Goal: Transaction & Acquisition: Purchase product/service

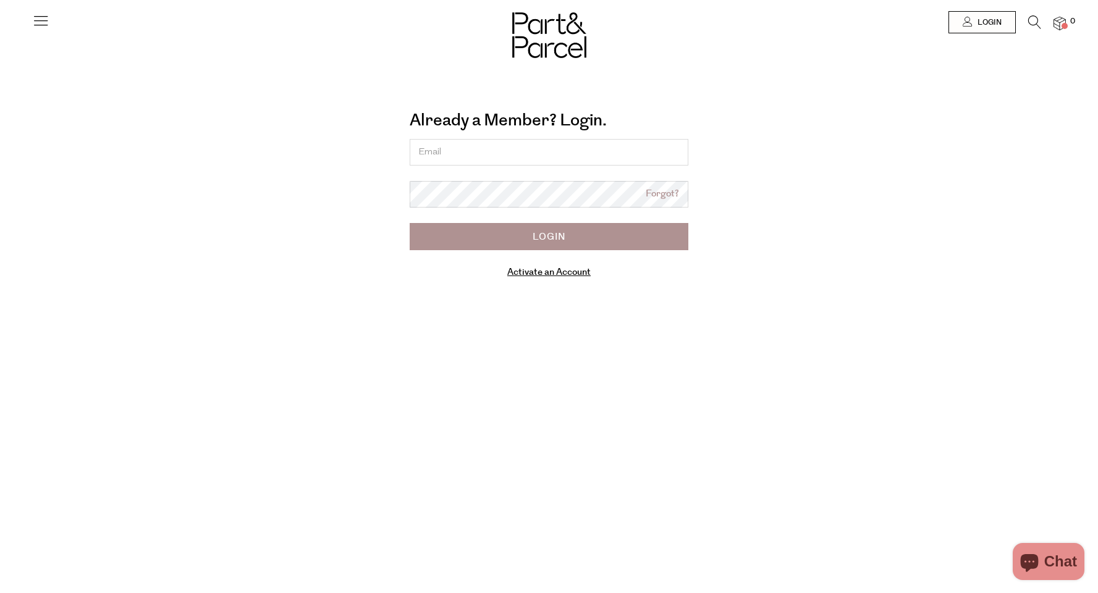
click at [524, 152] on input "email" at bounding box center [549, 152] width 279 height 27
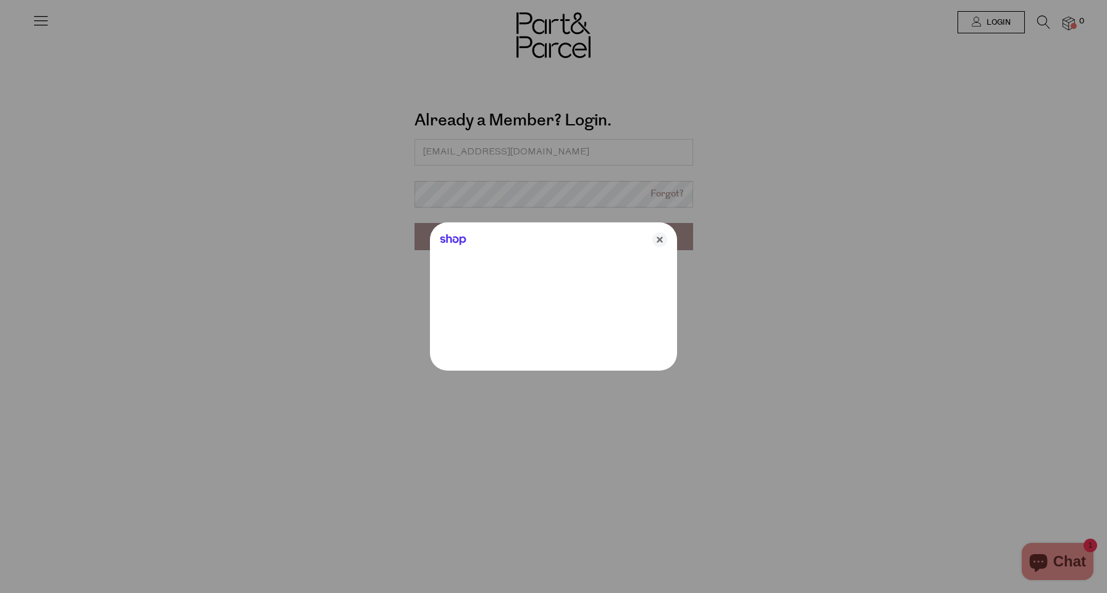
type input "stephenpearce55@outlook.com"
click at [659, 238] on icon "Close" at bounding box center [659, 239] width 15 height 15
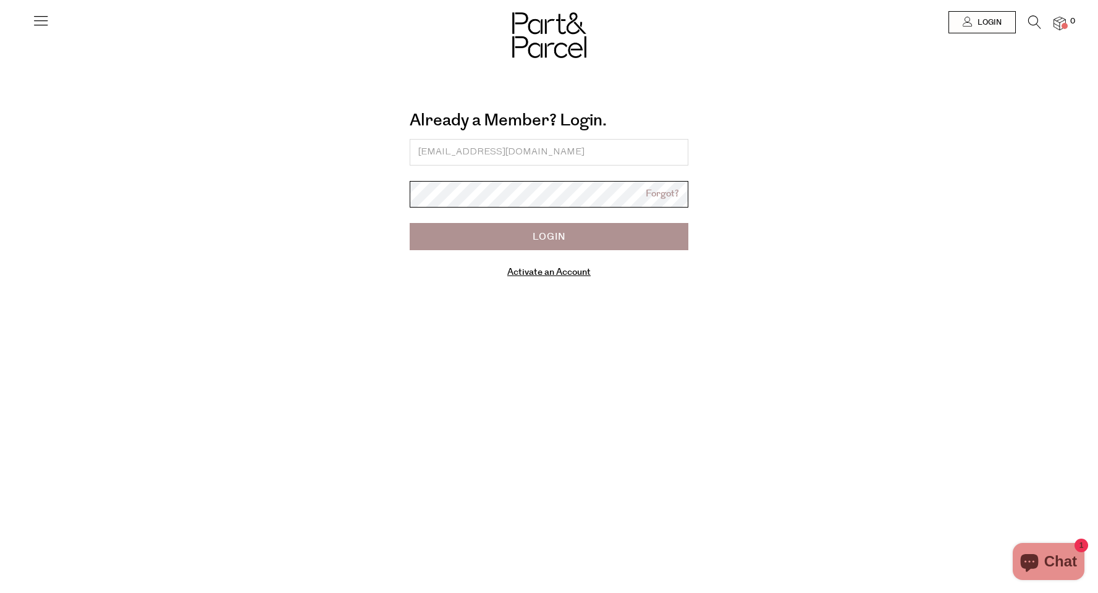
click at [549, 236] on input "Login" at bounding box center [549, 236] width 279 height 27
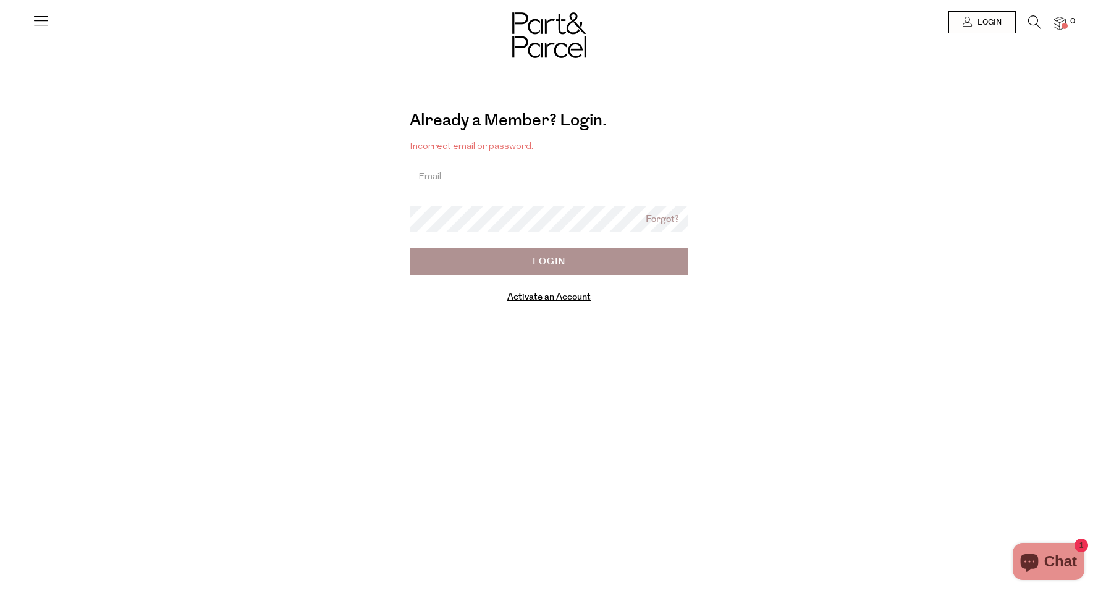
click at [463, 174] on input "email" at bounding box center [549, 177] width 279 height 27
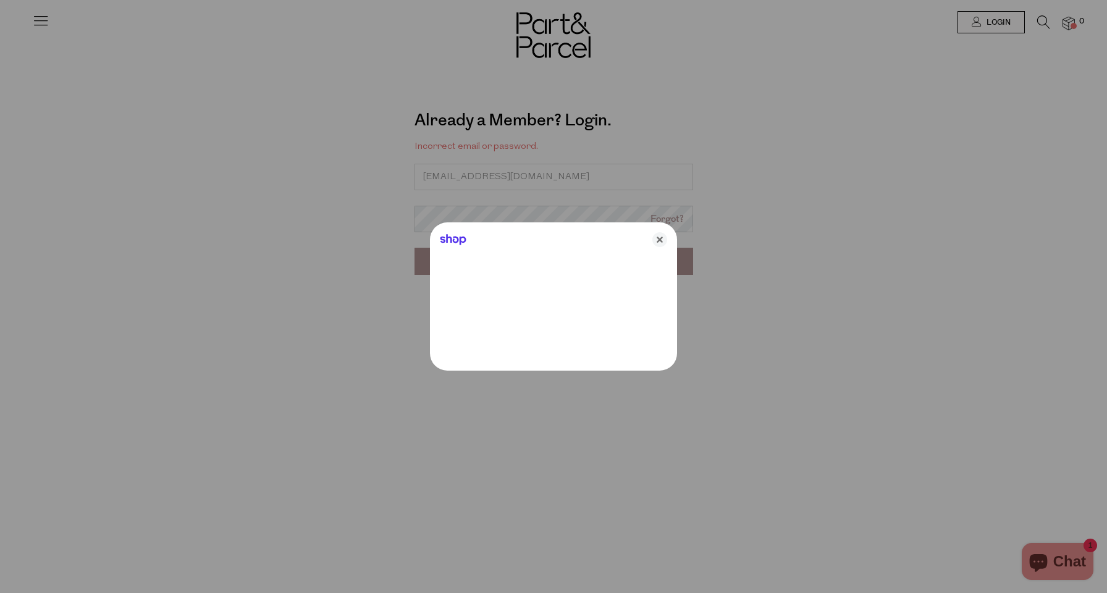
type input "stephenpearce55@outlook.com"
click at [657, 243] on icon "Close" at bounding box center [659, 239] width 15 height 15
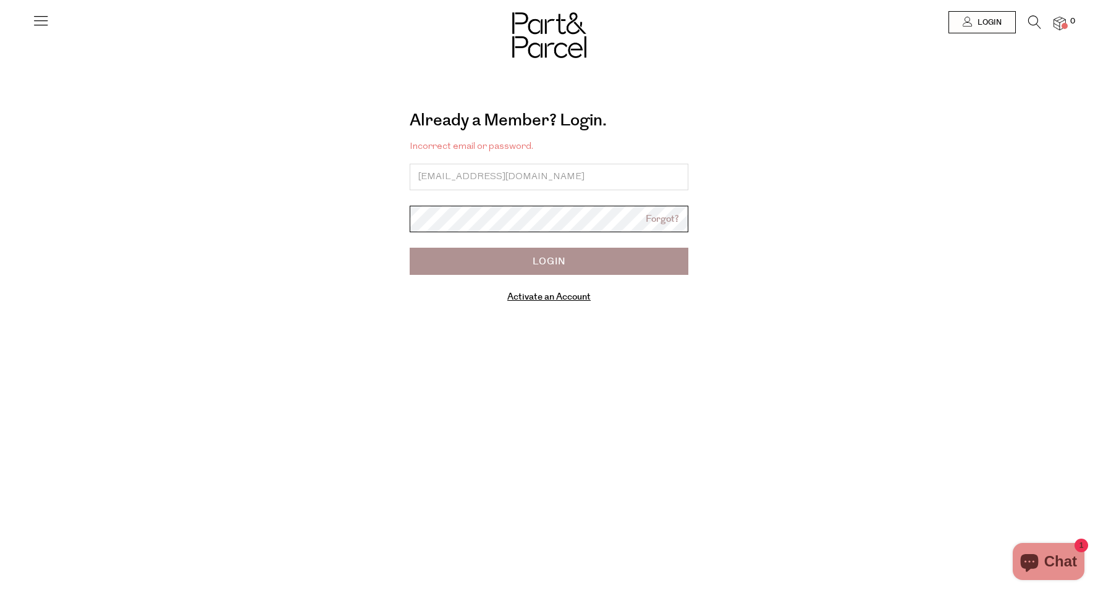
click at [549, 261] on input "Login" at bounding box center [549, 261] width 279 height 27
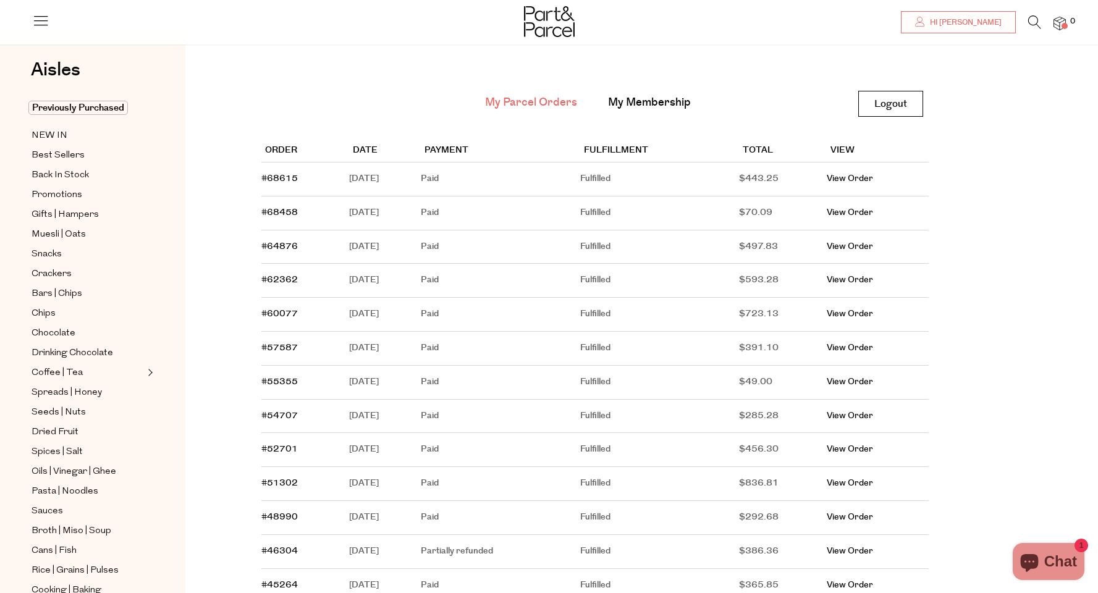
scroll to position [97, 0]
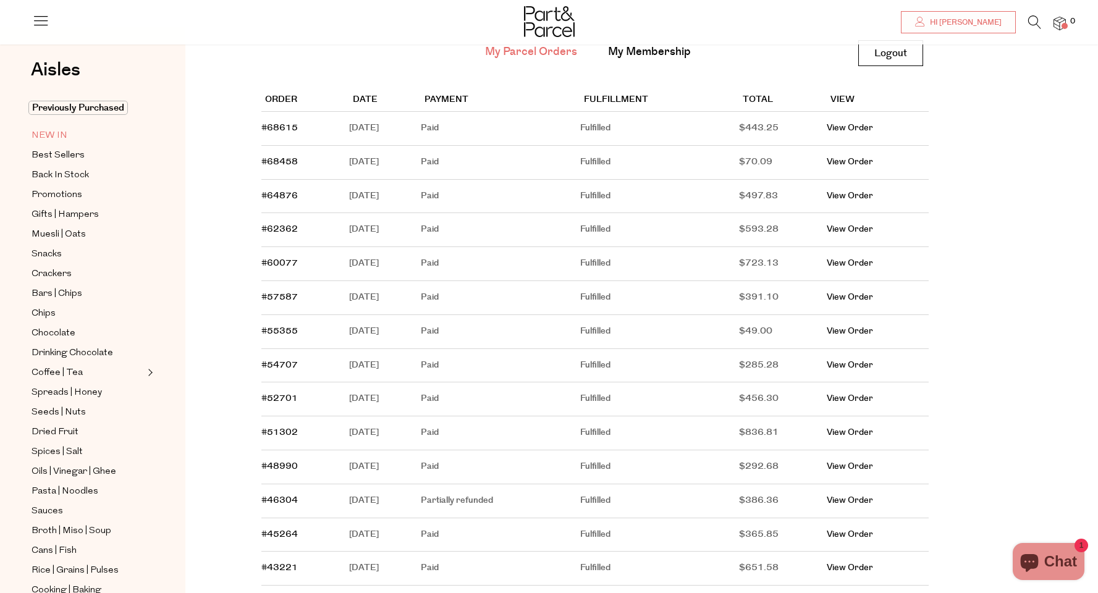
click at [53, 133] on span "NEW IN" at bounding box center [50, 135] width 36 height 15
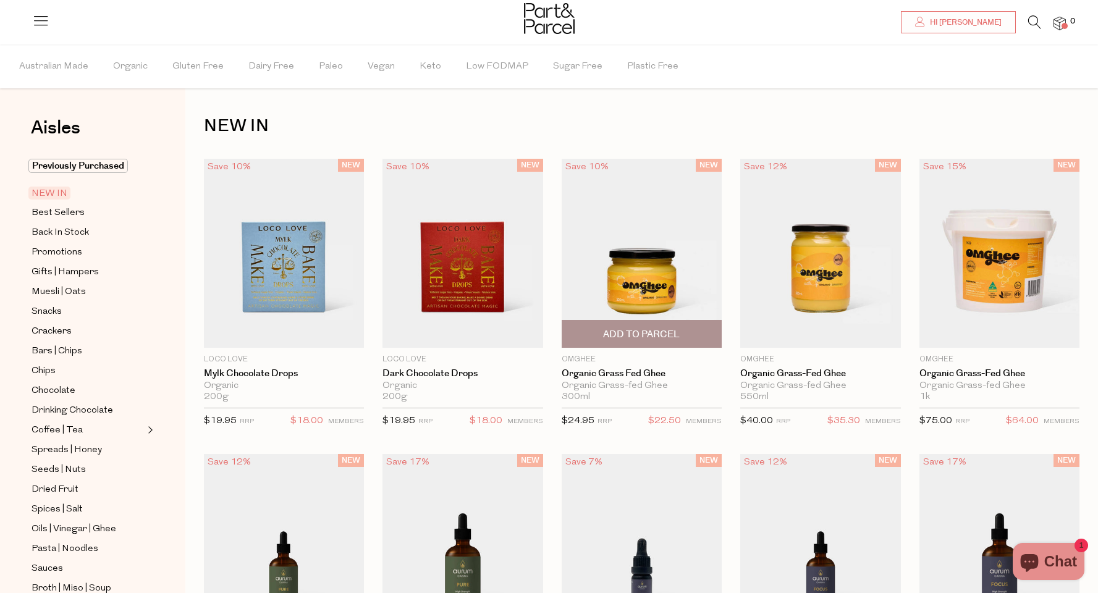
scroll to position [93, 0]
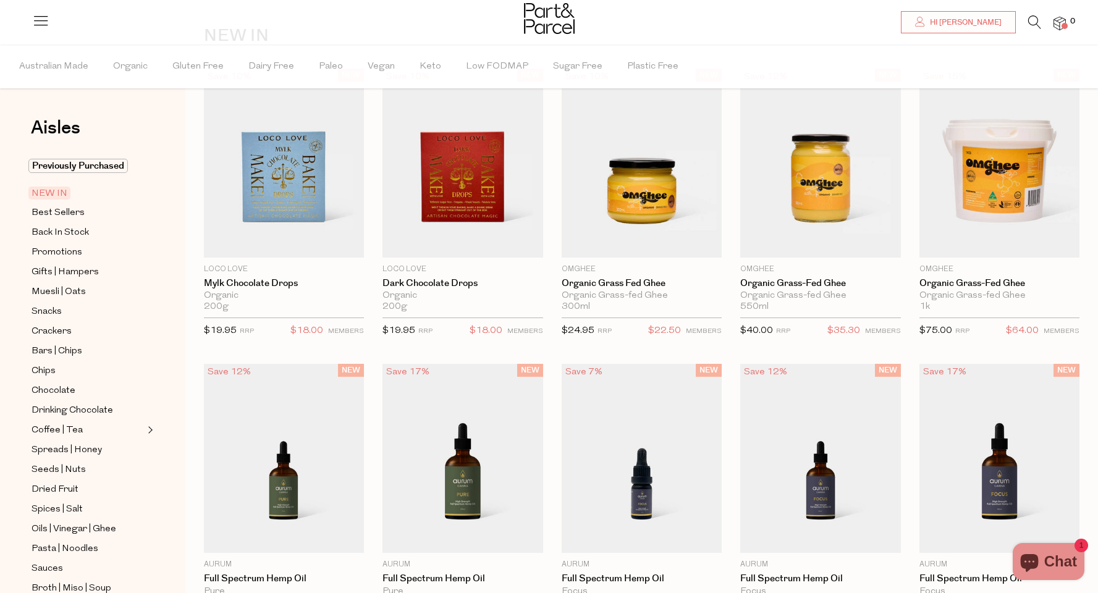
click at [861, 1] on div at bounding box center [549, 20] width 1098 height 40
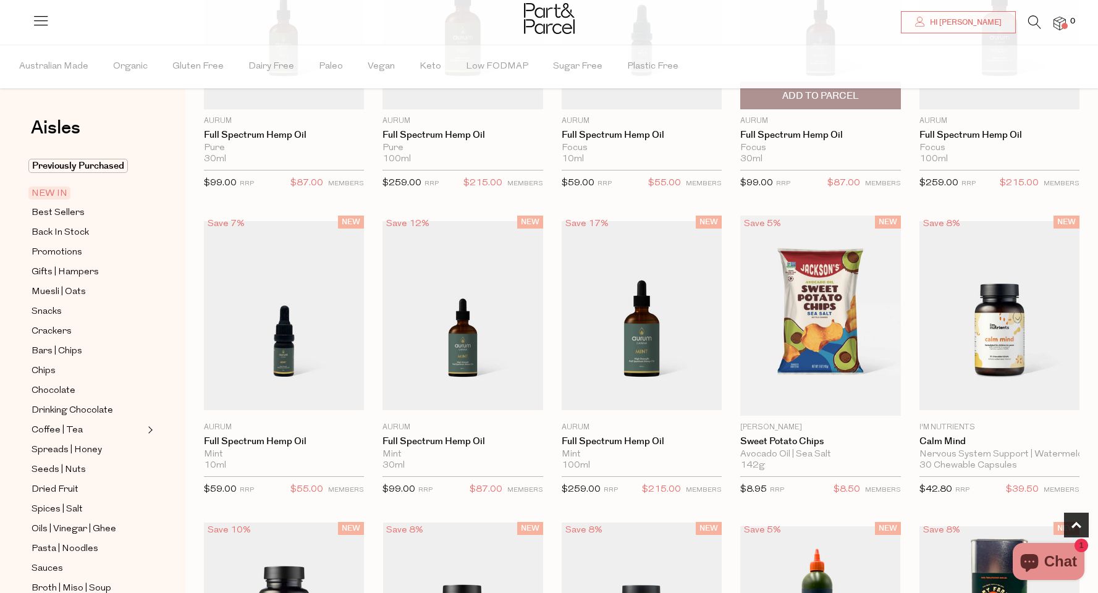
scroll to position [614, 0]
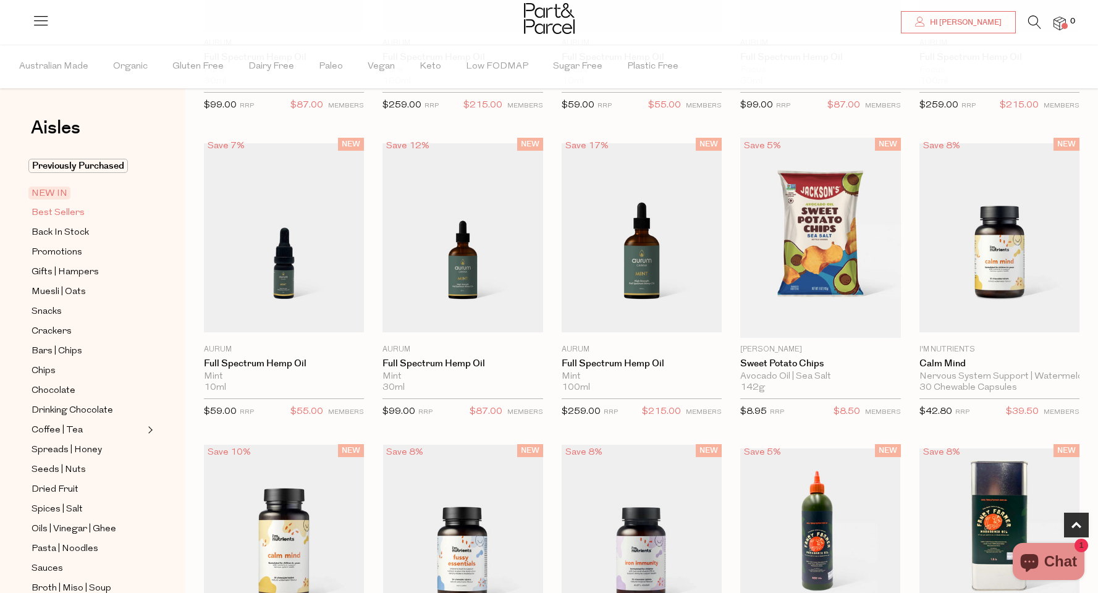
click at [45, 218] on span "Best Sellers" at bounding box center [58, 213] width 53 height 15
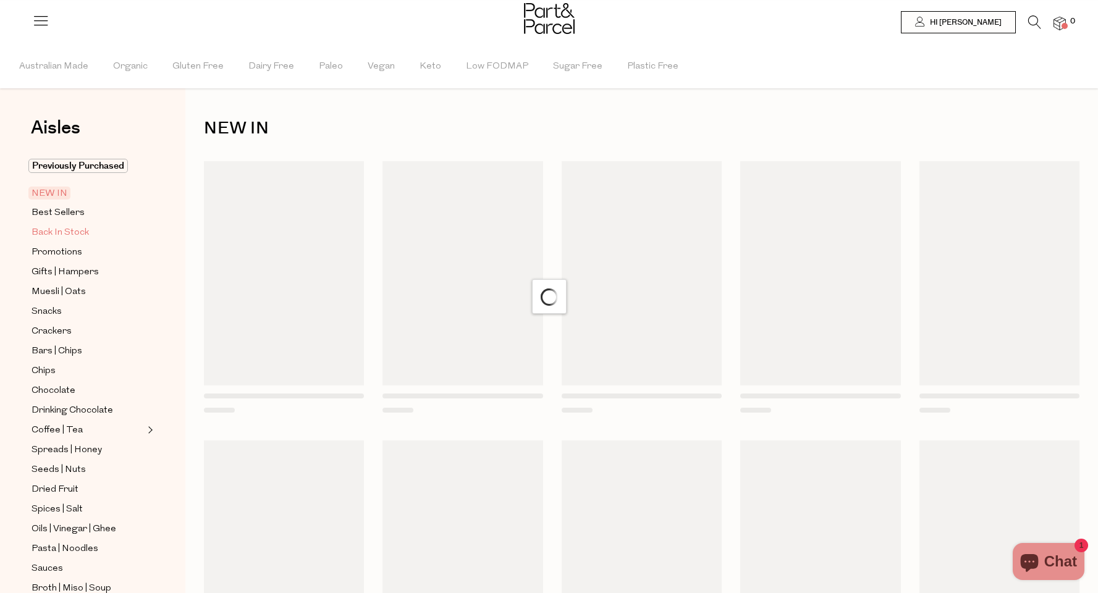
click at [66, 234] on span "Back In Stock" at bounding box center [60, 232] width 57 height 15
click at [77, 234] on span "Back In Stock" at bounding box center [60, 232] width 57 height 15
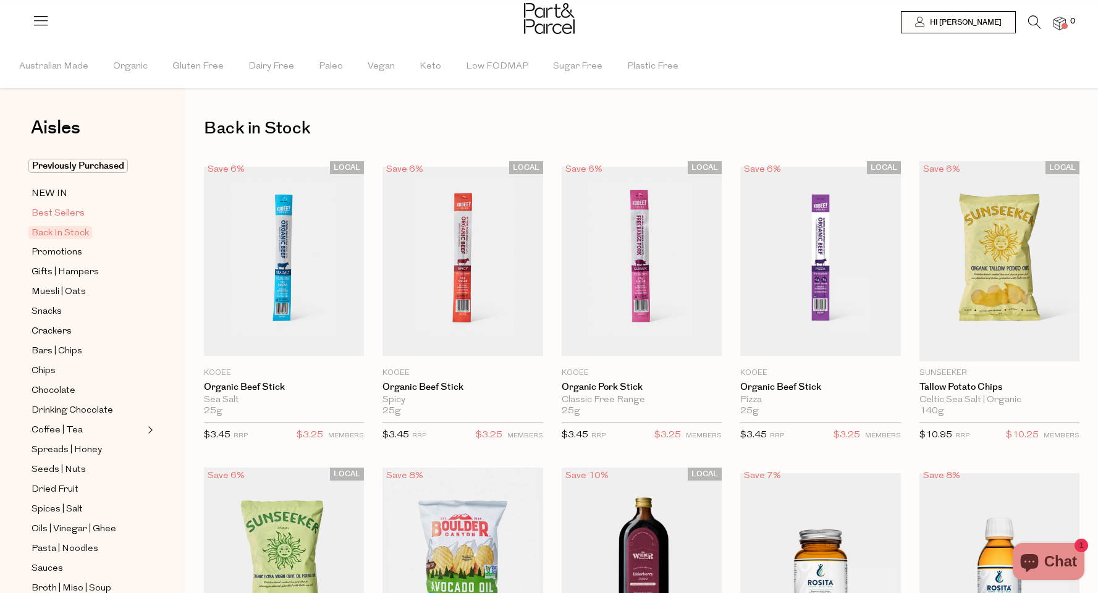
click at [76, 215] on span "Best Sellers" at bounding box center [58, 213] width 53 height 15
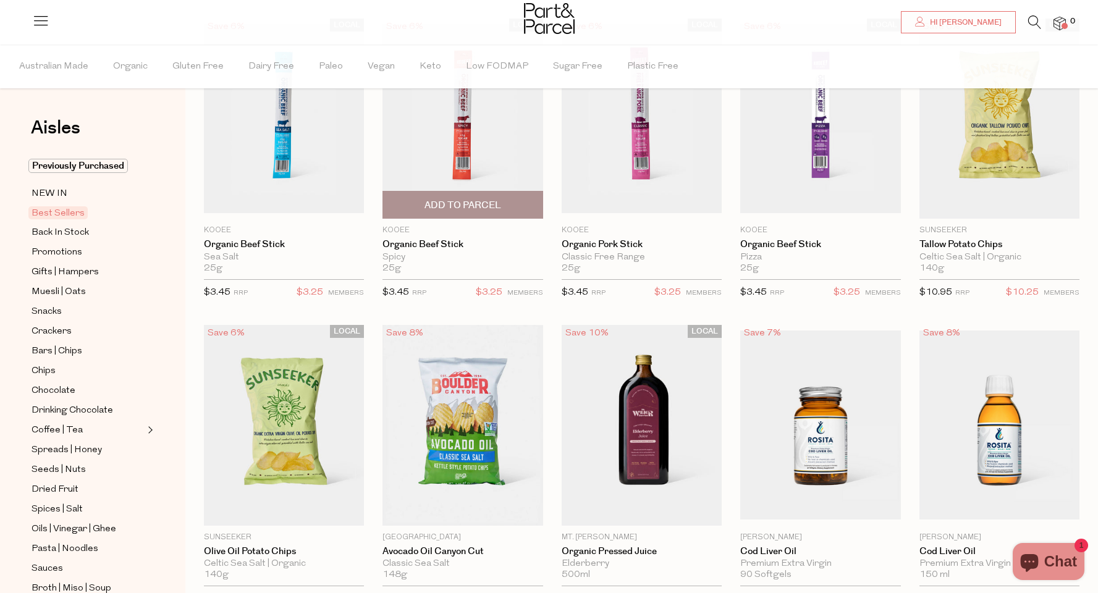
scroll to position [195, 0]
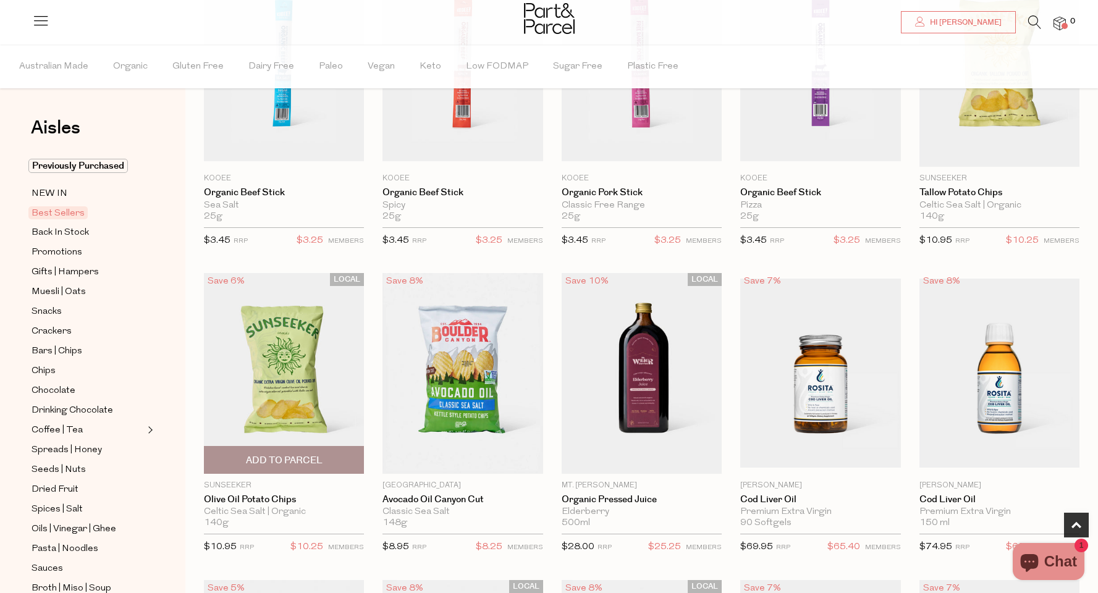
click at [256, 462] on span "Add To Parcel" at bounding box center [284, 460] width 77 height 13
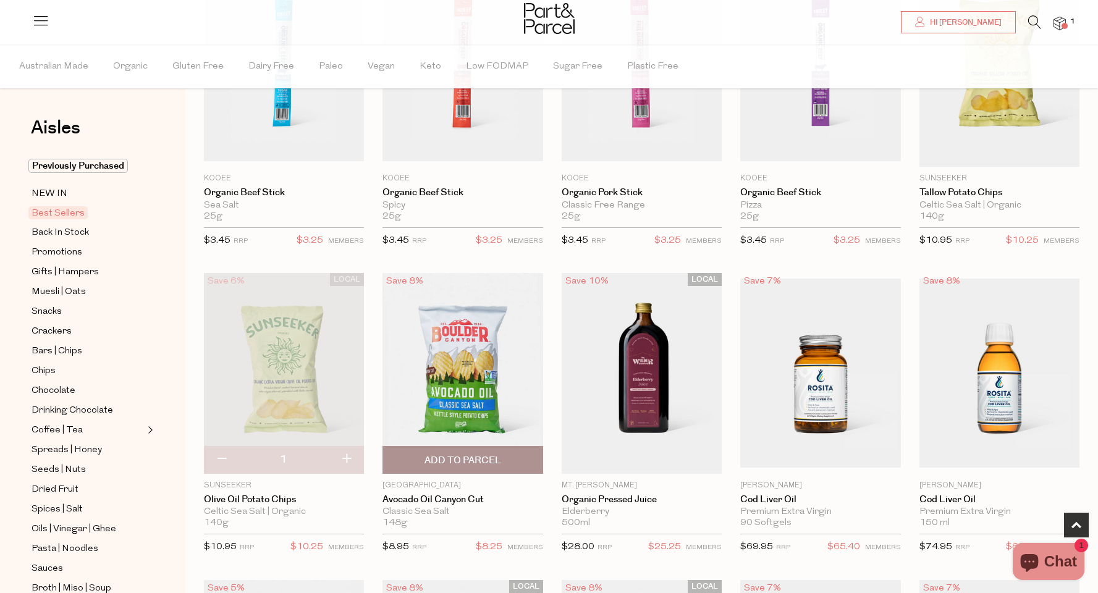
click at [461, 467] on span "Add To Parcel" at bounding box center [462, 460] width 153 height 27
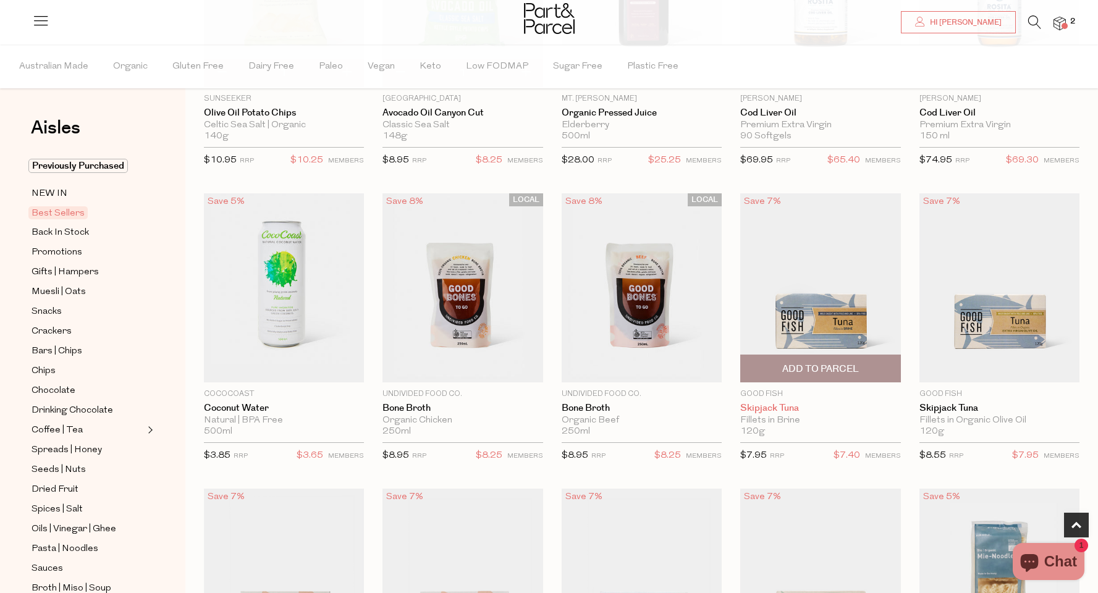
scroll to position [584, 0]
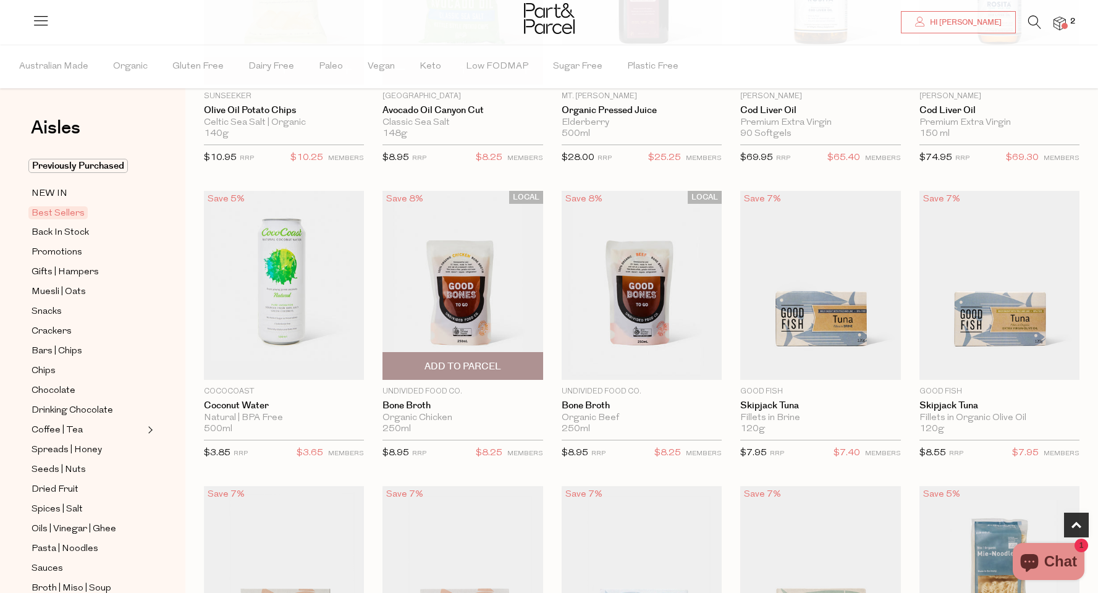
click at [445, 369] on span "Add To Parcel" at bounding box center [462, 366] width 77 height 13
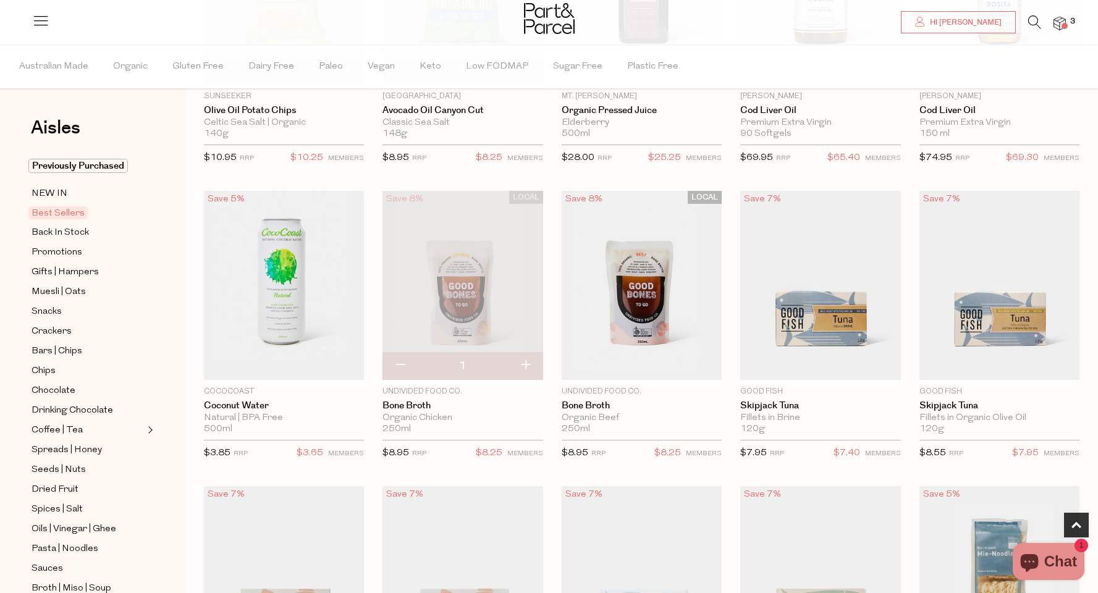
click at [526, 363] on button "button" at bounding box center [525, 365] width 35 height 27
type input "2"
click at [1001, 366] on span "Add To Parcel" at bounding box center [999, 366] width 77 height 13
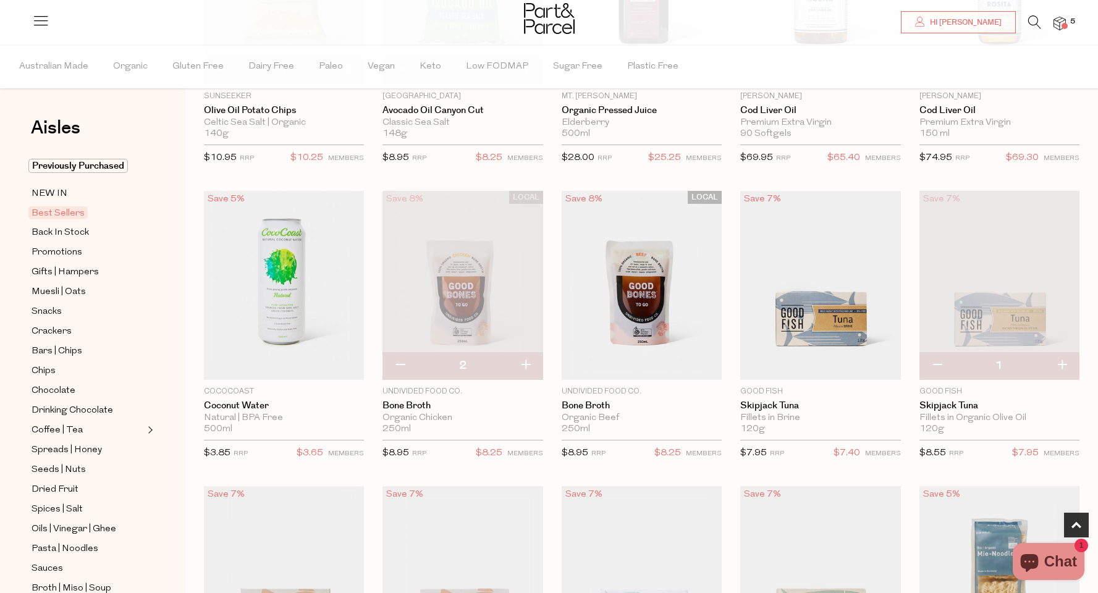
click at [1061, 363] on button "button" at bounding box center [1061, 365] width 35 height 27
type input "2"
click at [1065, 365] on button "button" at bounding box center [1061, 365] width 35 height 27
type input "3"
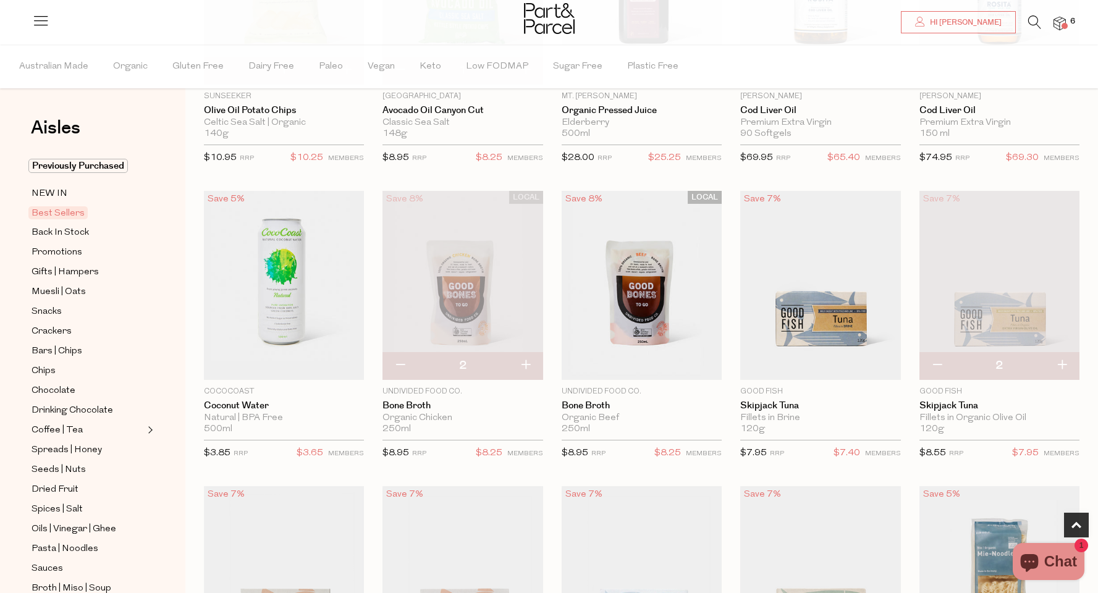
type input "3"
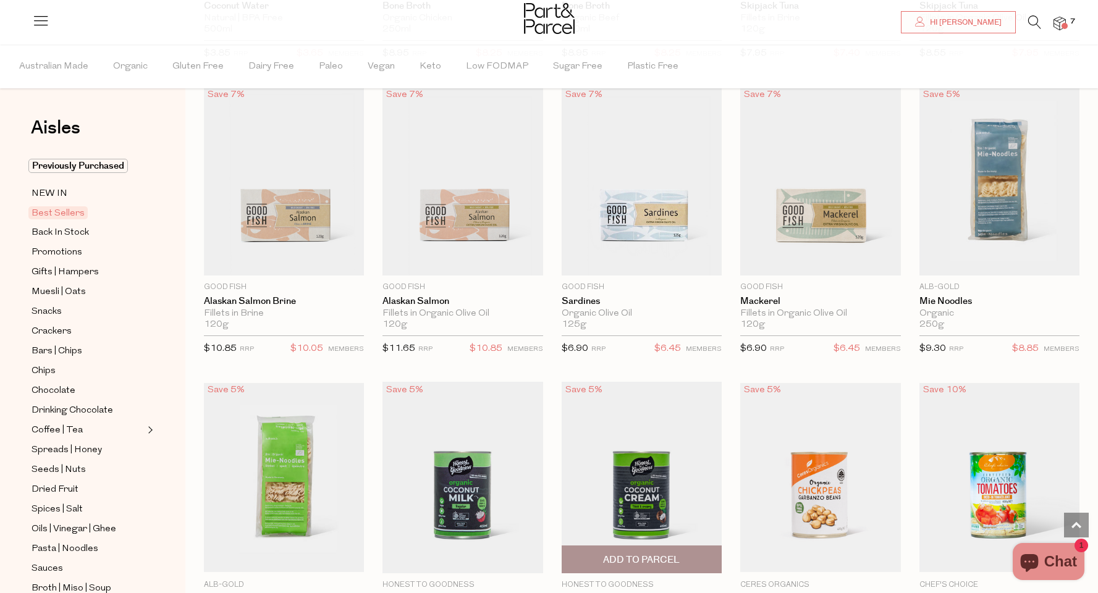
scroll to position [981, 0]
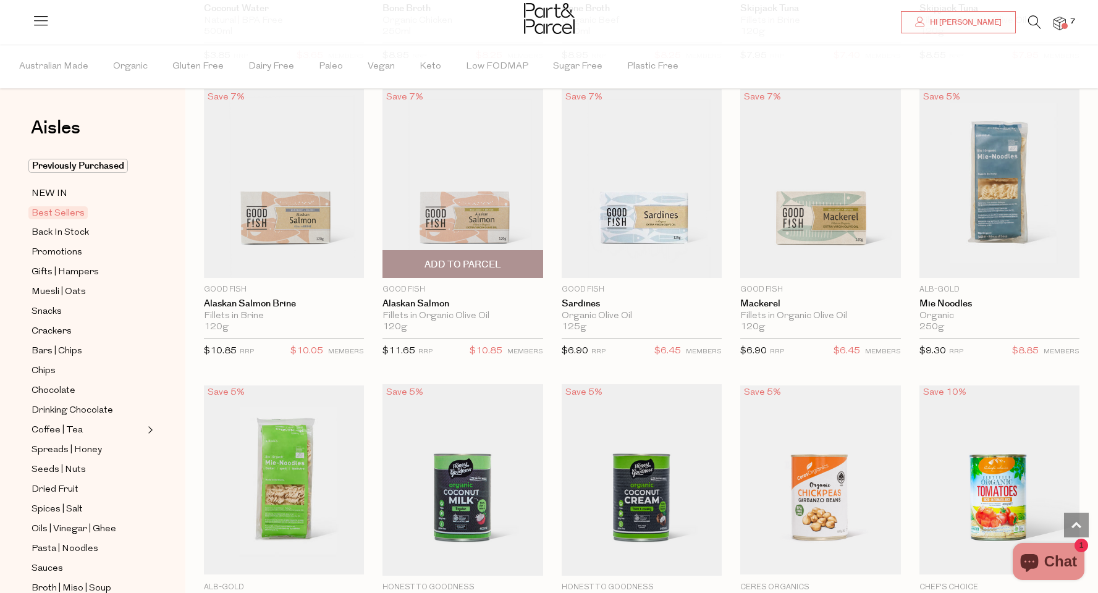
click at [458, 269] on span "Add To Parcel" at bounding box center [462, 264] width 77 height 13
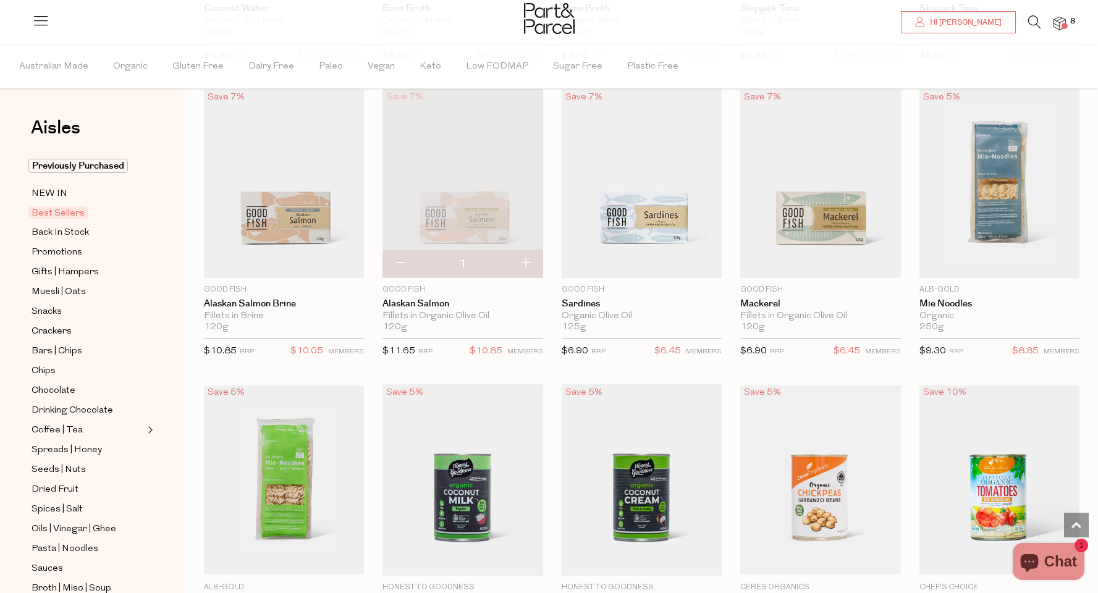
click at [526, 268] on button "button" at bounding box center [525, 263] width 35 height 27
type input "2"
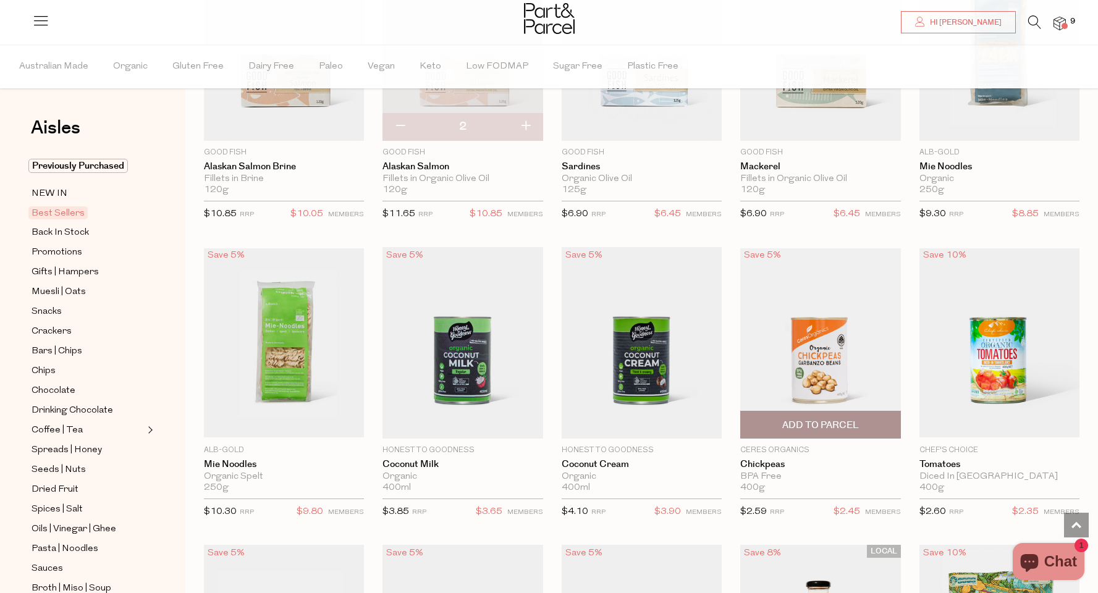
scroll to position [1043, 0]
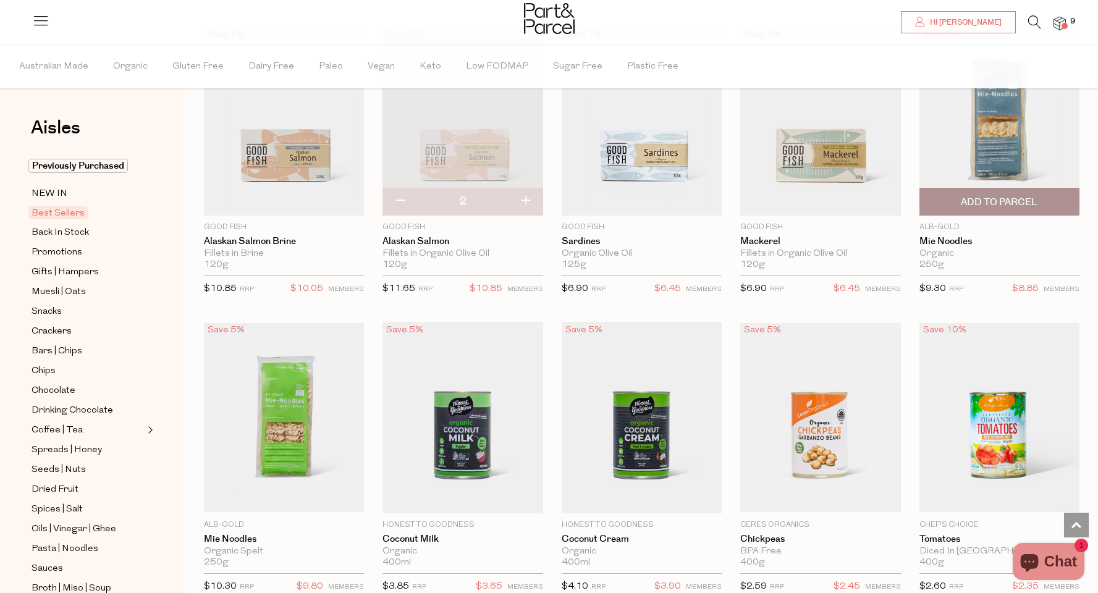
click at [990, 149] on img at bounding box center [999, 121] width 160 height 189
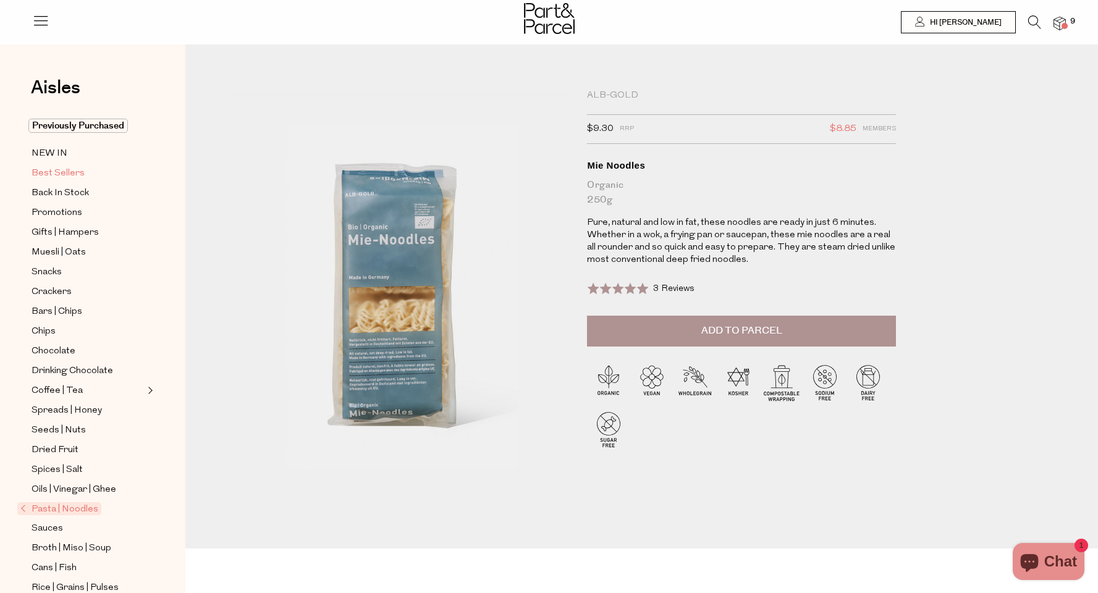
click at [67, 177] on span "Best Sellers" at bounding box center [58, 173] width 53 height 15
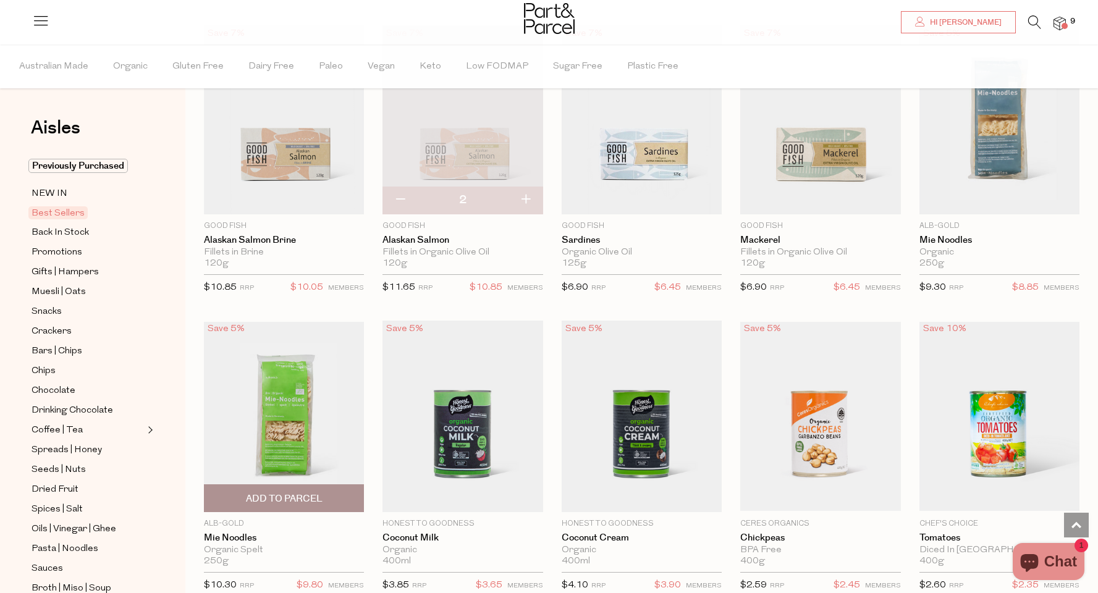
scroll to position [1097, 0]
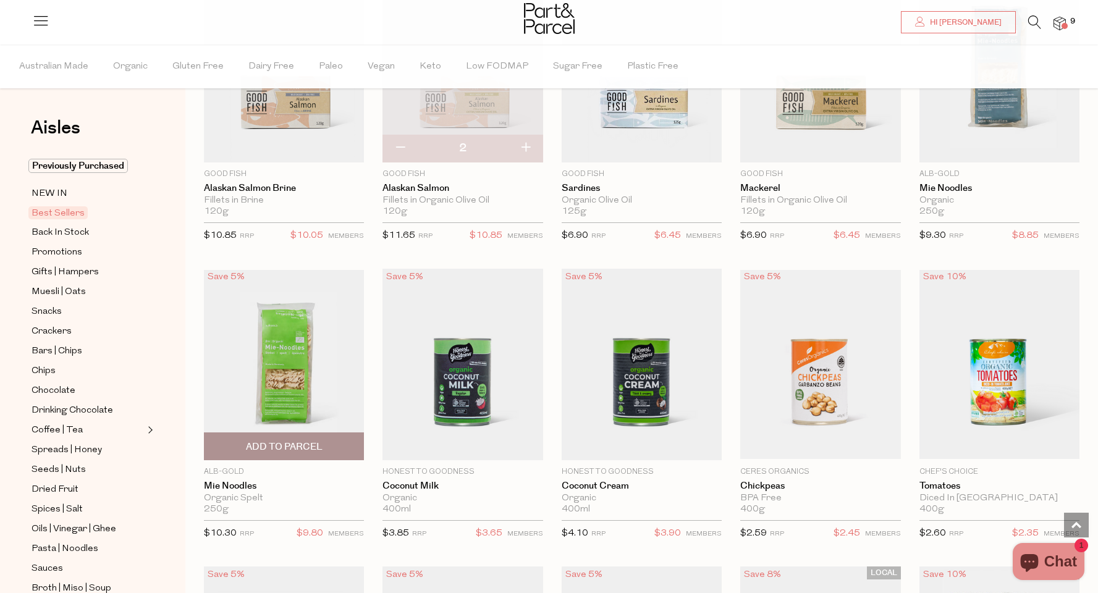
click at [289, 444] on span "Add To Parcel" at bounding box center [284, 446] width 77 height 13
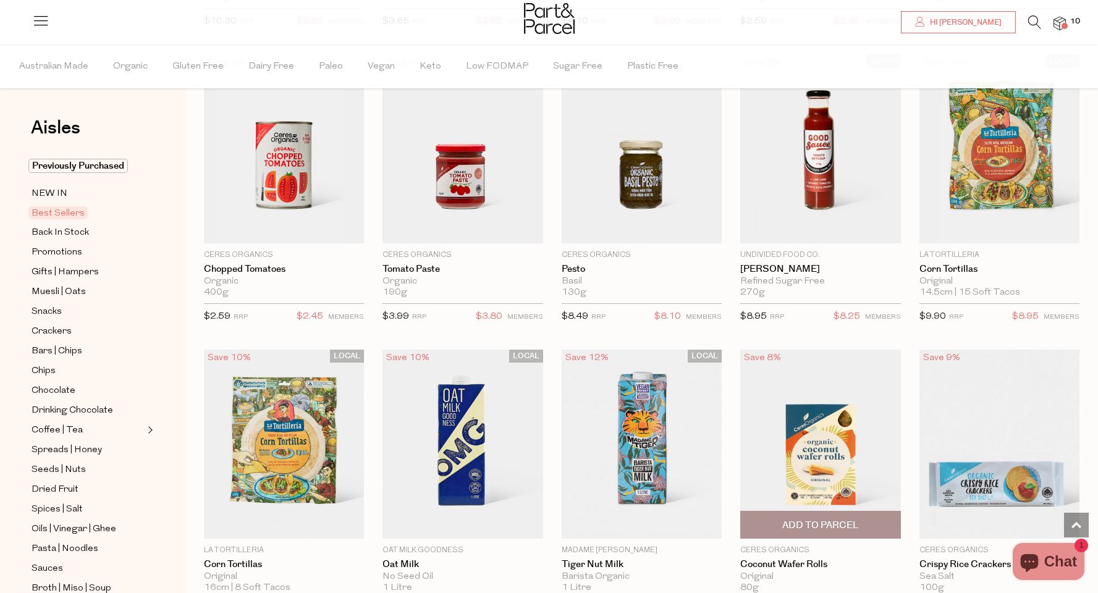
scroll to position [1611, 0]
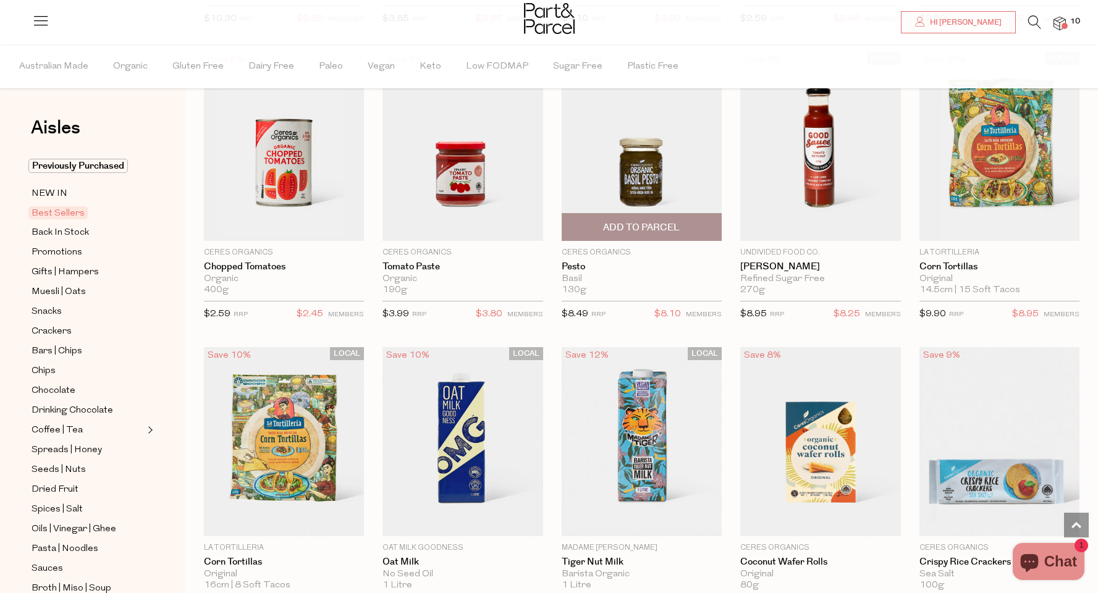
click at [644, 183] on img at bounding box center [642, 146] width 160 height 189
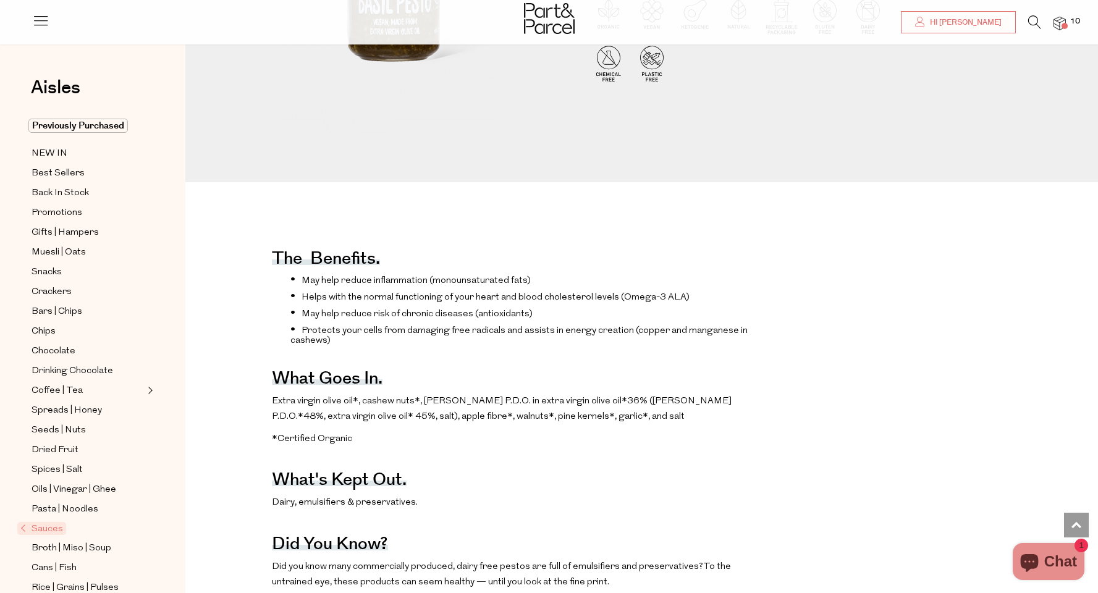
scroll to position [240, 0]
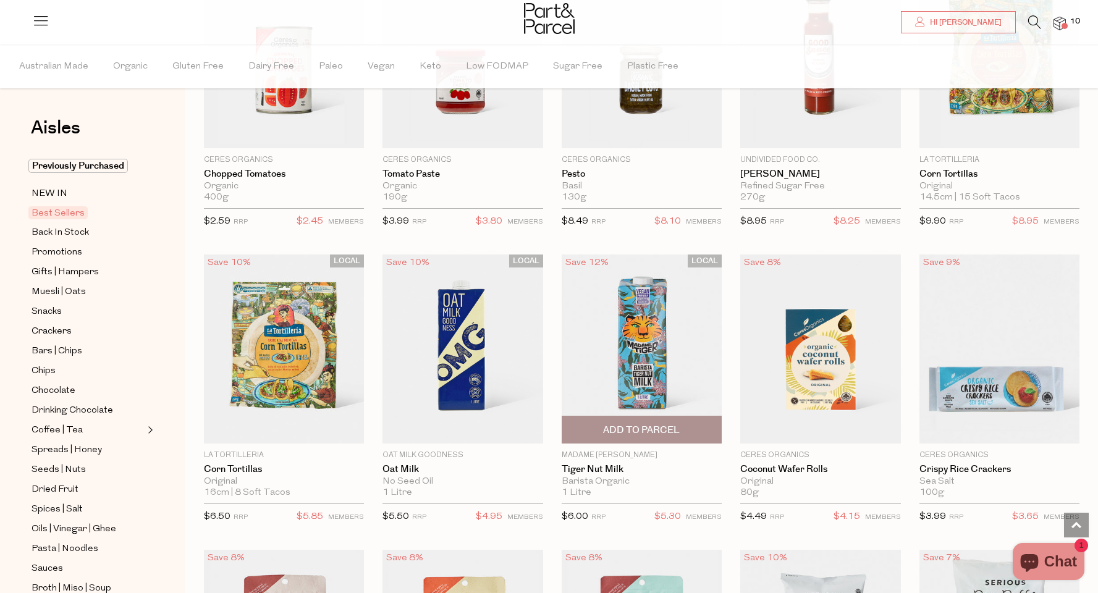
scroll to position [1546, 0]
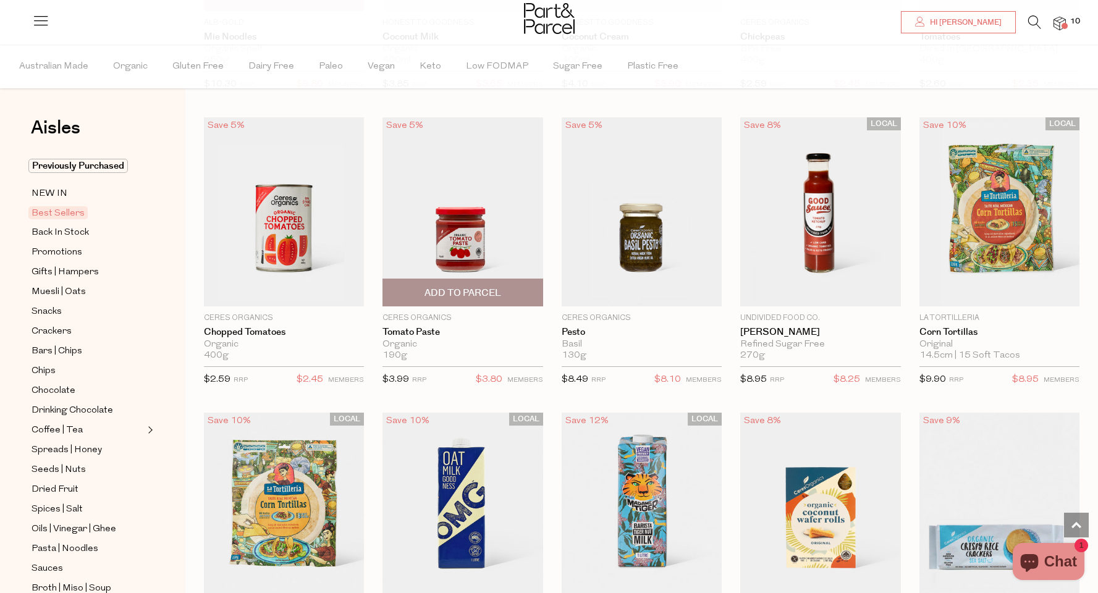
click at [442, 293] on span "Add To Parcel" at bounding box center [462, 293] width 77 height 13
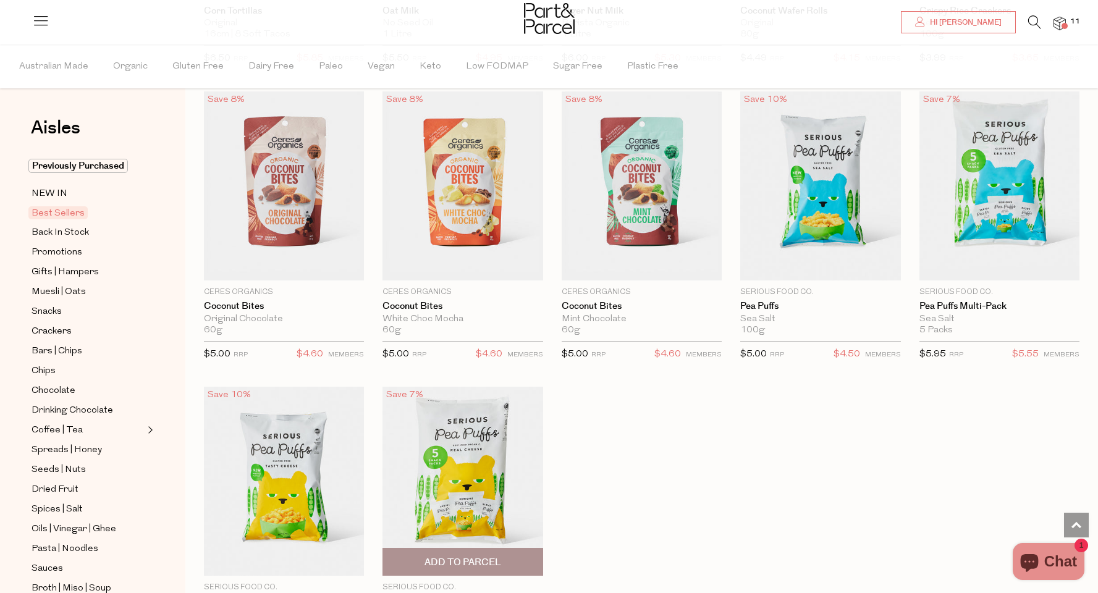
scroll to position [2310, 0]
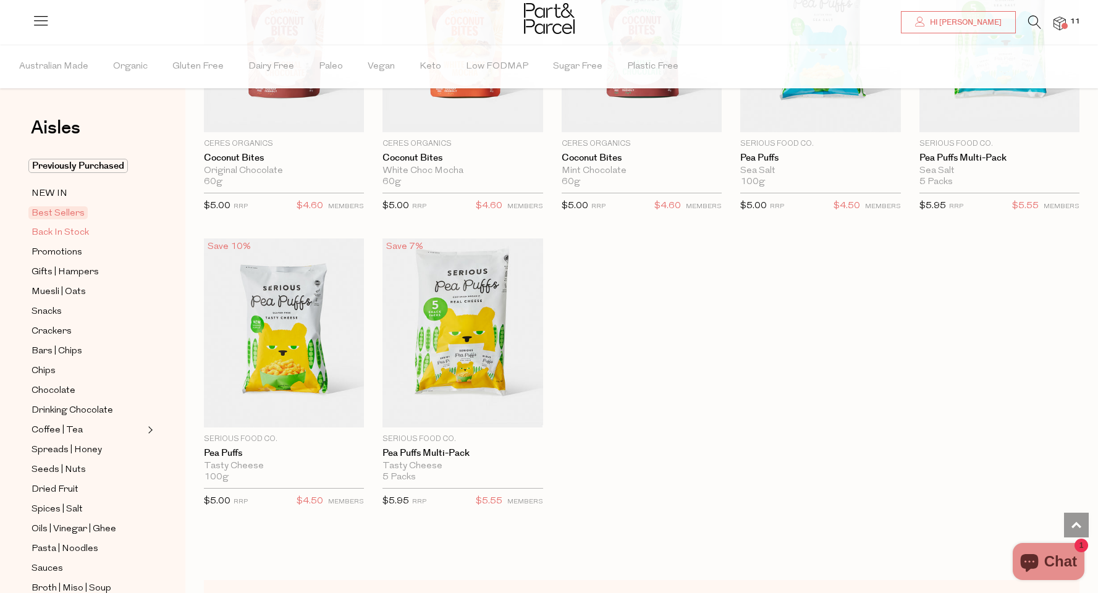
click at [44, 234] on span "Back In Stock" at bounding box center [60, 232] width 57 height 15
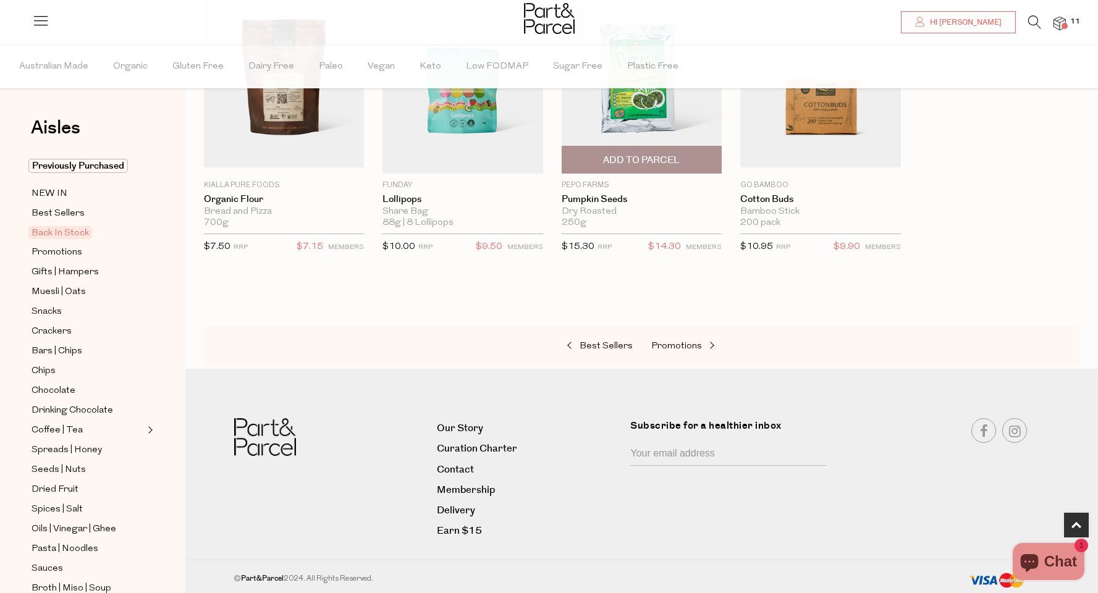
scroll to position [260, 0]
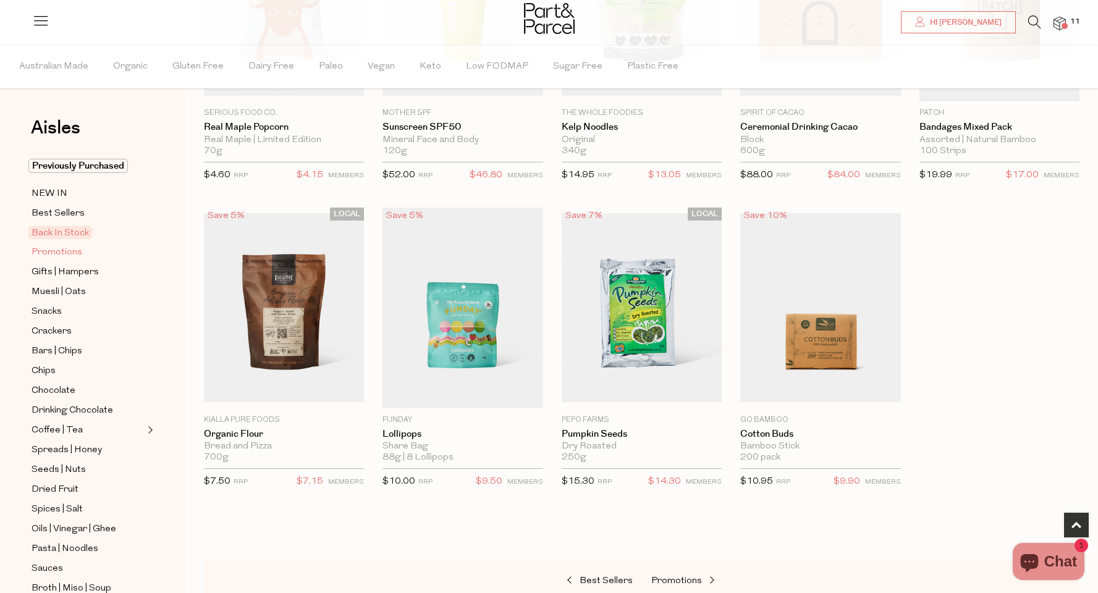
click at [47, 252] on span "Promotions" at bounding box center [57, 252] width 51 height 15
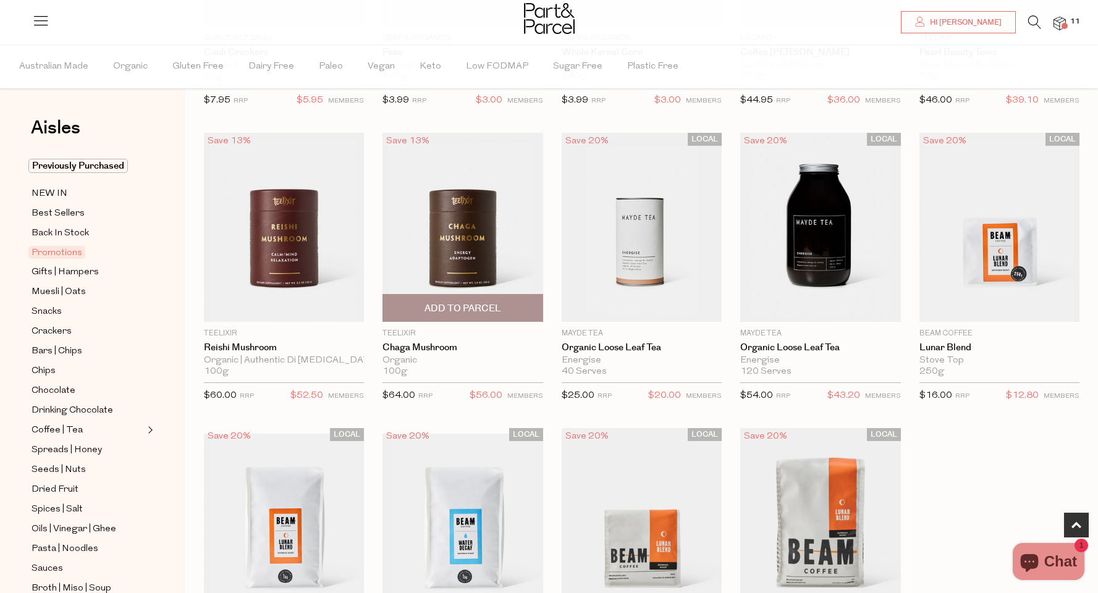
scroll to position [924, 0]
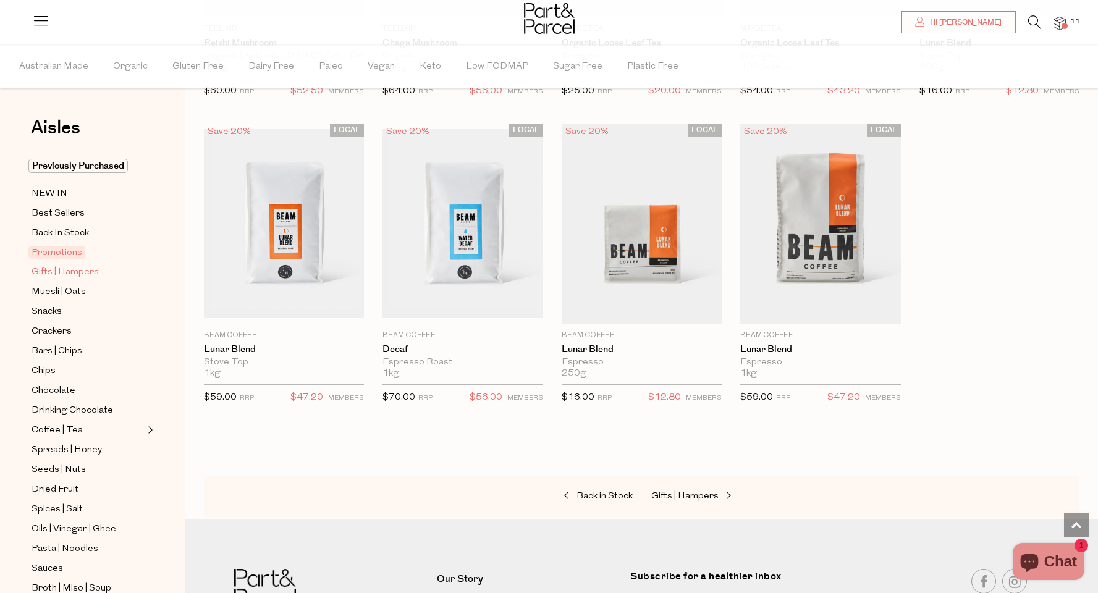
click at [90, 277] on span "Gifts | Hampers" at bounding box center [65, 272] width 67 height 15
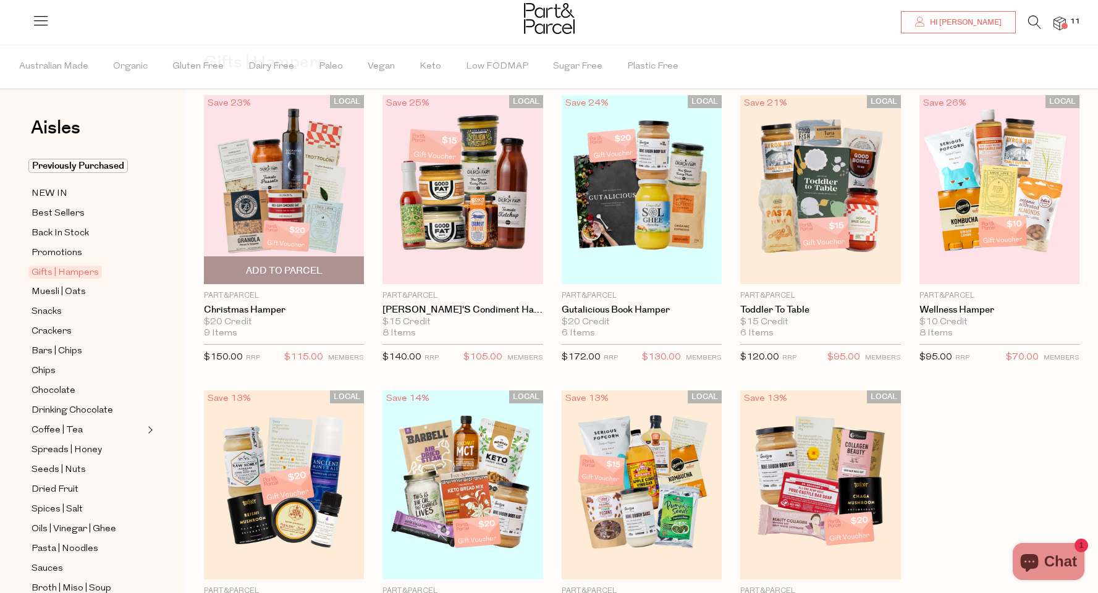
scroll to position [359, 0]
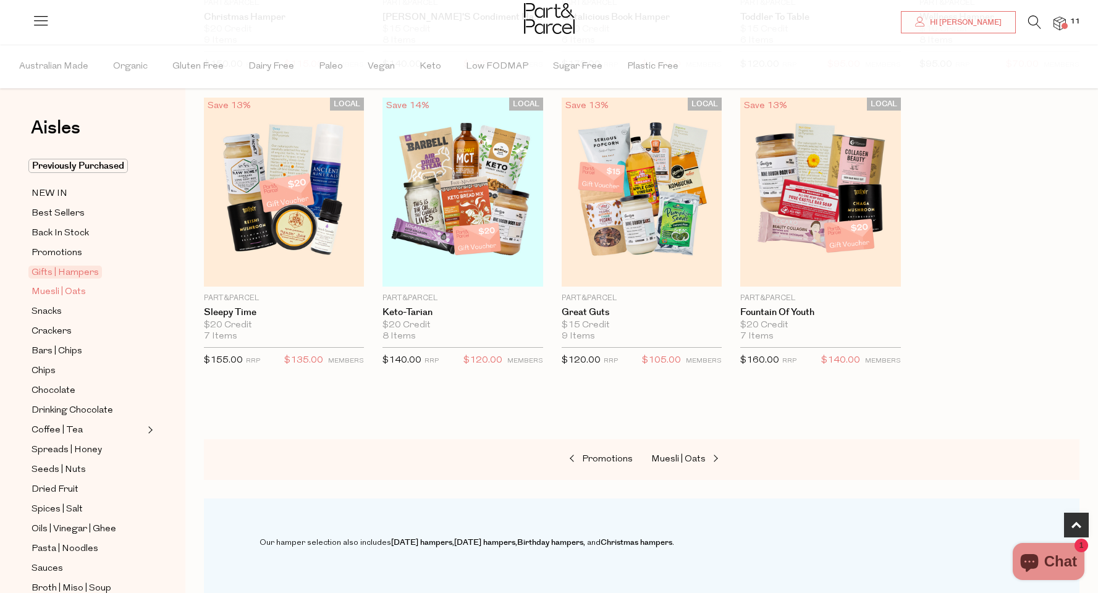
click at [78, 288] on span "Muesli | Oats" at bounding box center [59, 292] width 54 height 15
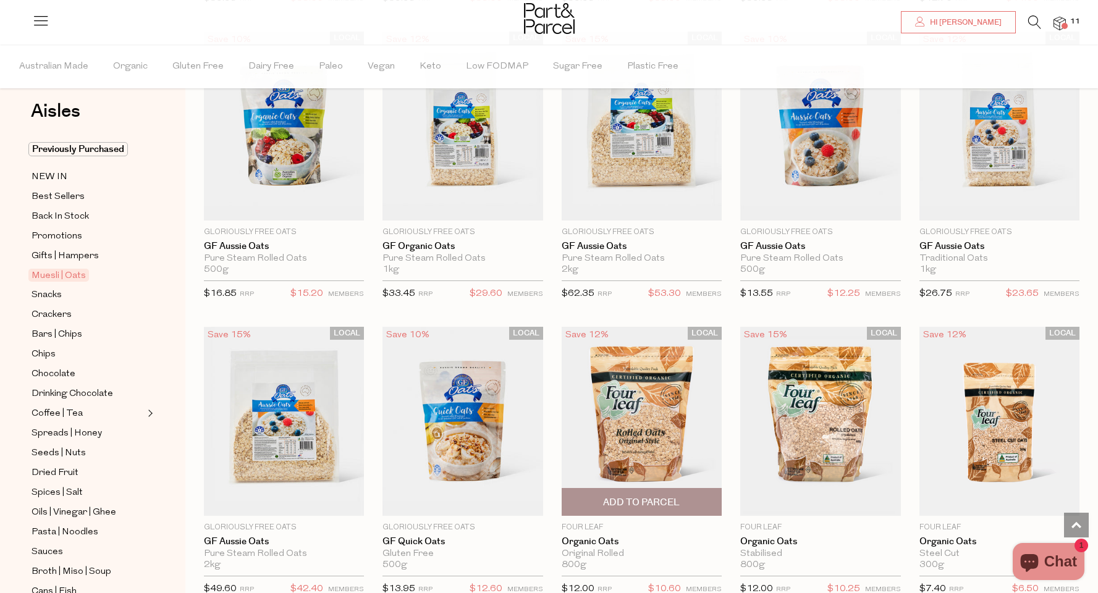
scroll to position [2550, 0]
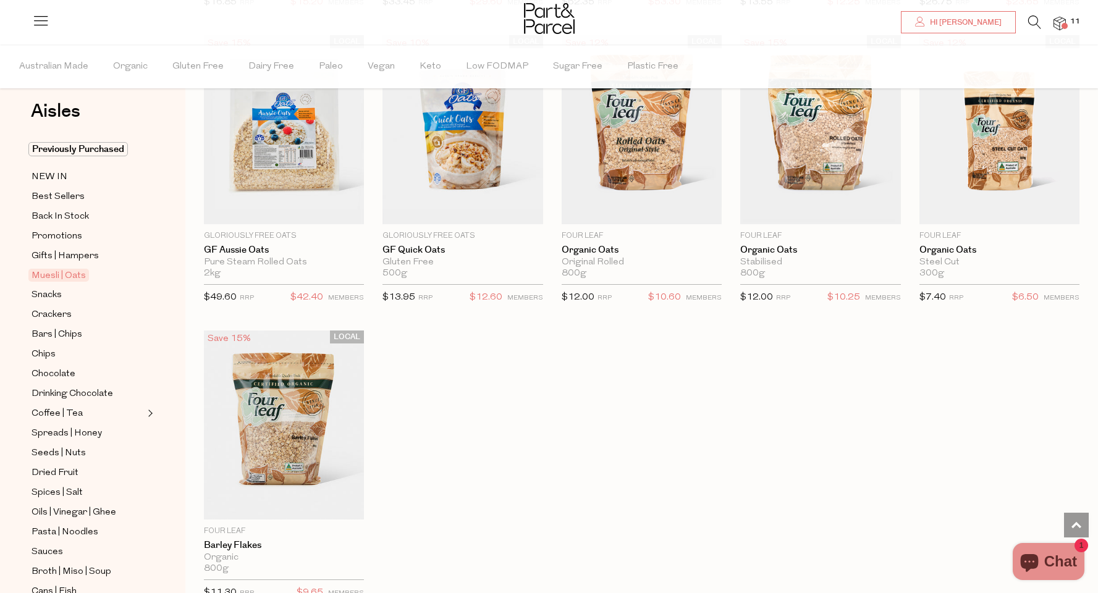
scroll to position [2646, 0]
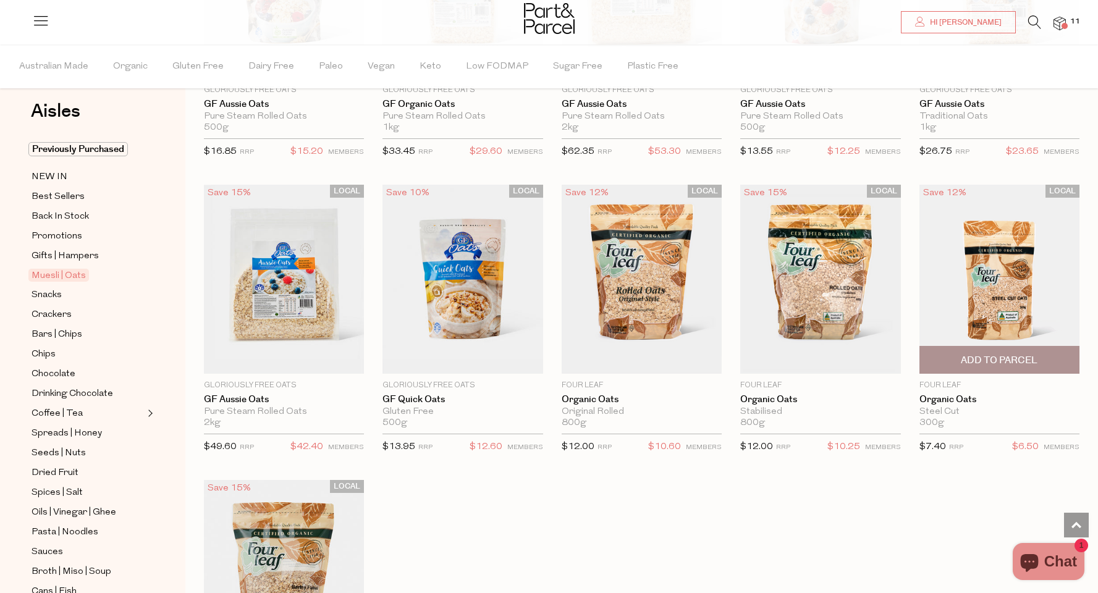
click at [975, 354] on span "Add To Parcel" at bounding box center [999, 360] width 77 height 13
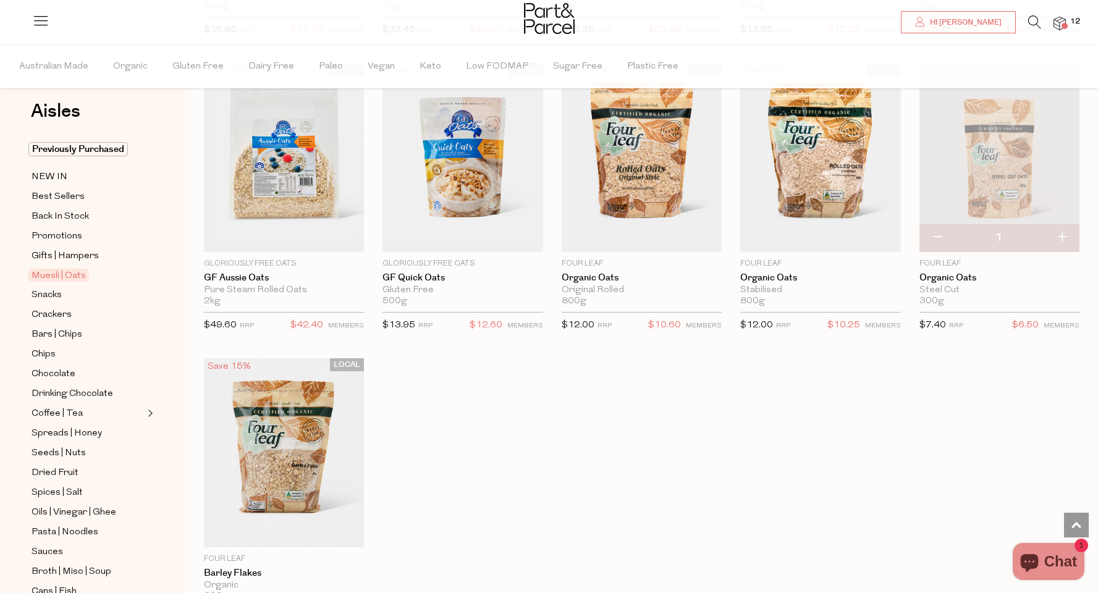
scroll to position [2770, 0]
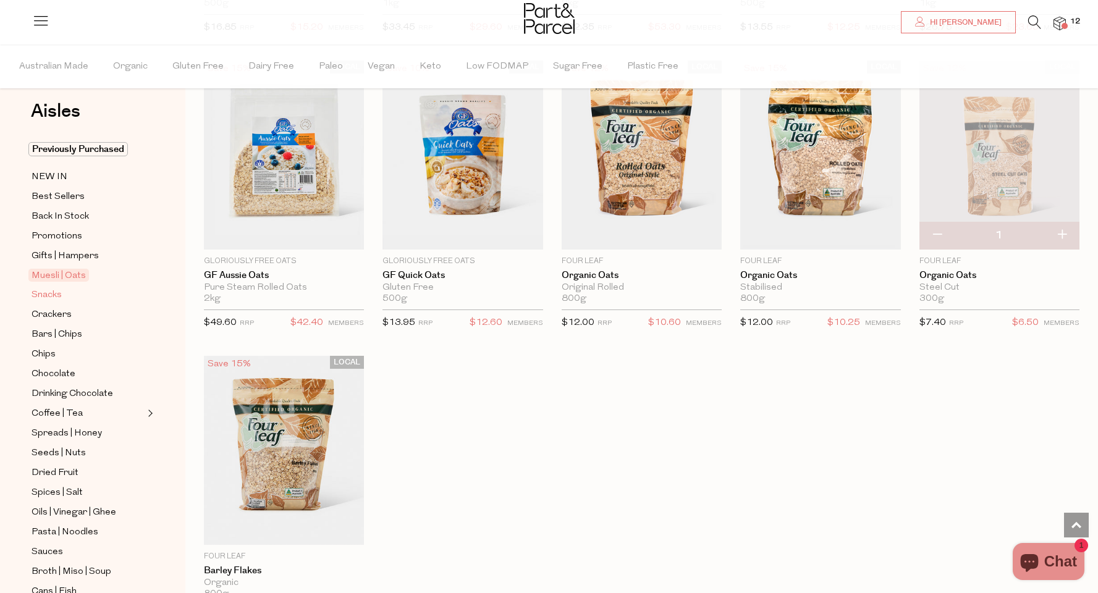
click at [53, 298] on span "Snacks" at bounding box center [47, 295] width 30 height 15
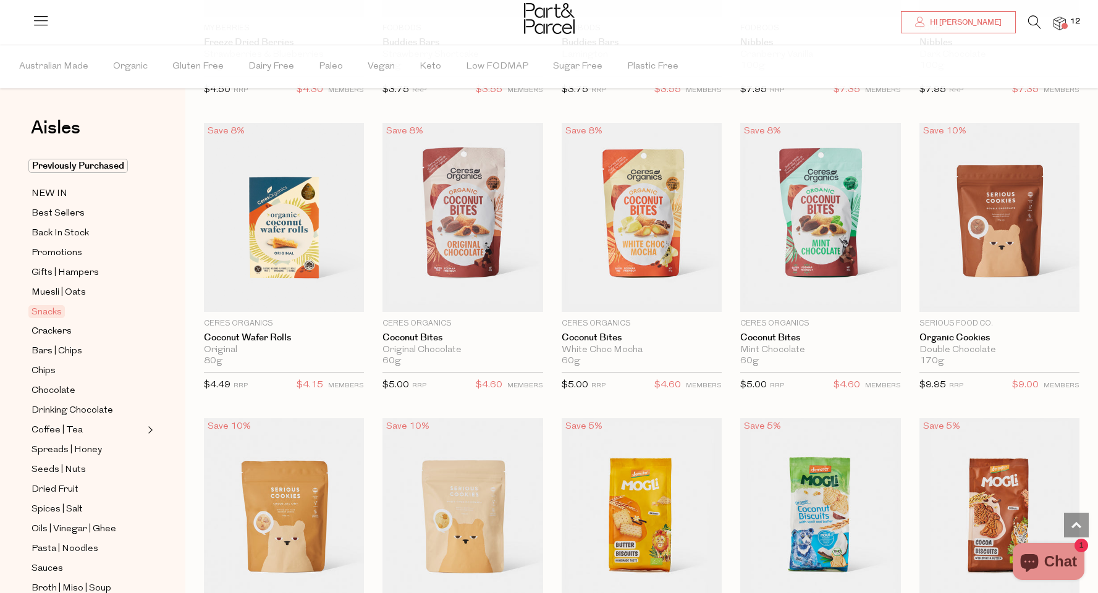
scroll to position [1845, 0]
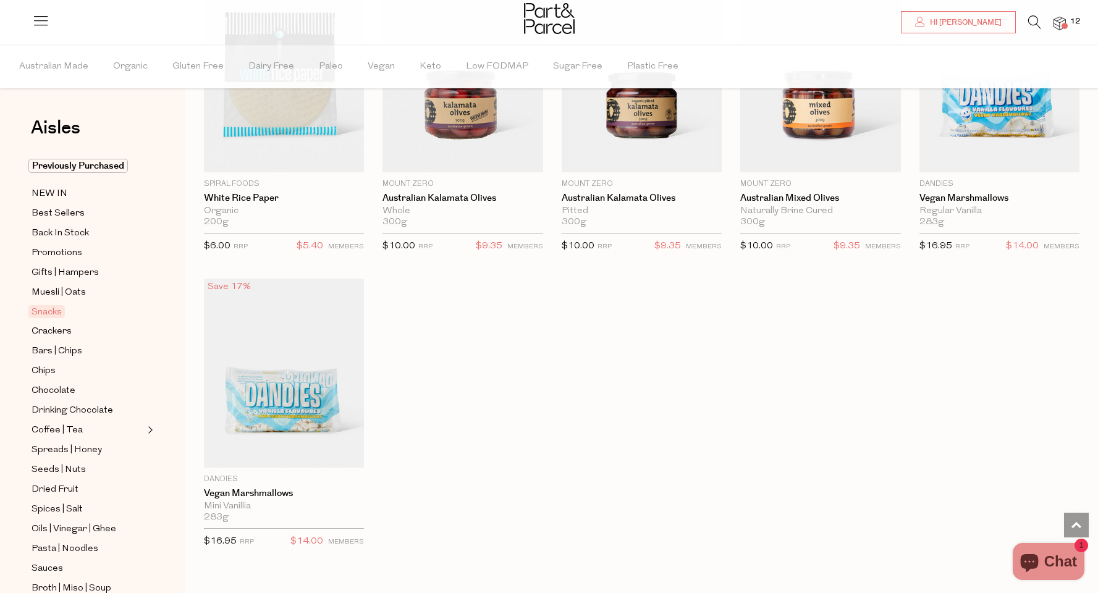
scroll to position [4026, 0]
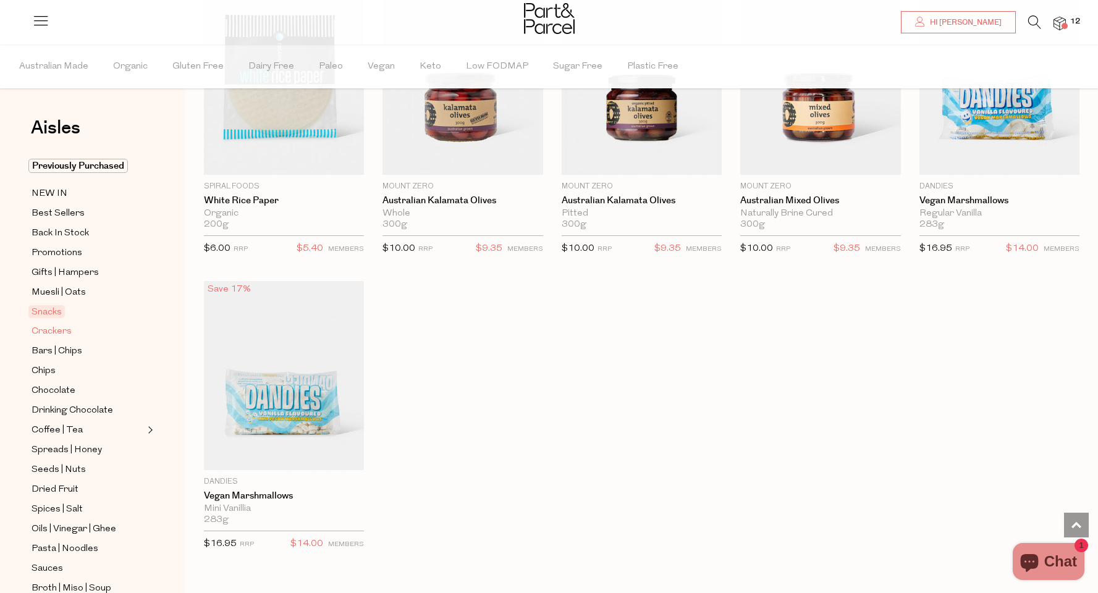
click at [61, 329] on span "Crackers" at bounding box center [52, 331] width 40 height 15
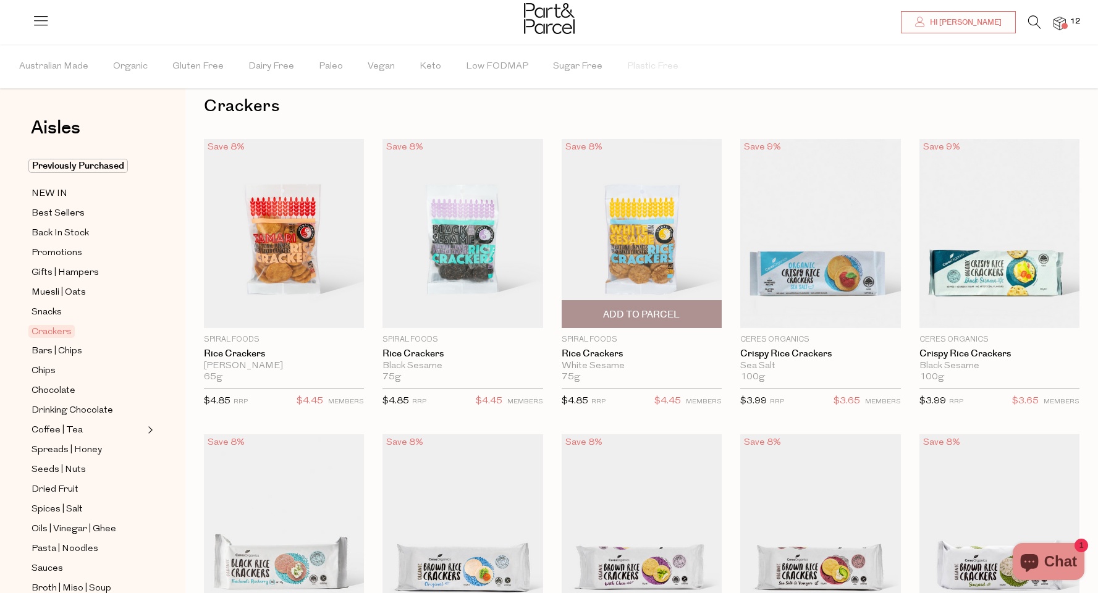
scroll to position [25, 0]
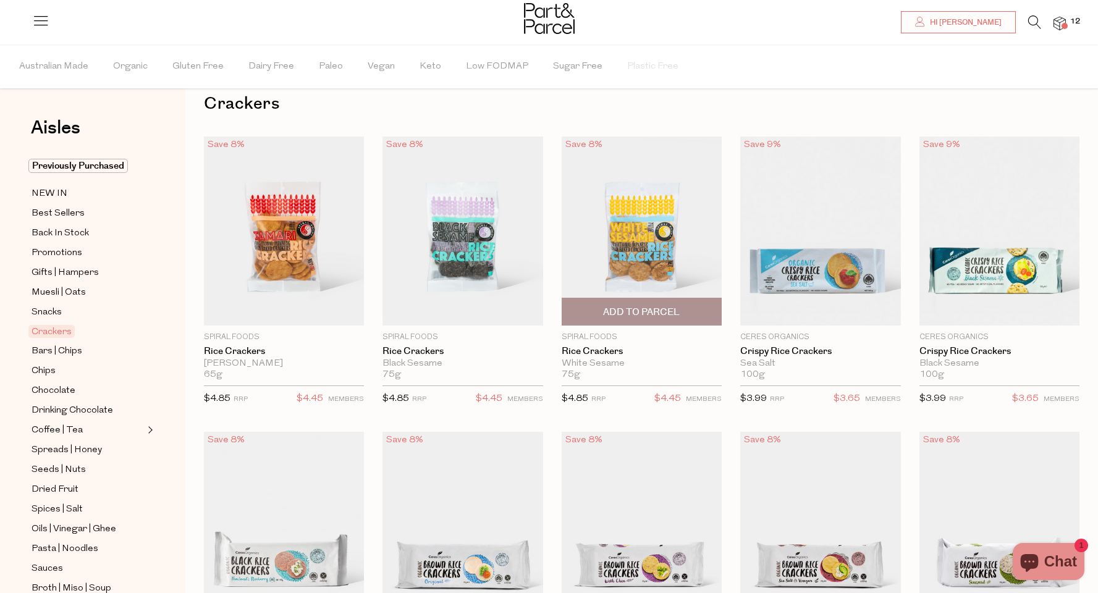
click at [655, 313] on span "Add To Parcel" at bounding box center [641, 312] width 77 height 13
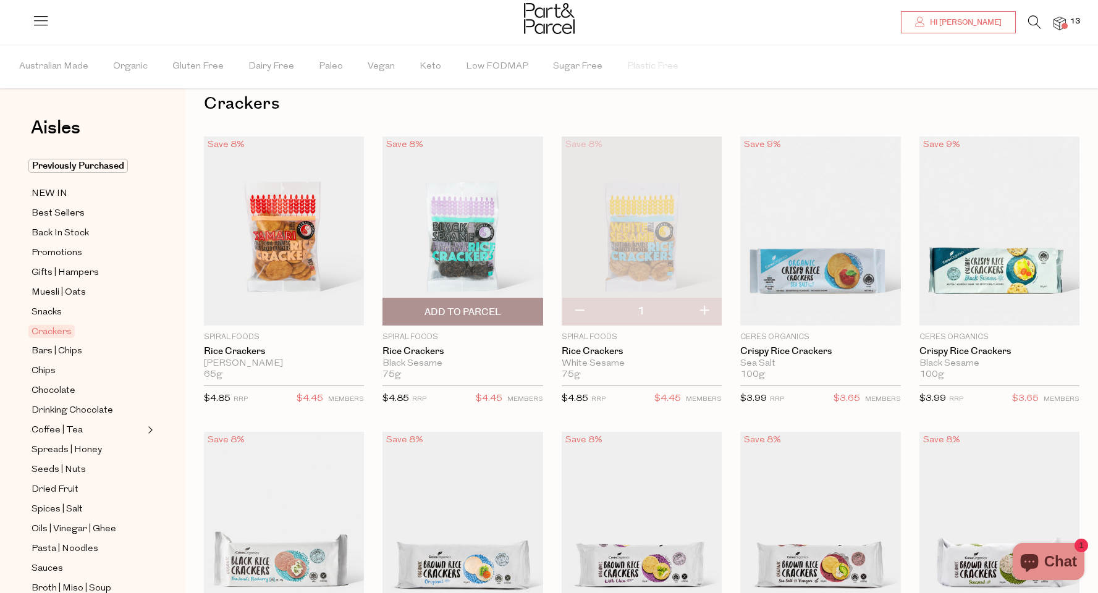
click at [471, 310] on span "Add To Parcel" at bounding box center [462, 312] width 77 height 13
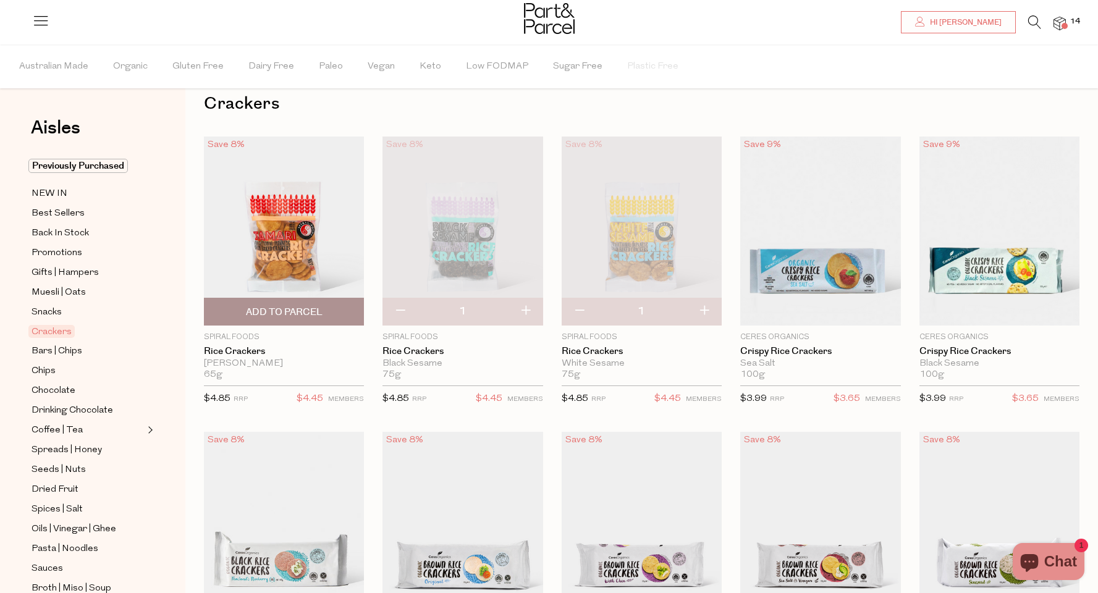
click at [310, 313] on span "Add To Parcel" at bounding box center [284, 312] width 77 height 13
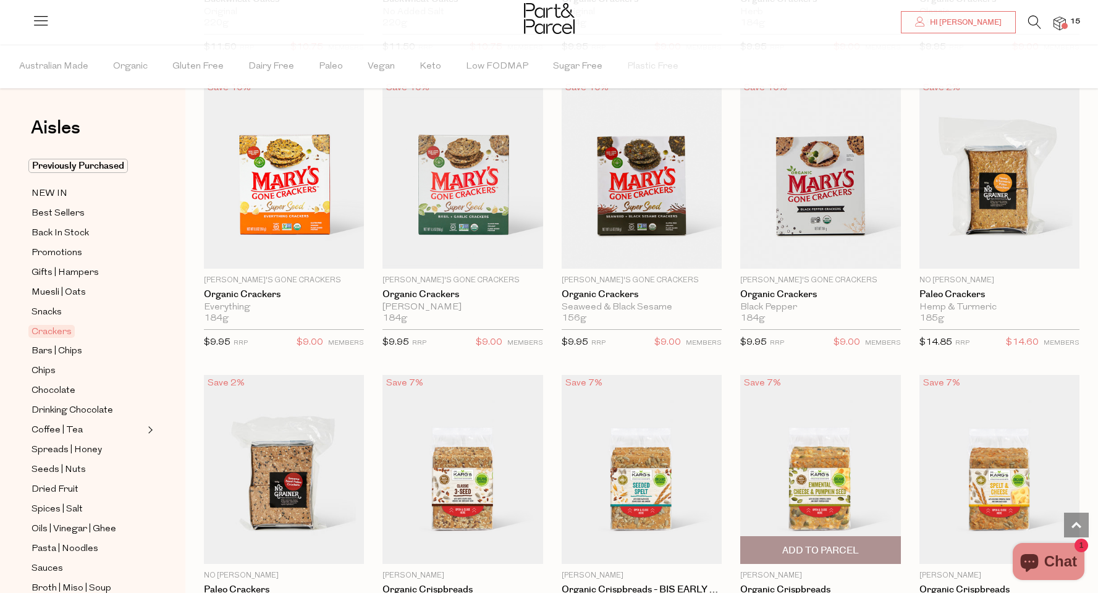
scroll to position [1292, 0]
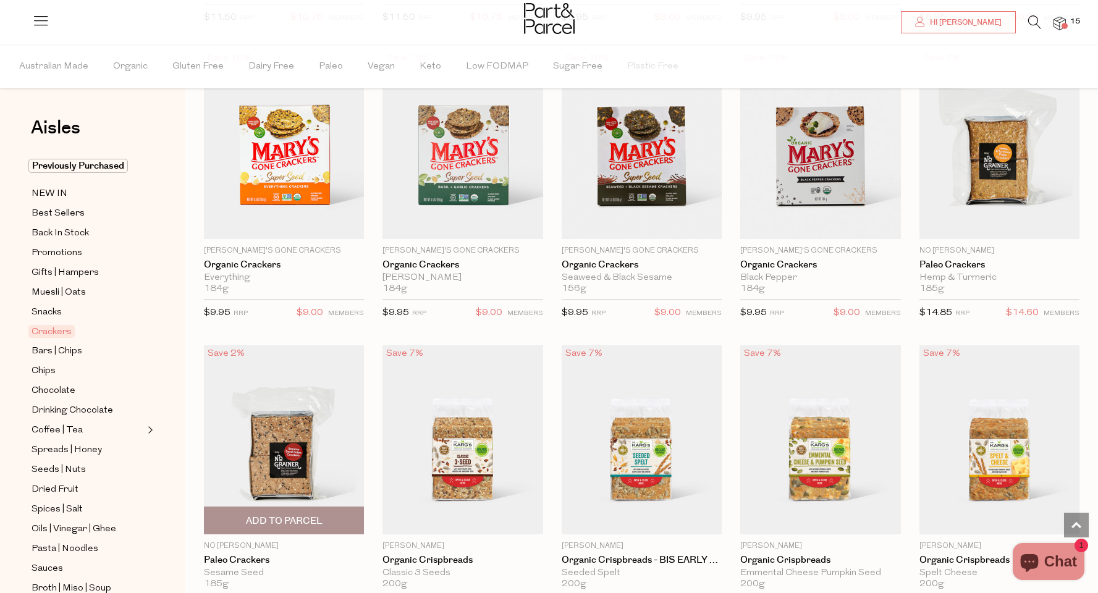
click at [284, 521] on span "Add To Parcel" at bounding box center [284, 521] width 77 height 13
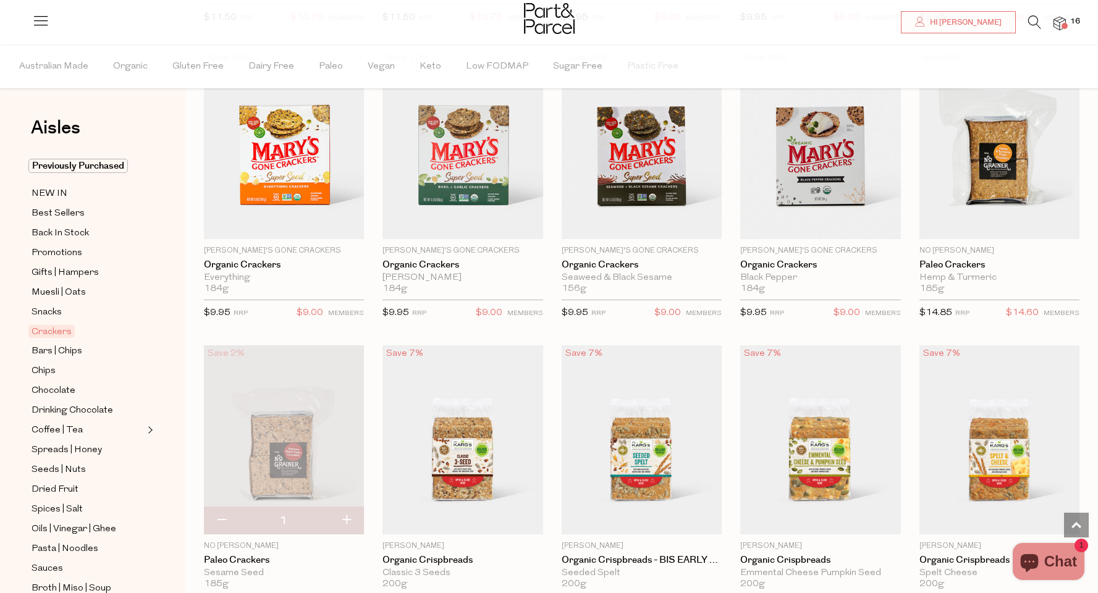
click at [351, 513] on button "button" at bounding box center [346, 520] width 35 height 27
type input "2"
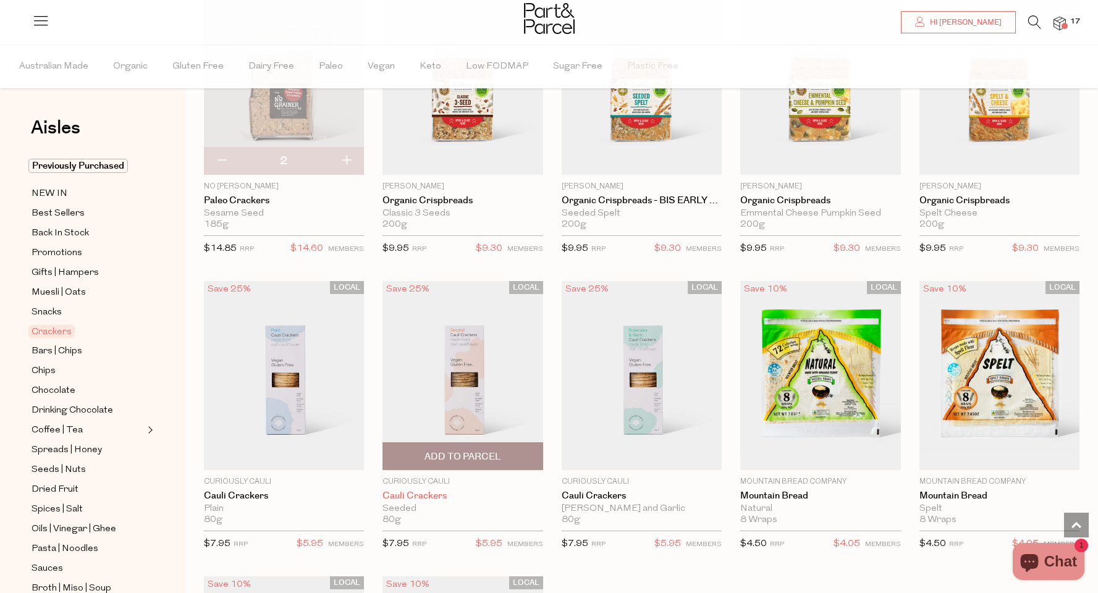
scroll to position [1758, 0]
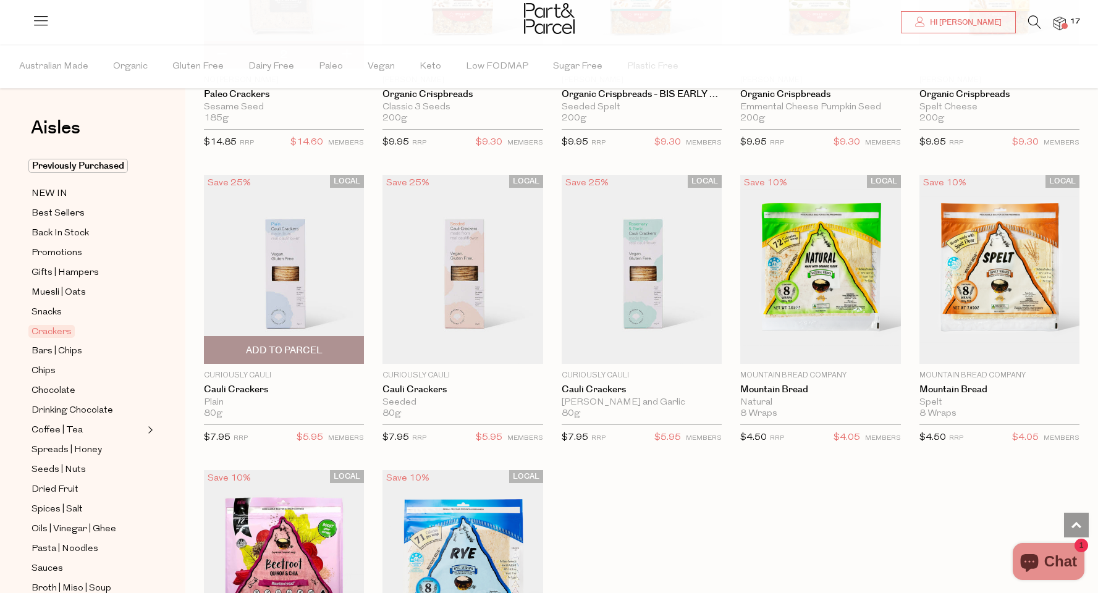
click at [311, 347] on span "Add To Parcel" at bounding box center [284, 350] width 77 height 13
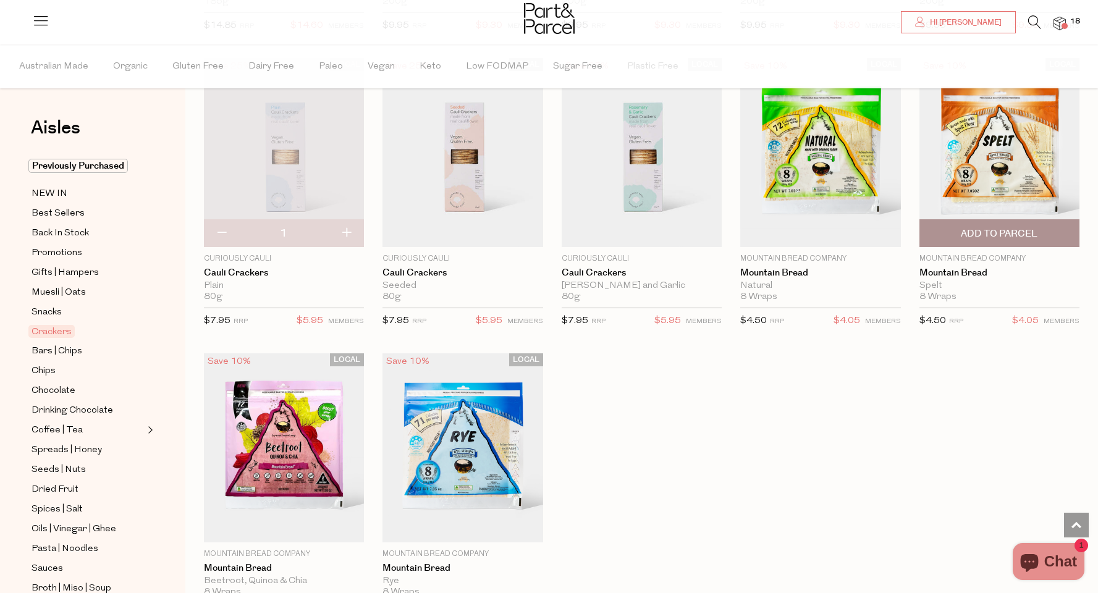
scroll to position [1770, 0]
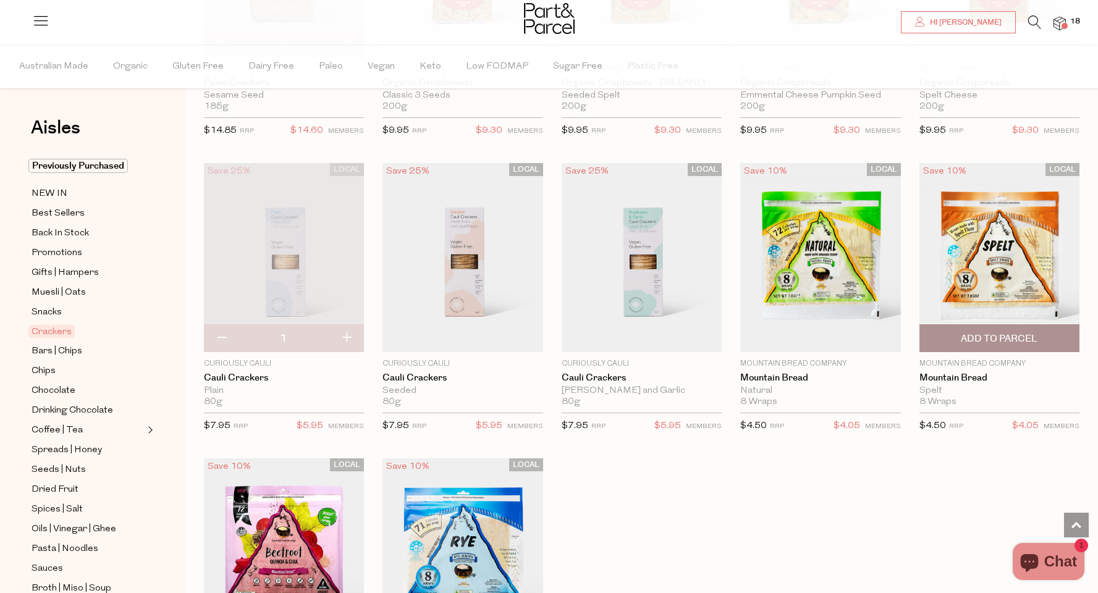
click at [996, 339] on span "Add To Parcel" at bounding box center [999, 338] width 77 height 13
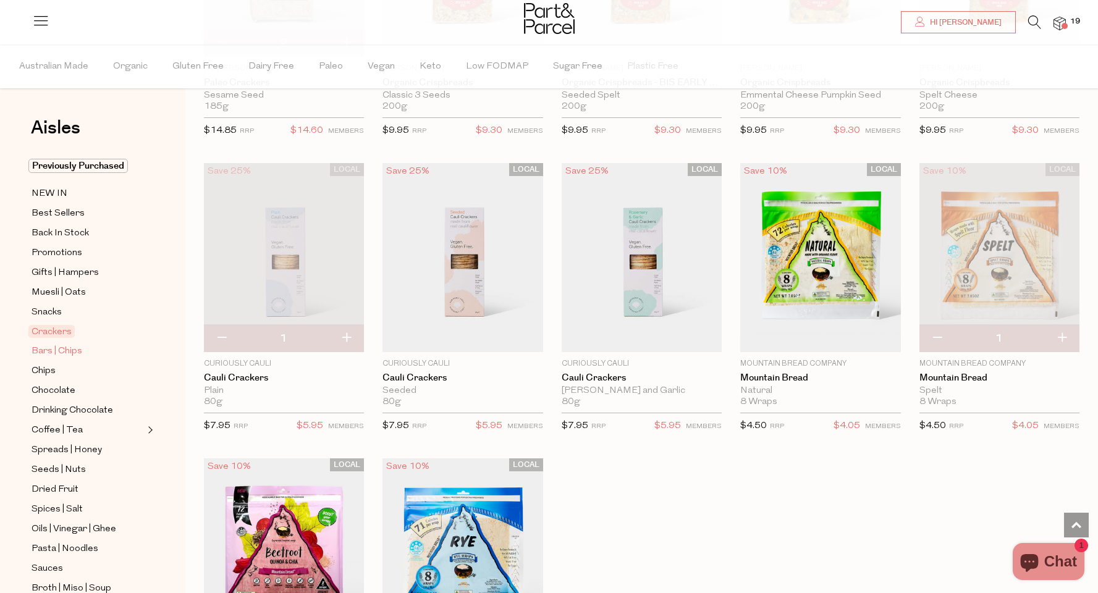
click at [60, 357] on span "Bars | Chips" at bounding box center [57, 351] width 51 height 15
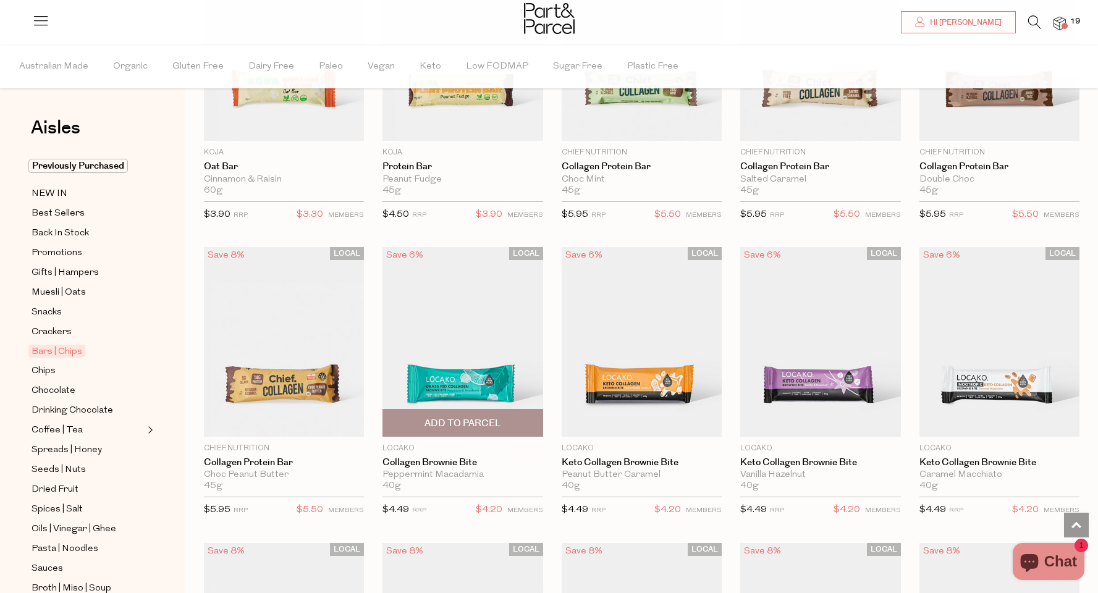
scroll to position [880, 0]
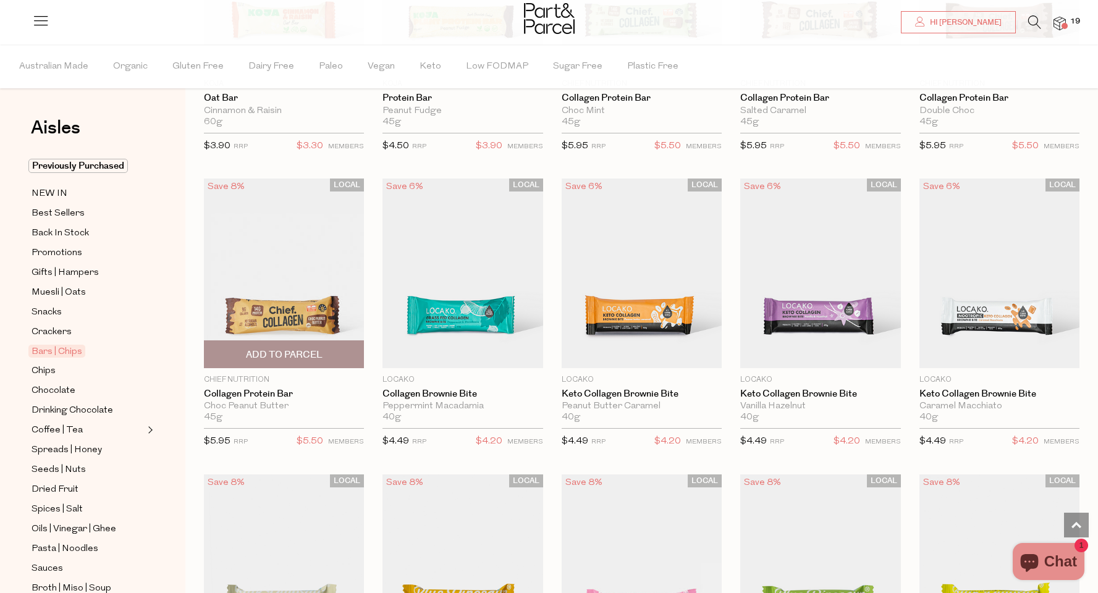
click at [271, 329] on img at bounding box center [284, 273] width 160 height 189
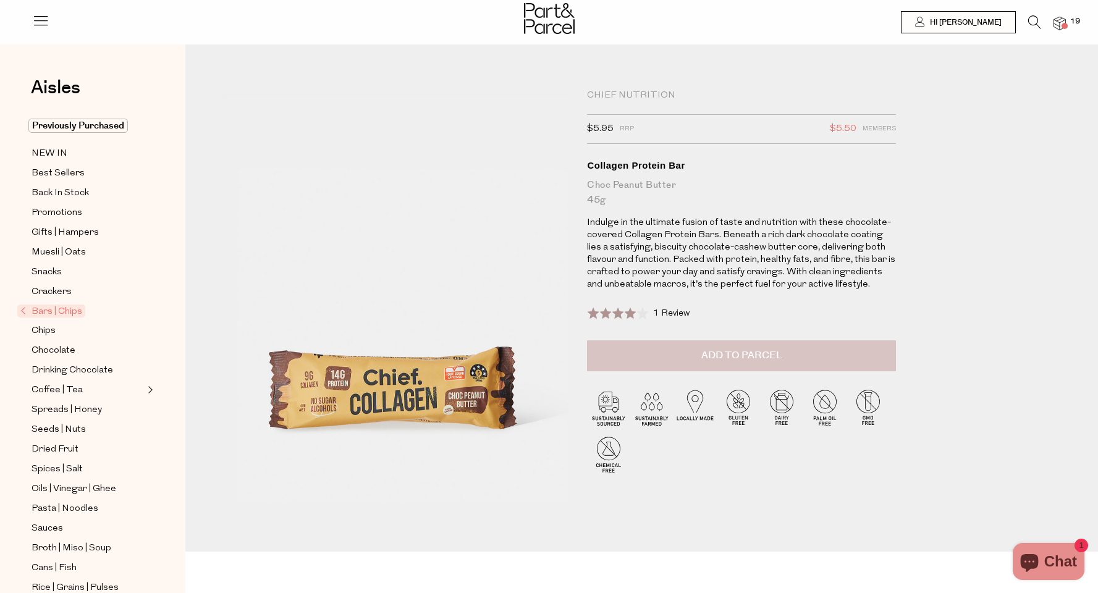
click at [661, 354] on button "Add to Parcel" at bounding box center [741, 355] width 309 height 31
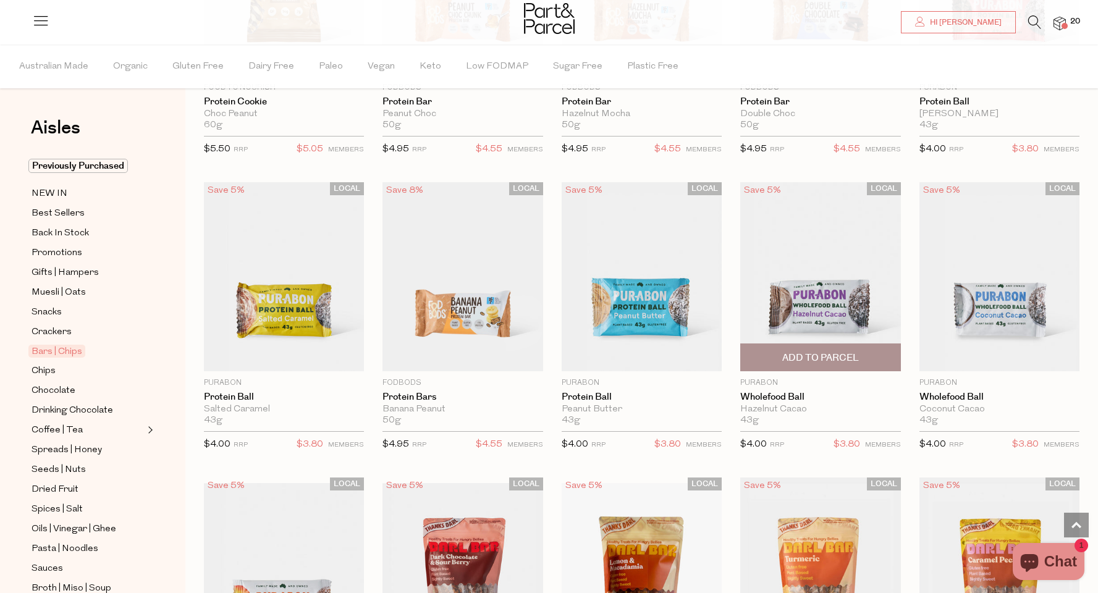
scroll to position [2356, 0]
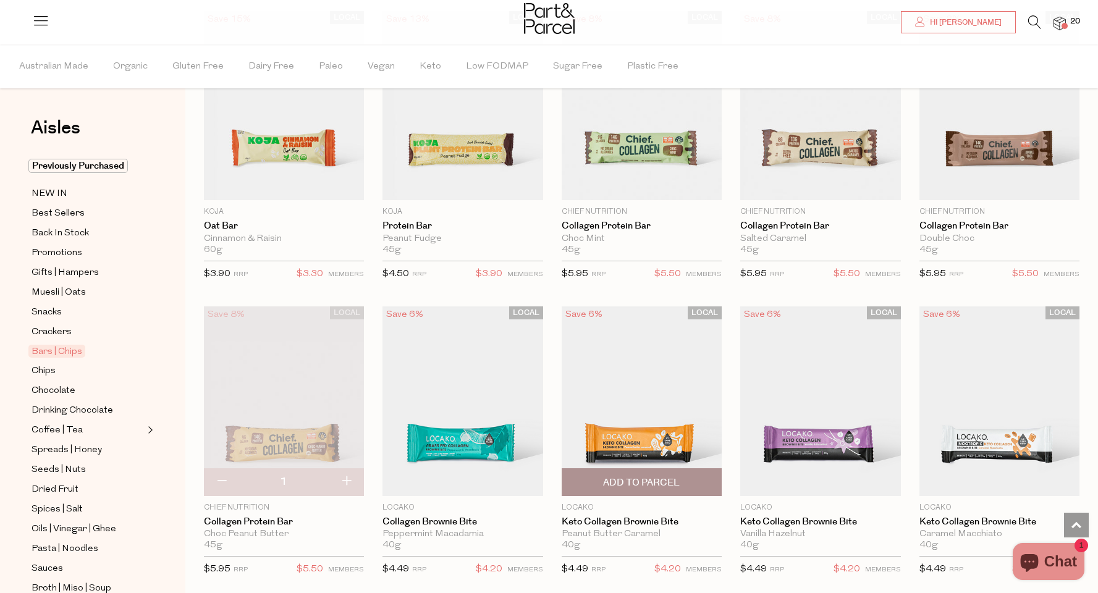
scroll to position [726, 0]
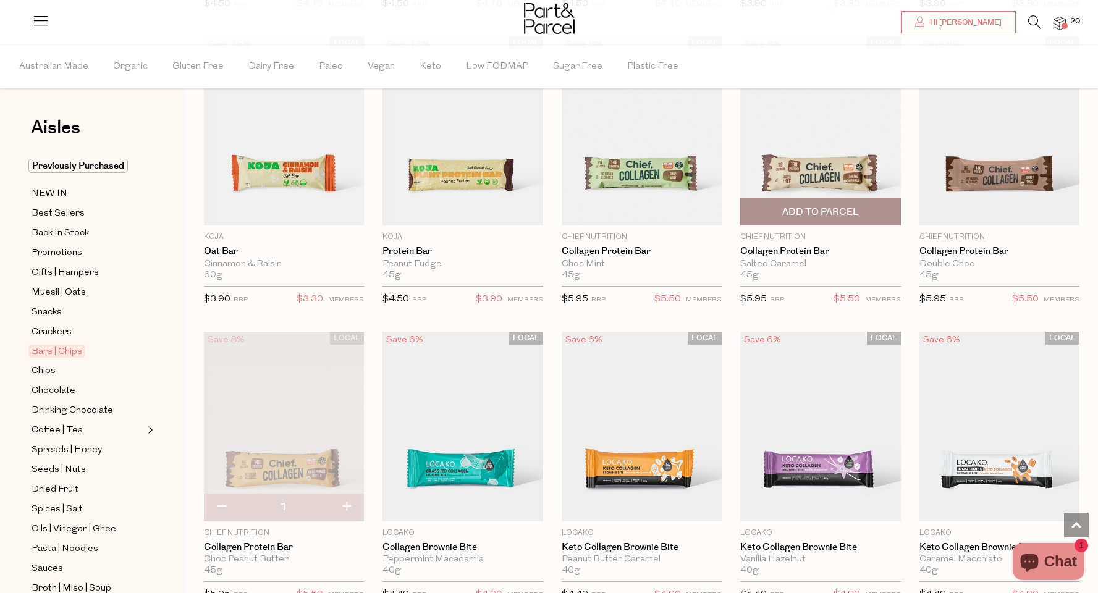
click at [801, 214] on span "Add To Parcel" at bounding box center [820, 212] width 77 height 13
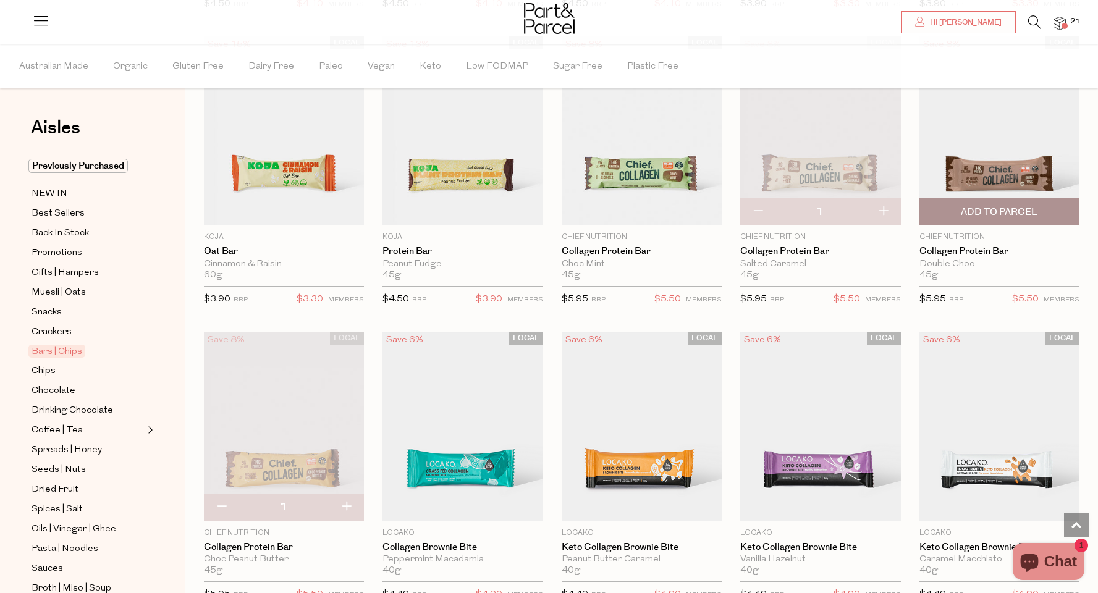
click at [995, 211] on span "Add To Parcel" at bounding box center [999, 212] width 77 height 13
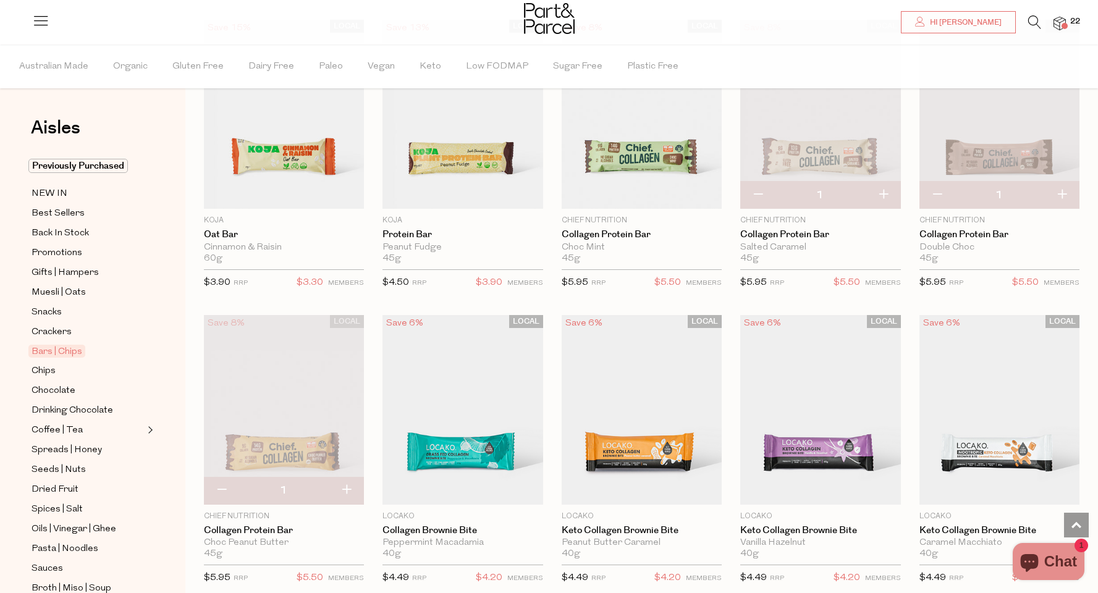
scroll to position [746, 0]
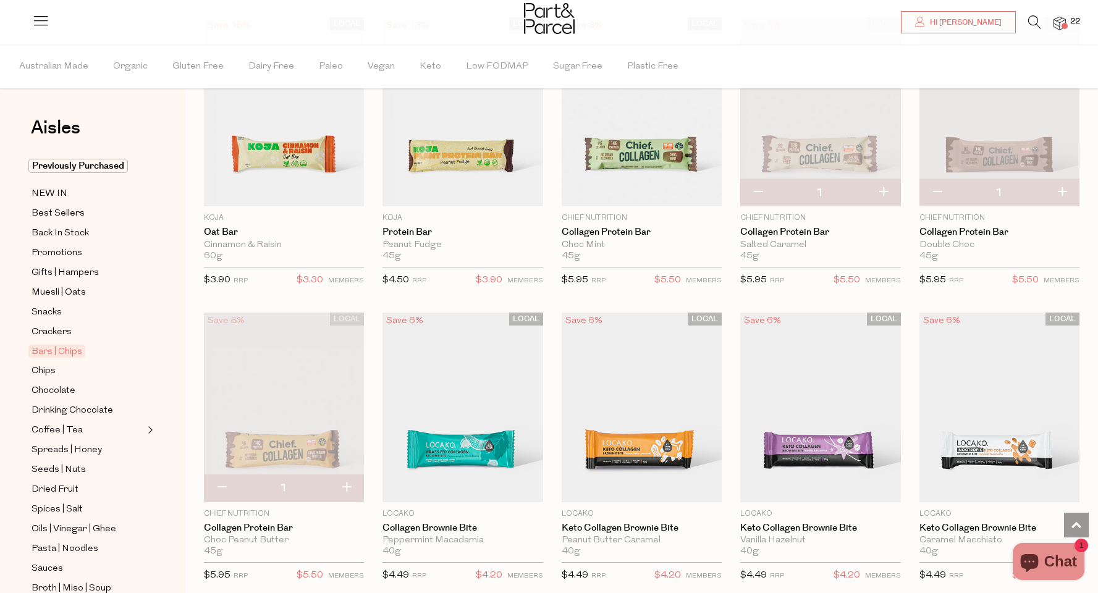
click at [825, 153] on img at bounding box center [820, 111] width 160 height 189
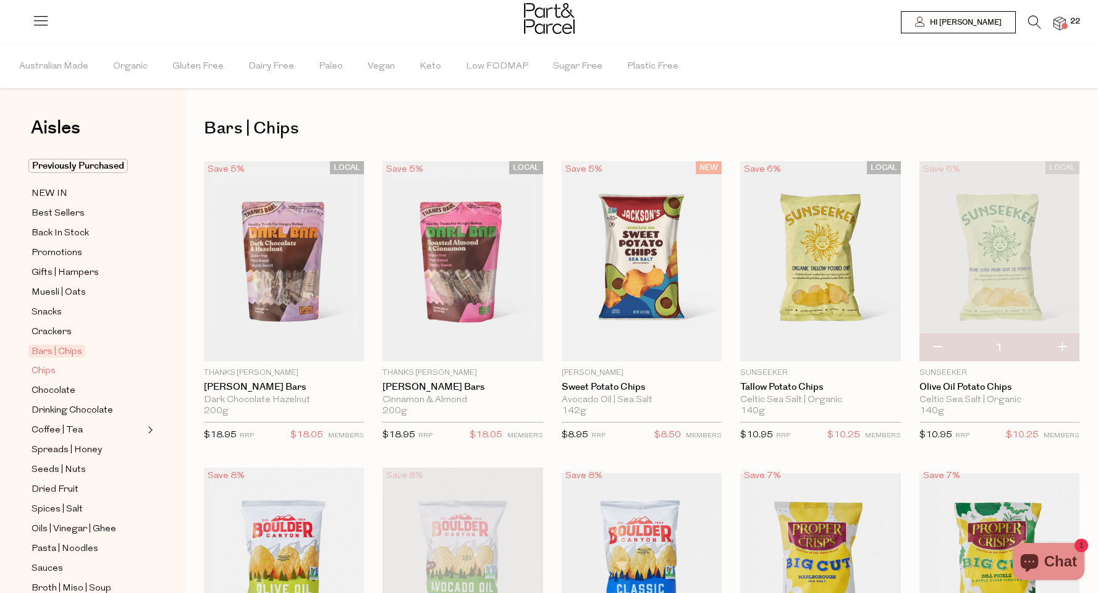
click at [50, 373] on span "Chips" at bounding box center [44, 371] width 24 height 15
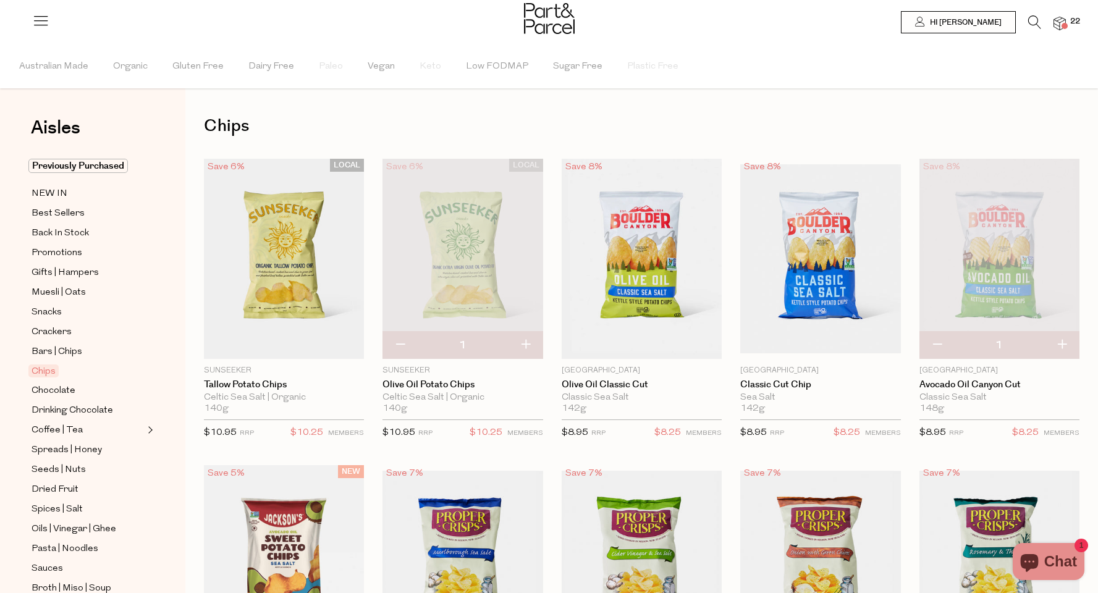
scroll to position [27, 0]
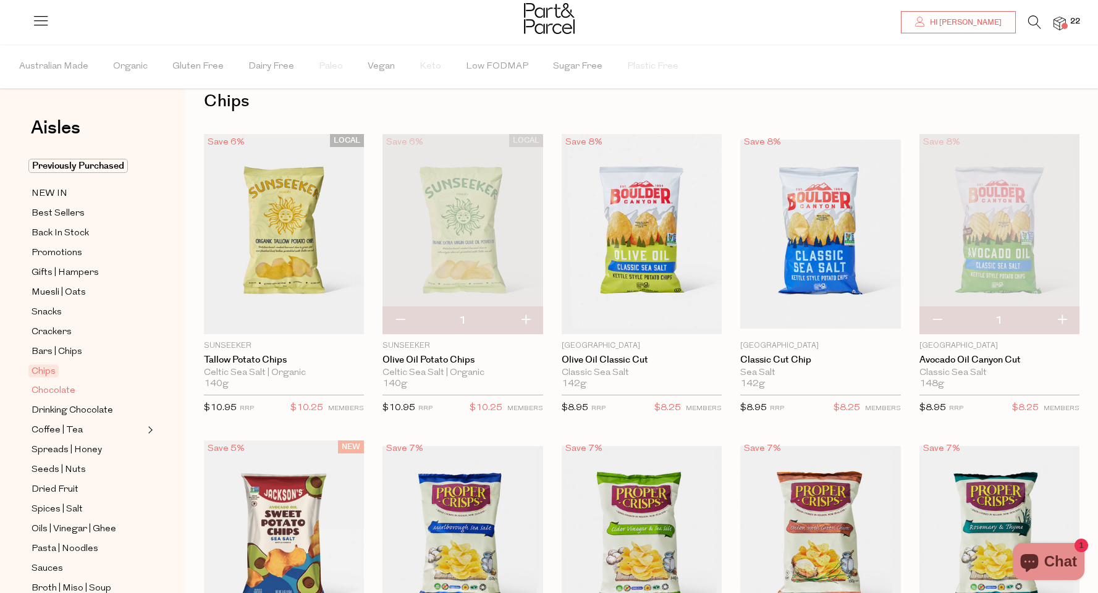
click at [75, 390] on link "Chocolate" at bounding box center [88, 390] width 112 height 15
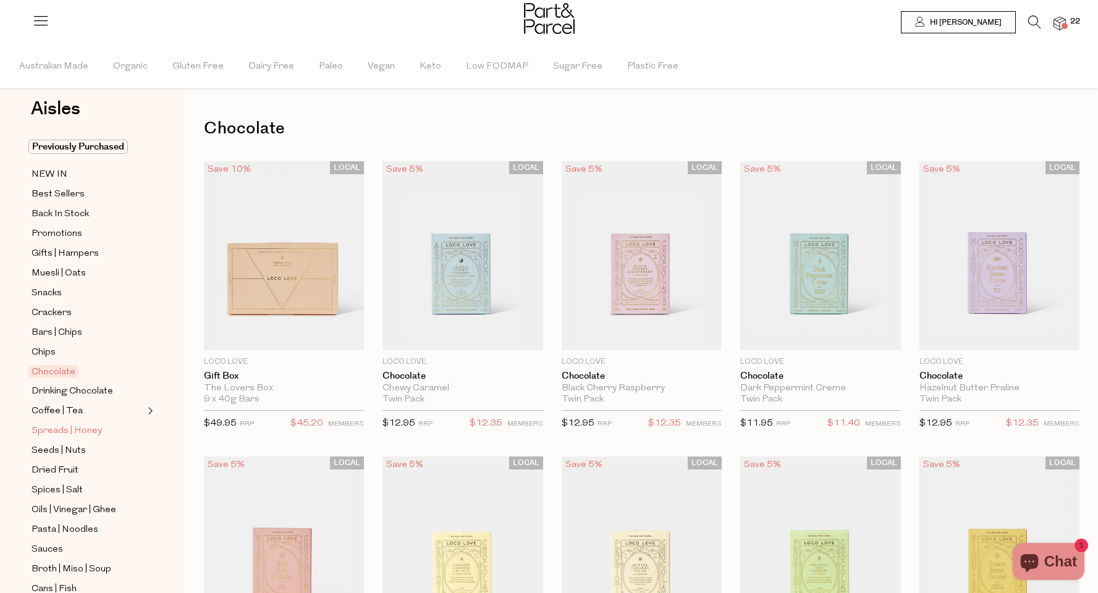
scroll to position [60, 0]
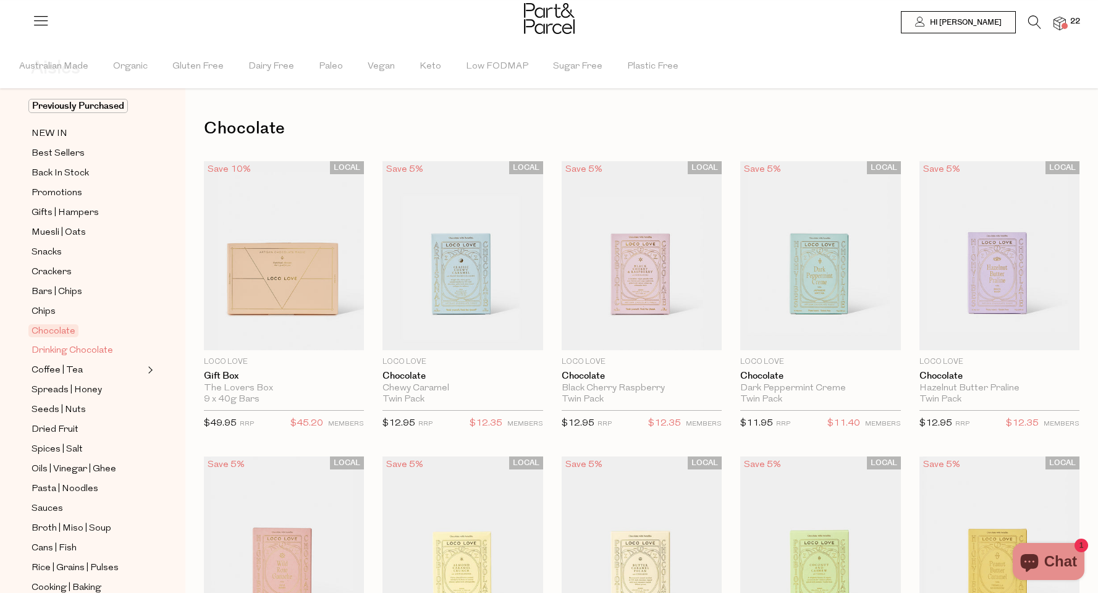
click at [88, 355] on span "Drinking Chocolate" at bounding box center [73, 350] width 82 height 15
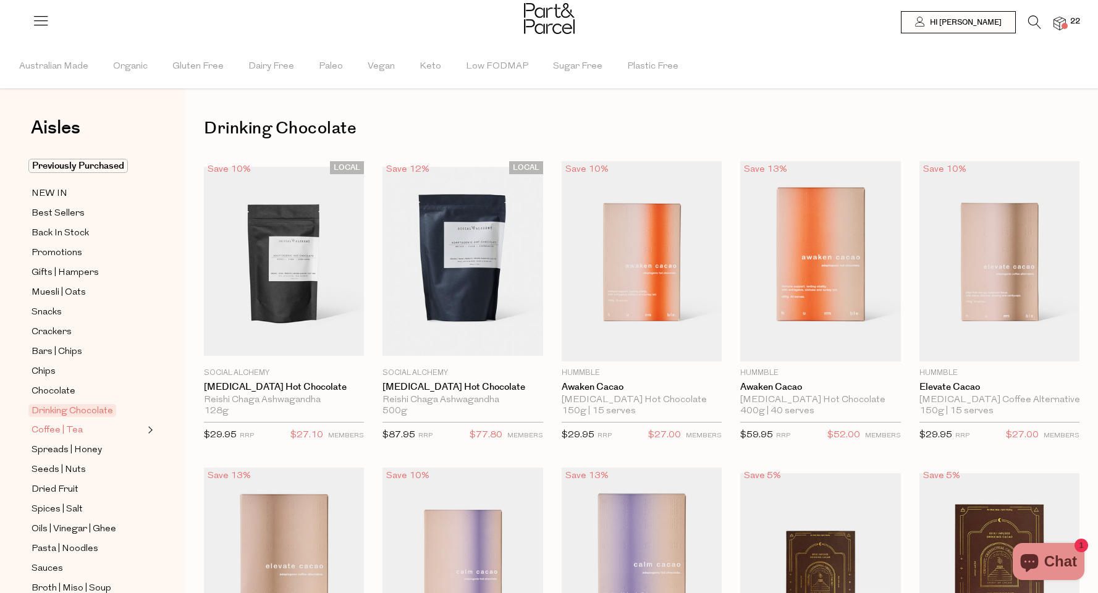
click at [63, 433] on span "Coffee | Tea" at bounding box center [57, 430] width 51 height 15
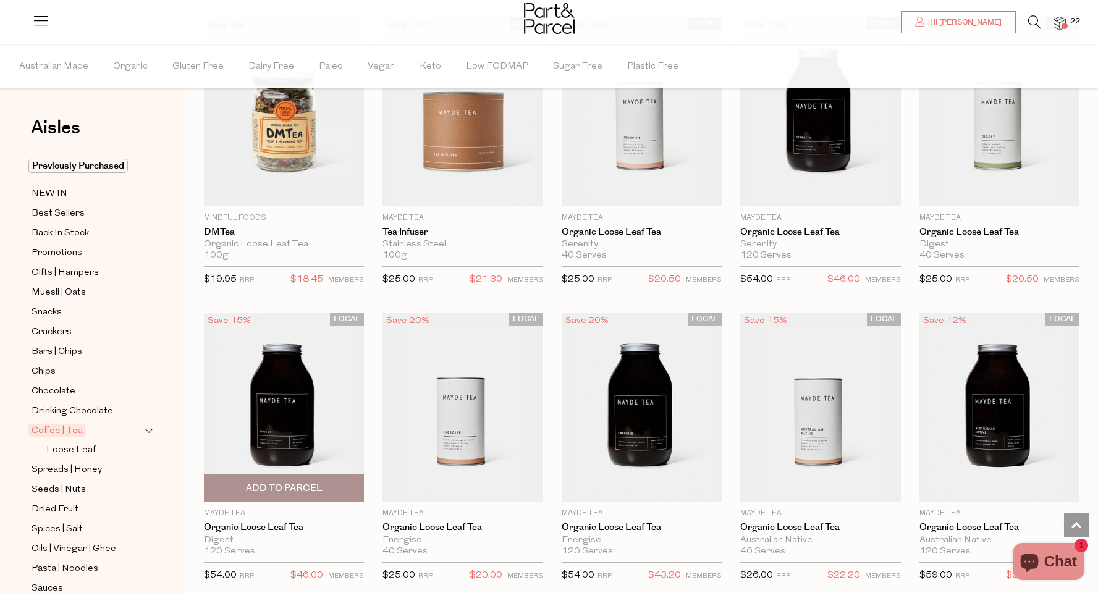
scroll to position [2561, 0]
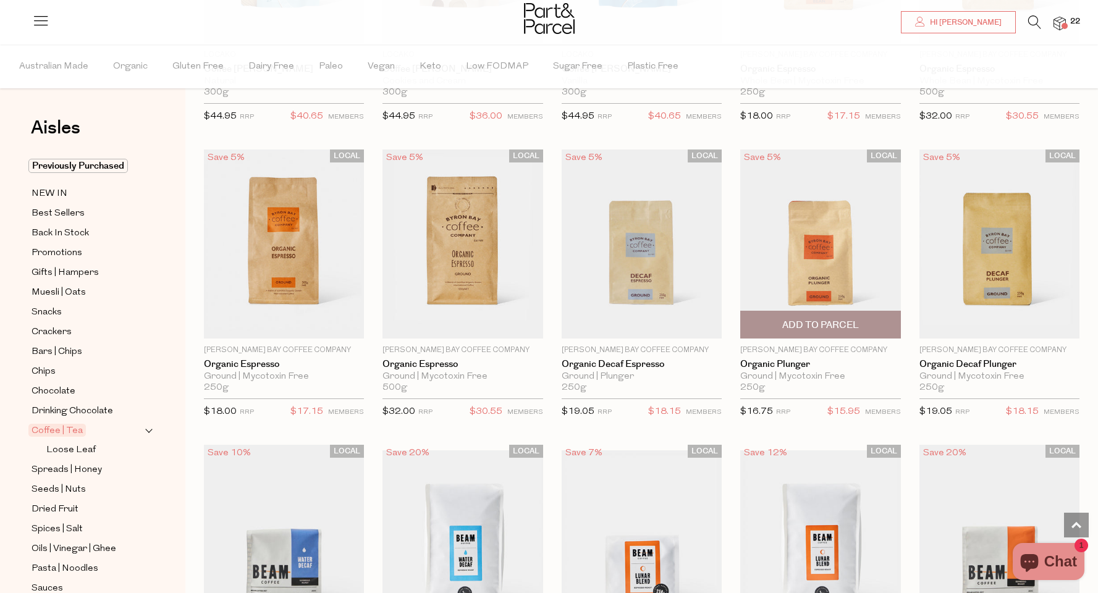
scroll to position [4523, 0]
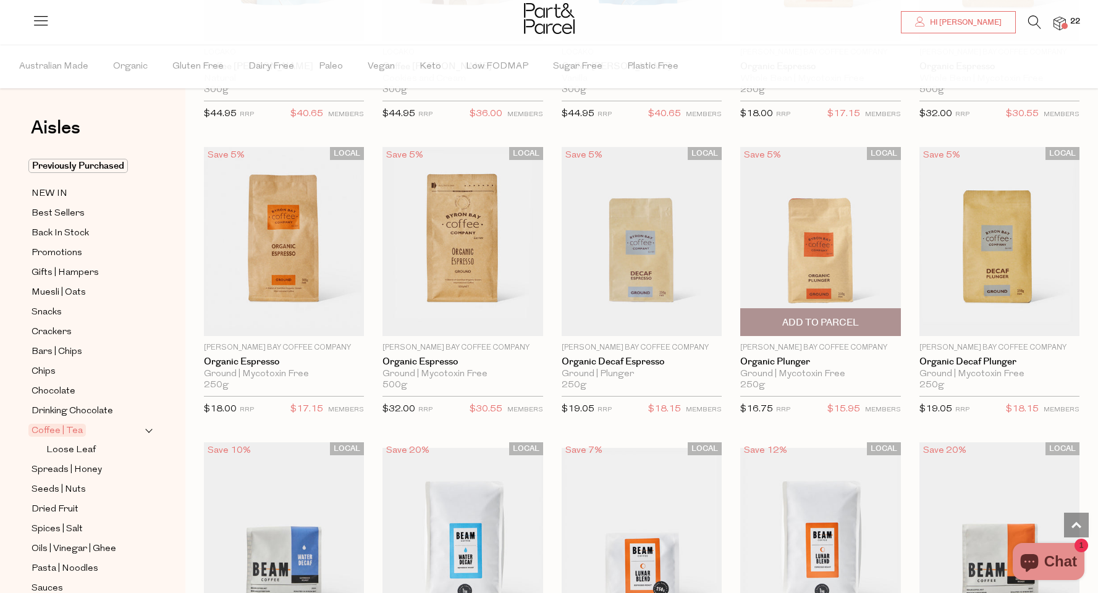
click at [794, 319] on span "Add To Parcel" at bounding box center [820, 322] width 77 height 13
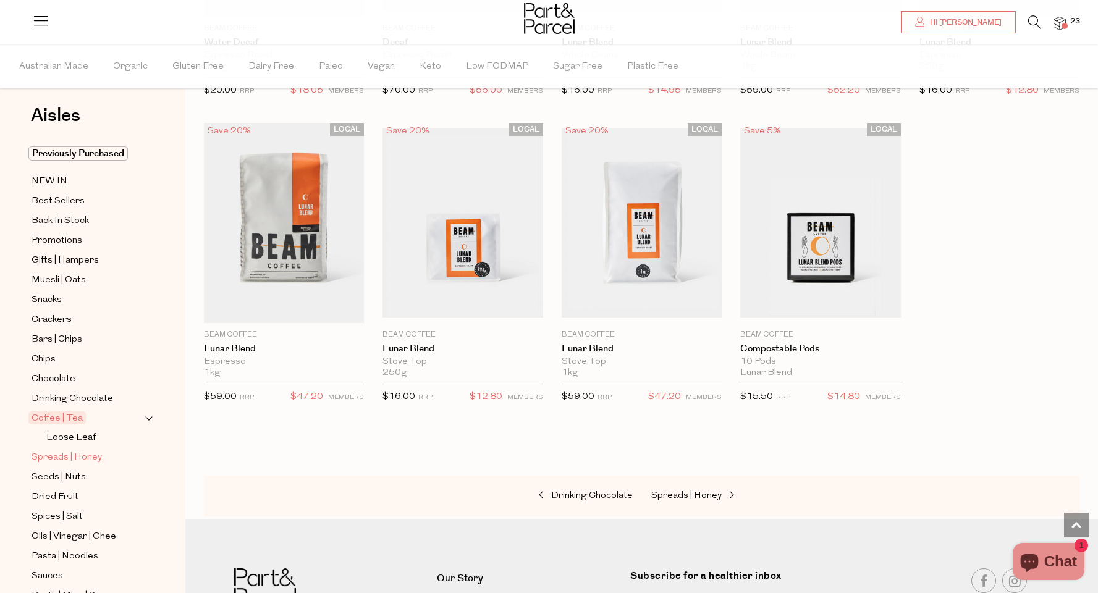
scroll to position [31, 0]
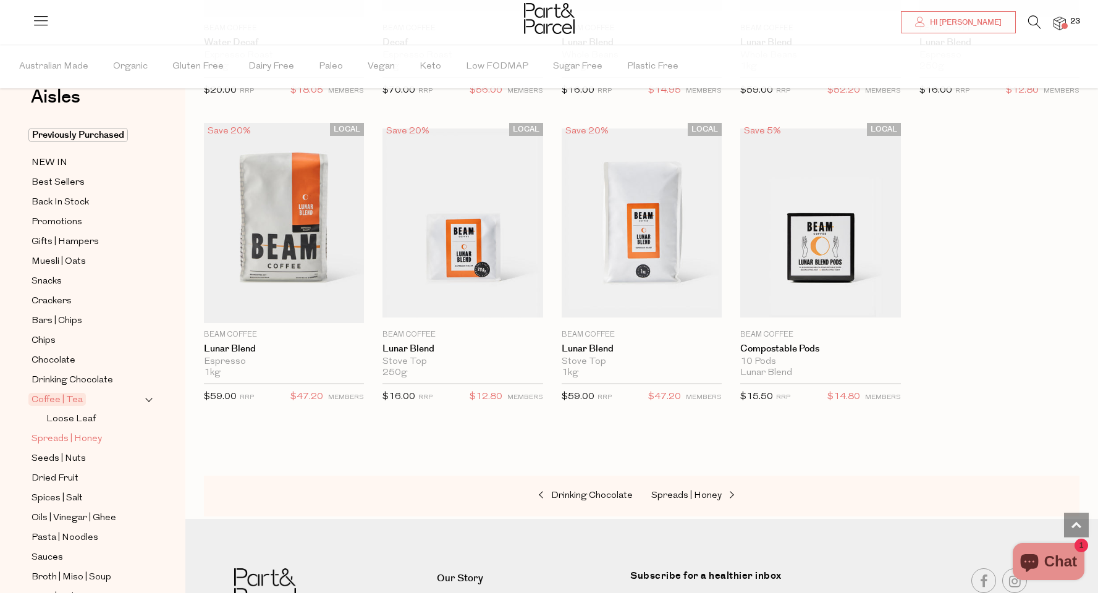
click at [92, 444] on span "Spreads | Honey" at bounding box center [67, 439] width 70 height 15
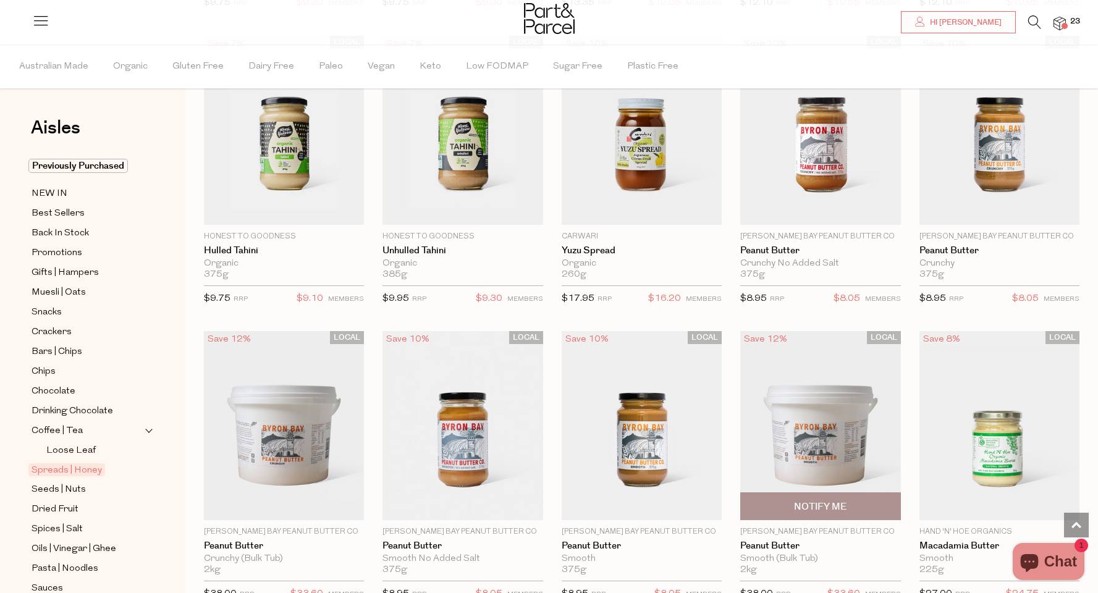
scroll to position [383, 0]
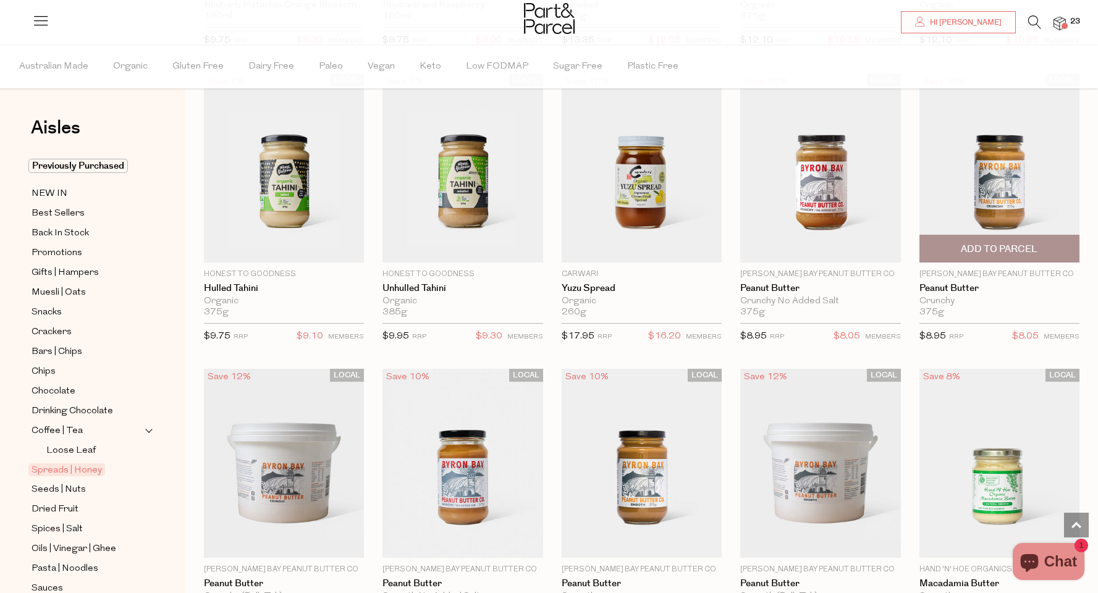
click at [980, 248] on span "Add To Parcel" at bounding box center [999, 249] width 77 height 13
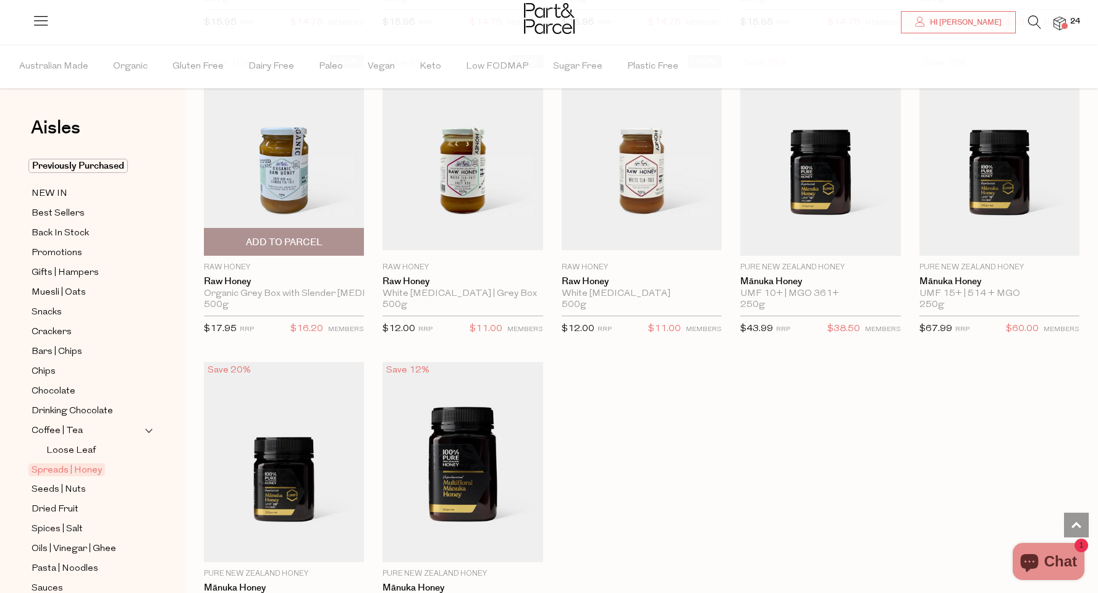
scroll to position [2176, 0]
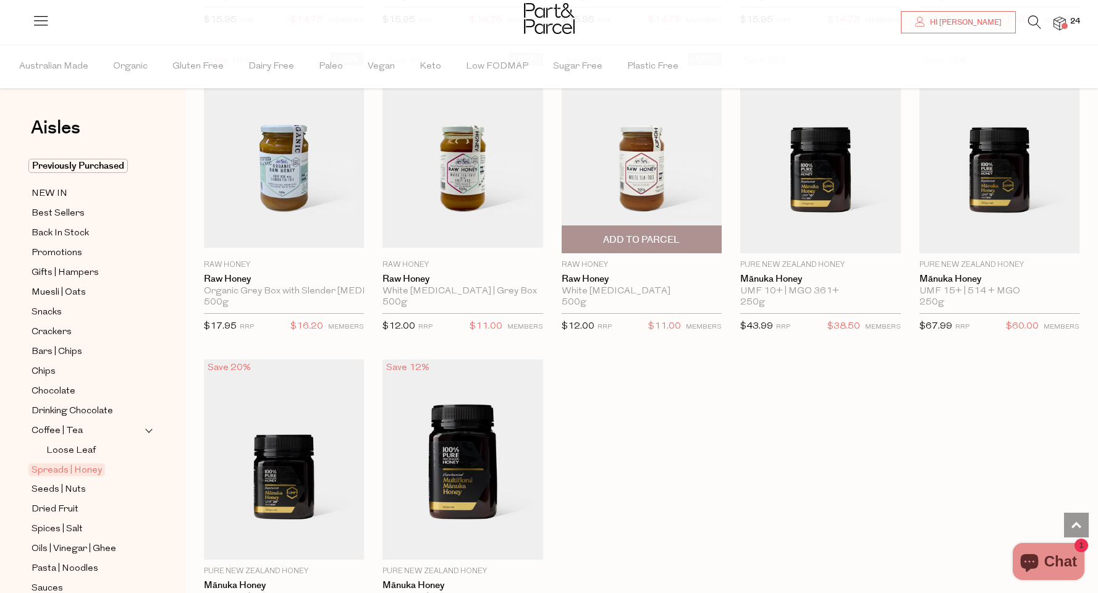
click at [642, 198] on img at bounding box center [642, 152] width 160 height 189
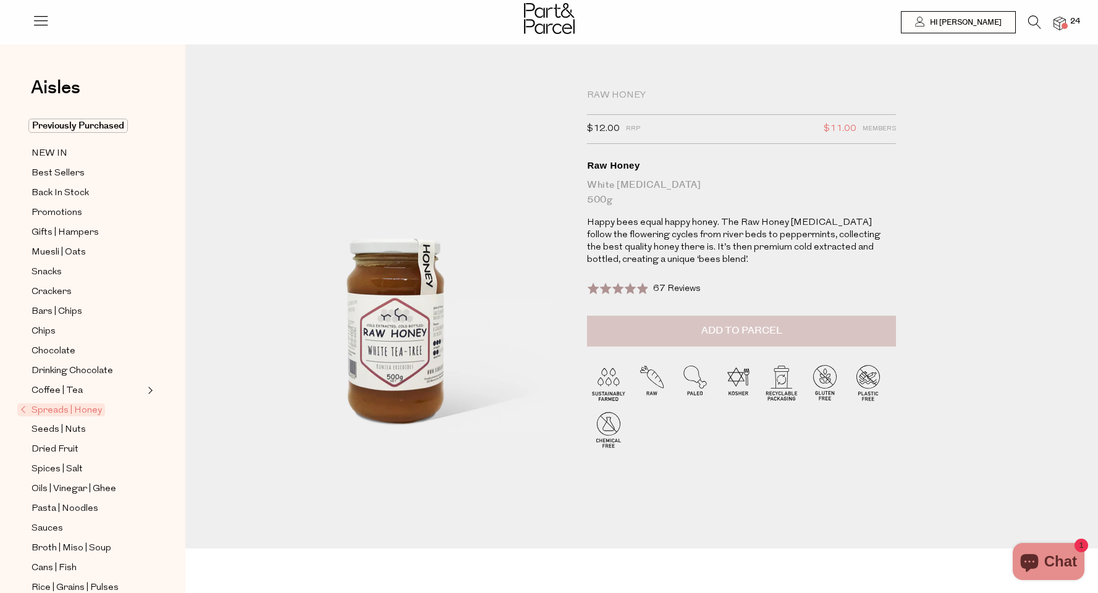
click at [673, 339] on button "Add to Parcel" at bounding box center [741, 331] width 309 height 31
click at [67, 429] on span "Seeds | Nuts" at bounding box center [59, 430] width 54 height 15
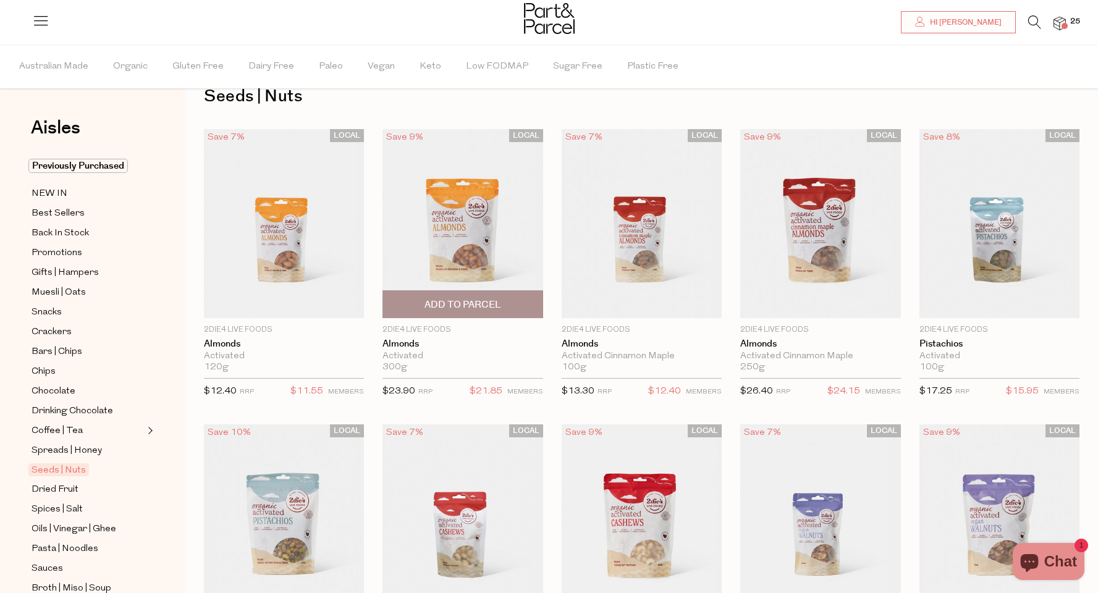
scroll to position [35, 0]
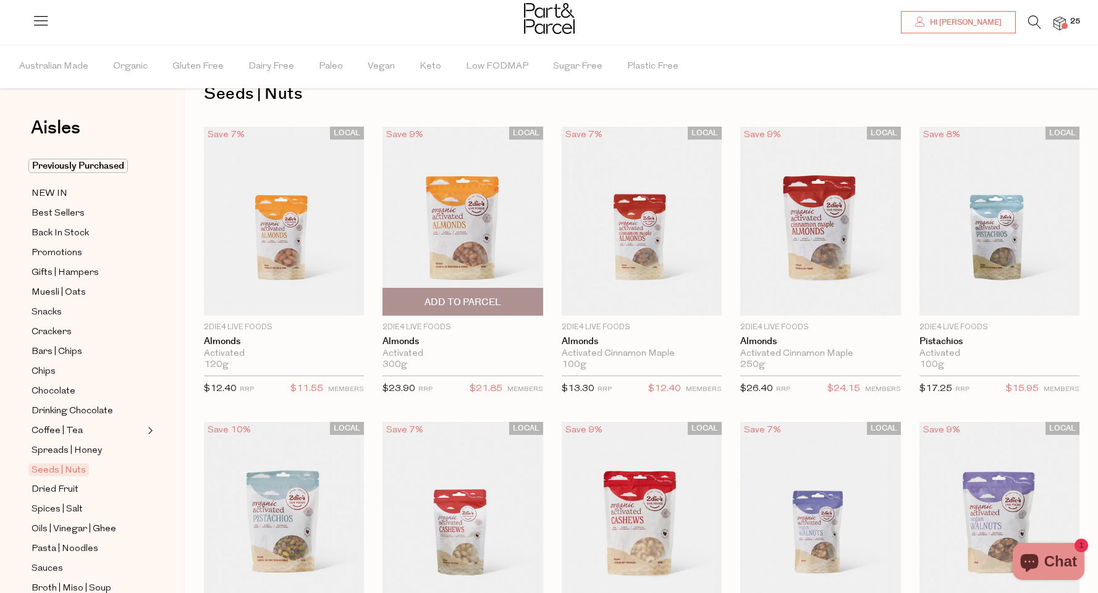
click at [458, 303] on span "Add To Parcel" at bounding box center [462, 302] width 77 height 13
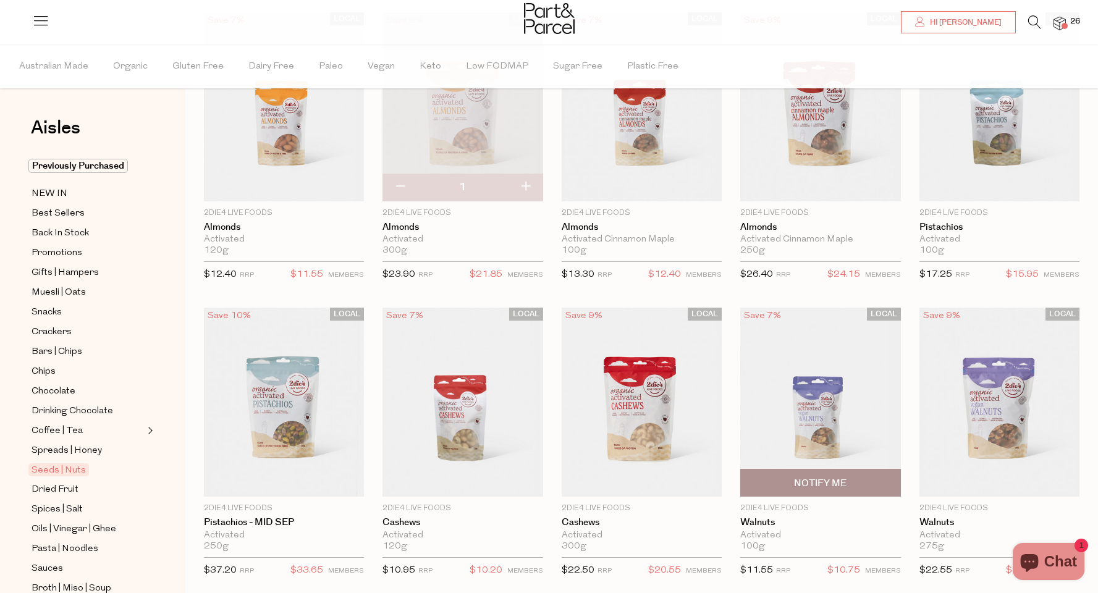
scroll to position [185, 0]
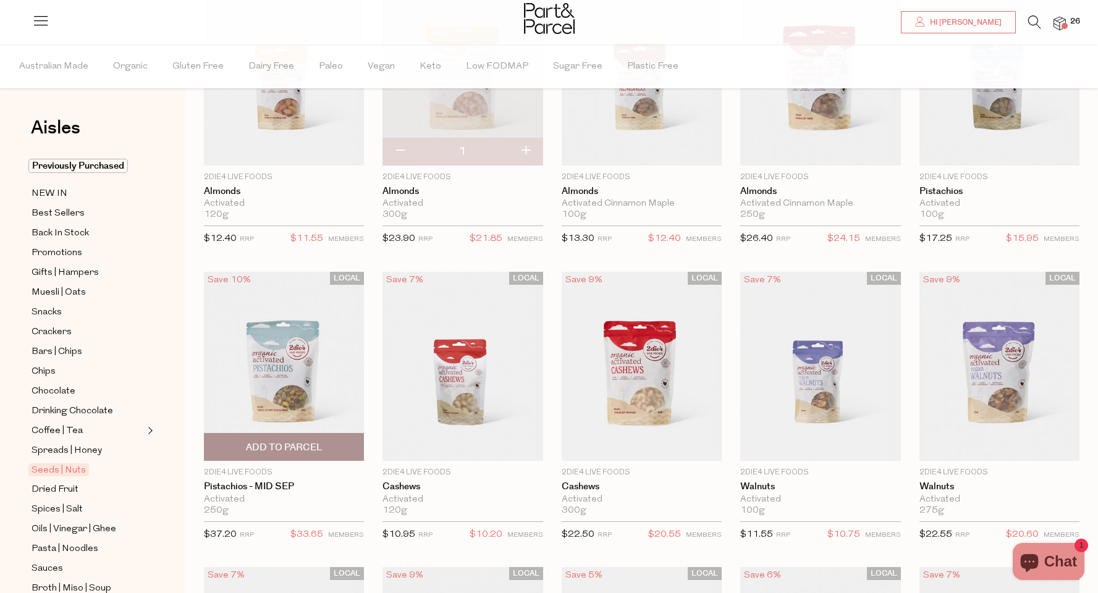
click at [277, 450] on span "Add To Parcel" at bounding box center [284, 447] width 77 height 13
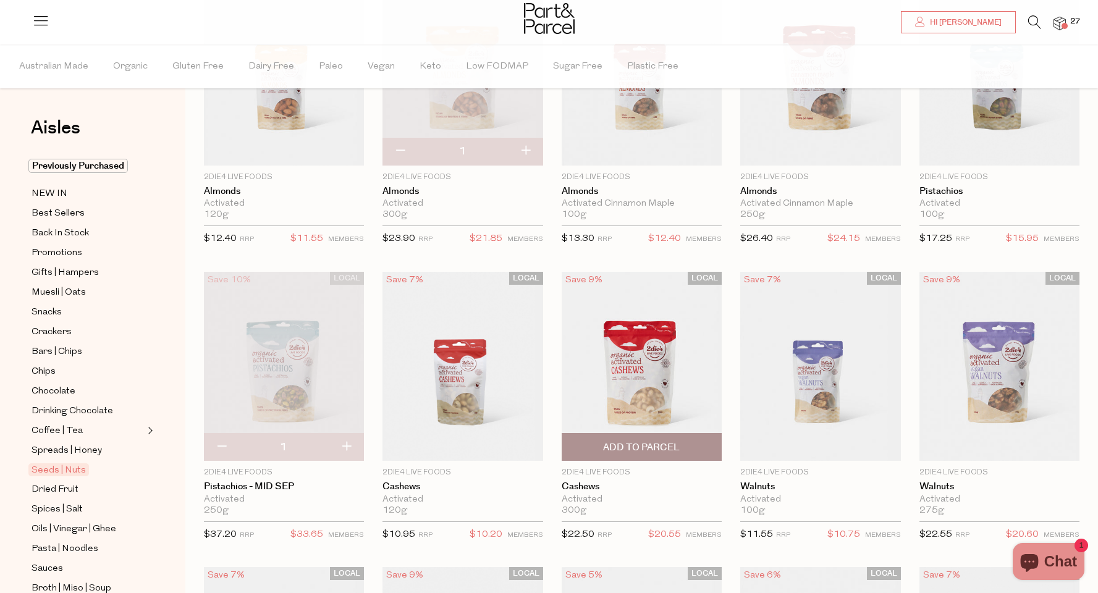
click at [639, 452] on span "Add To Parcel" at bounding box center [641, 447] width 77 height 13
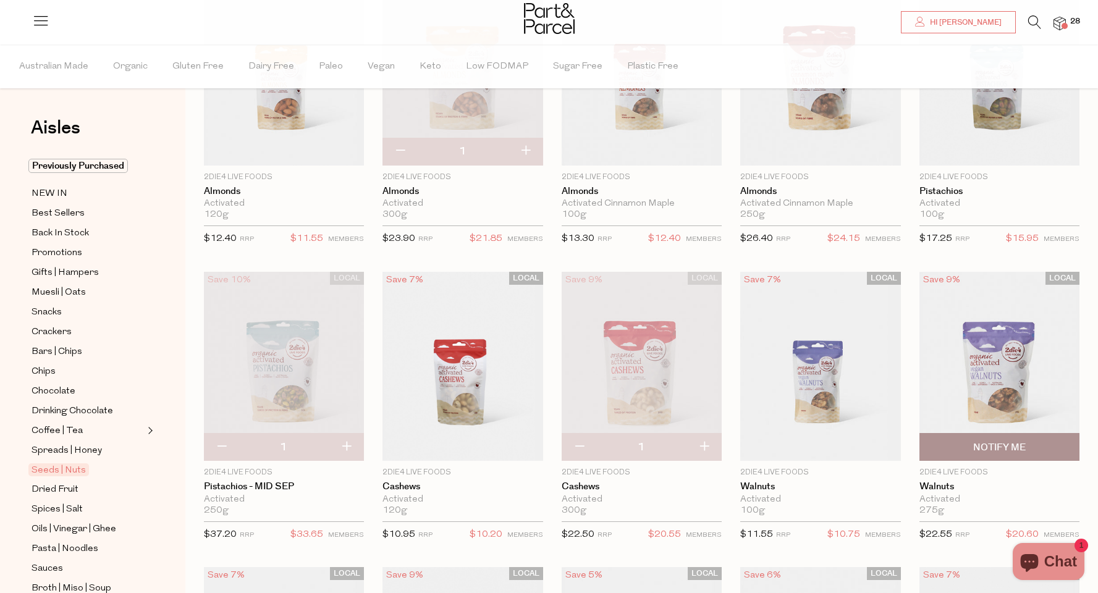
click at [964, 452] on span "Notify Me" at bounding box center [999, 447] width 153 height 27
type input "Notify when available"
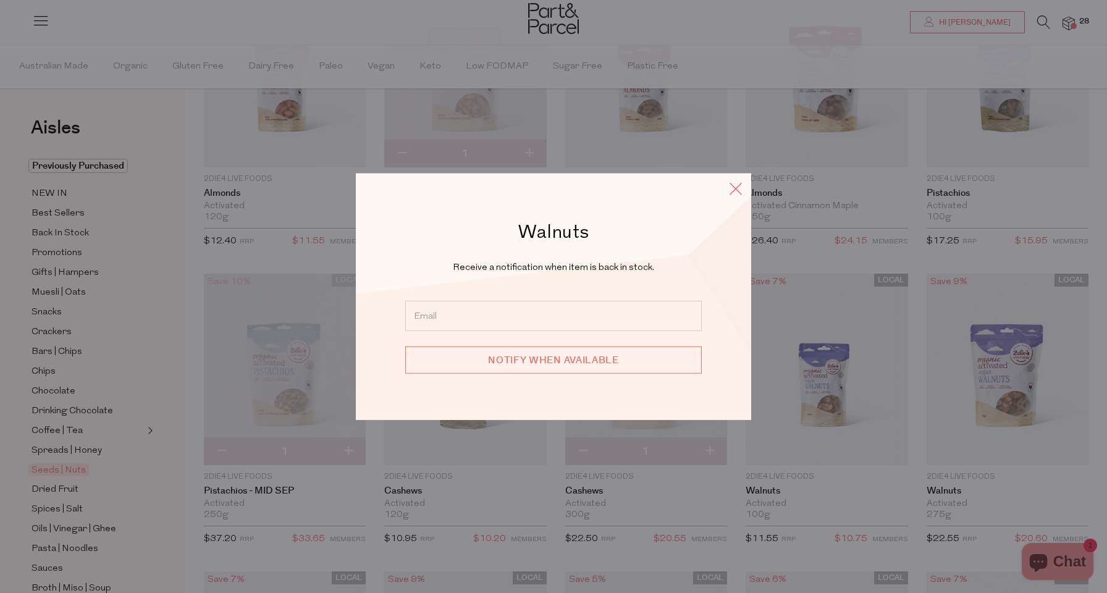
click at [737, 189] on icon at bounding box center [735, 189] width 19 height 18
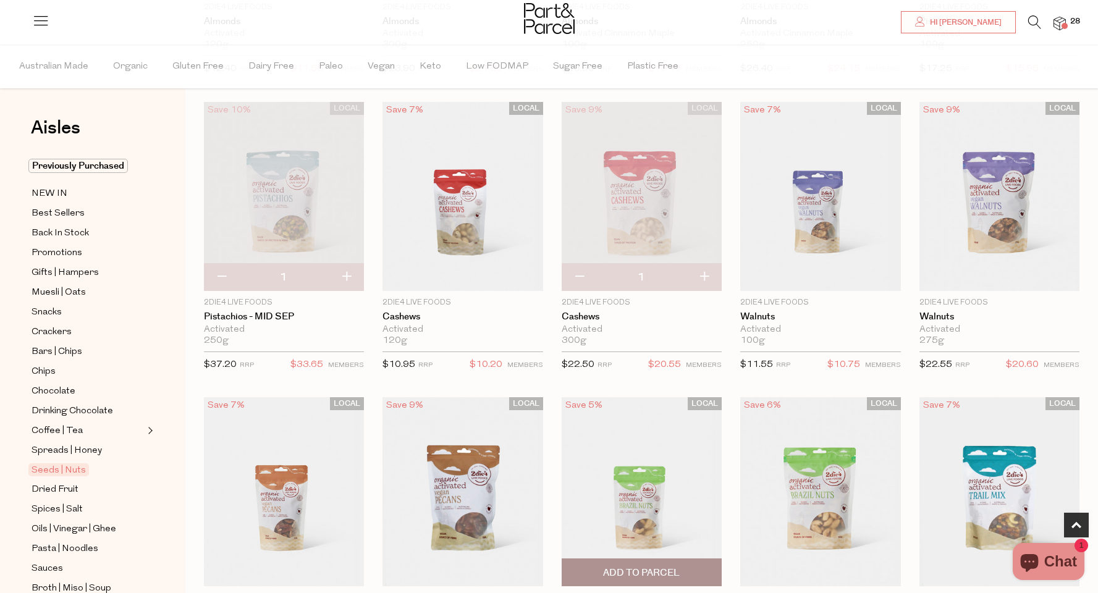
scroll to position [490, 0]
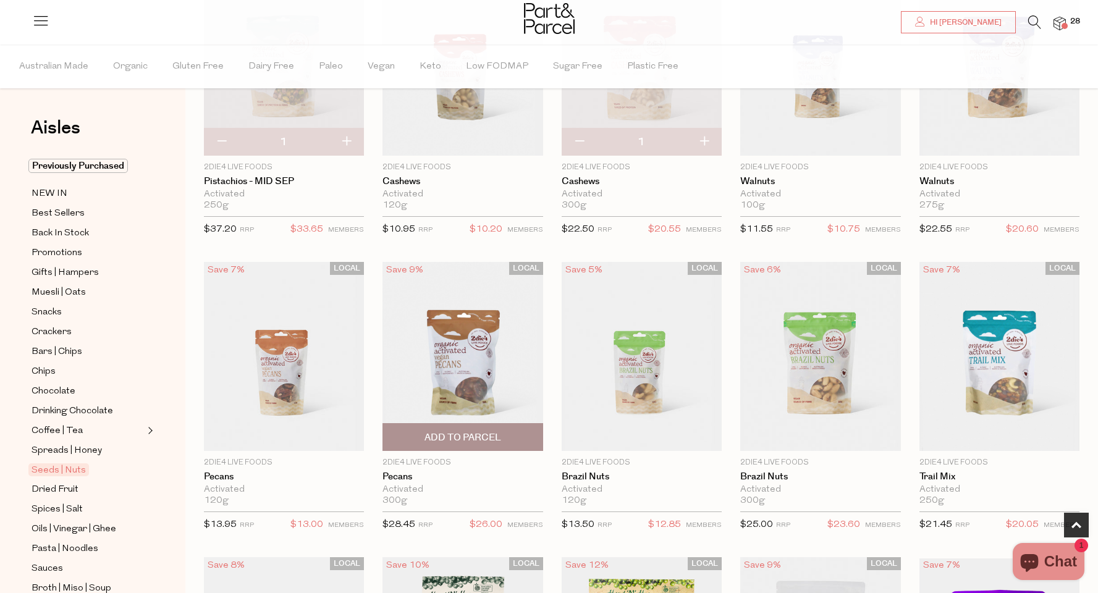
click at [470, 436] on span "Add To Parcel" at bounding box center [462, 437] width 77 height 13
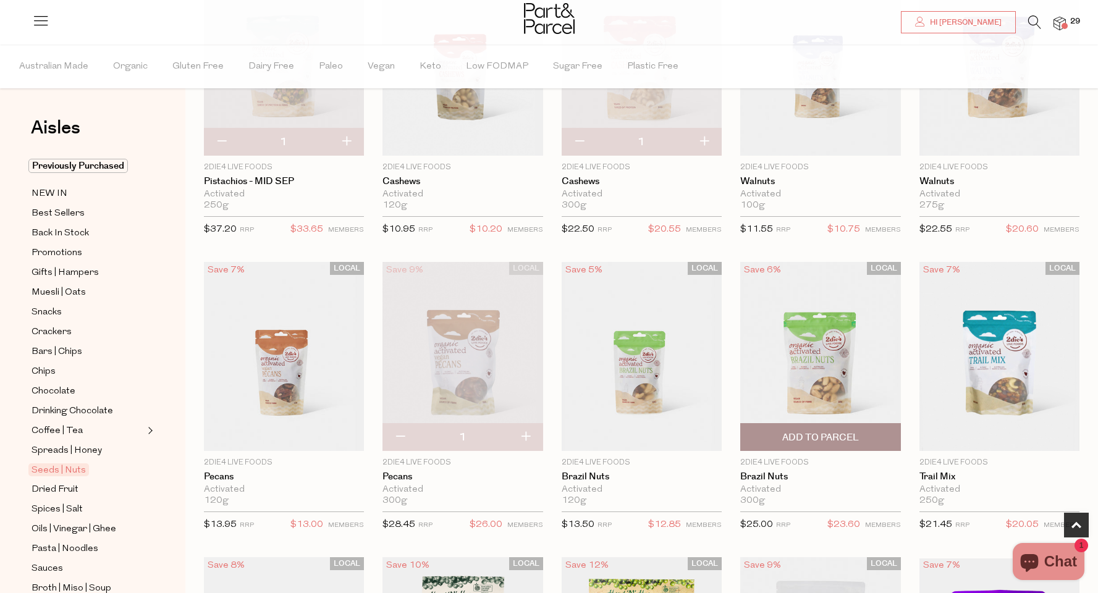
click at [798, 438] on span "Add To Parcel" at bounding box center [820, 437] width 77 height 13
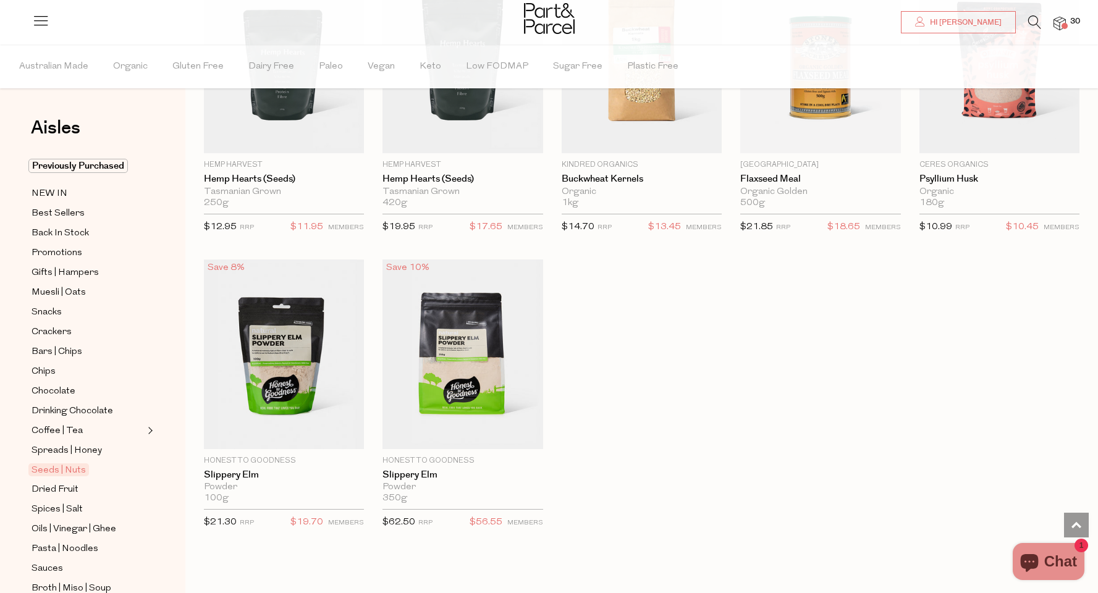
scroll to position [2399, 0]
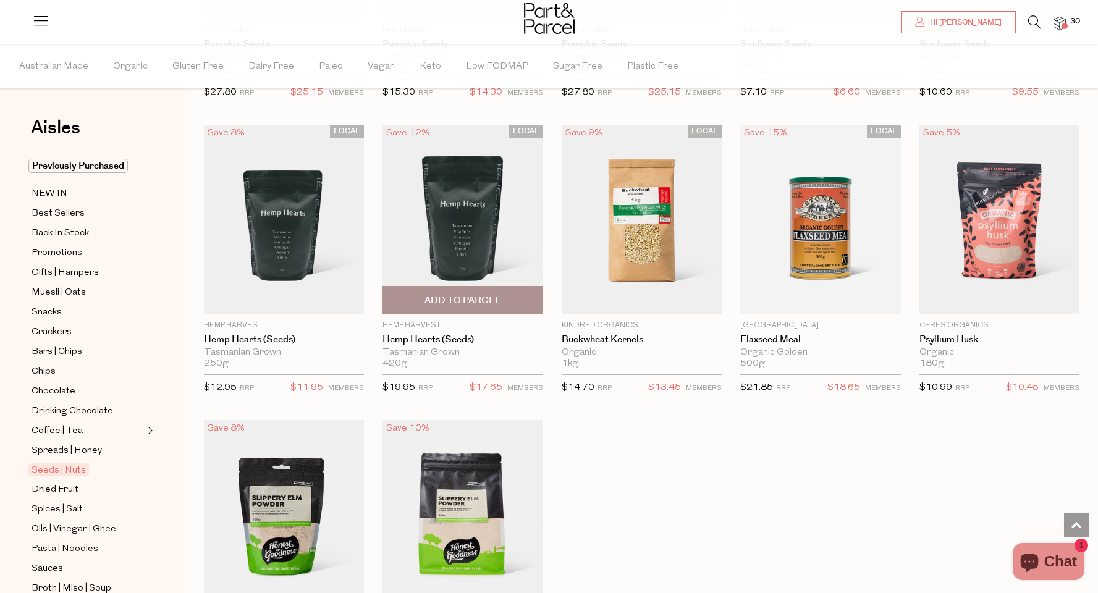
click at [458, 295] on span "Add To Parcel" at bounding box center [462, 300] width 77 height 13
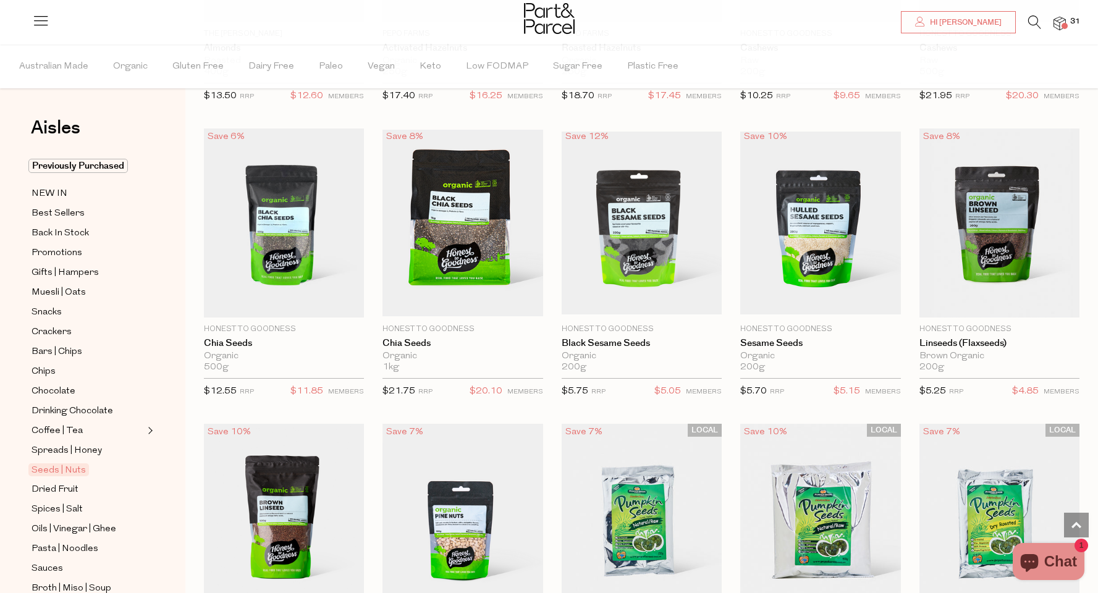
scroll to position [1484, 0]
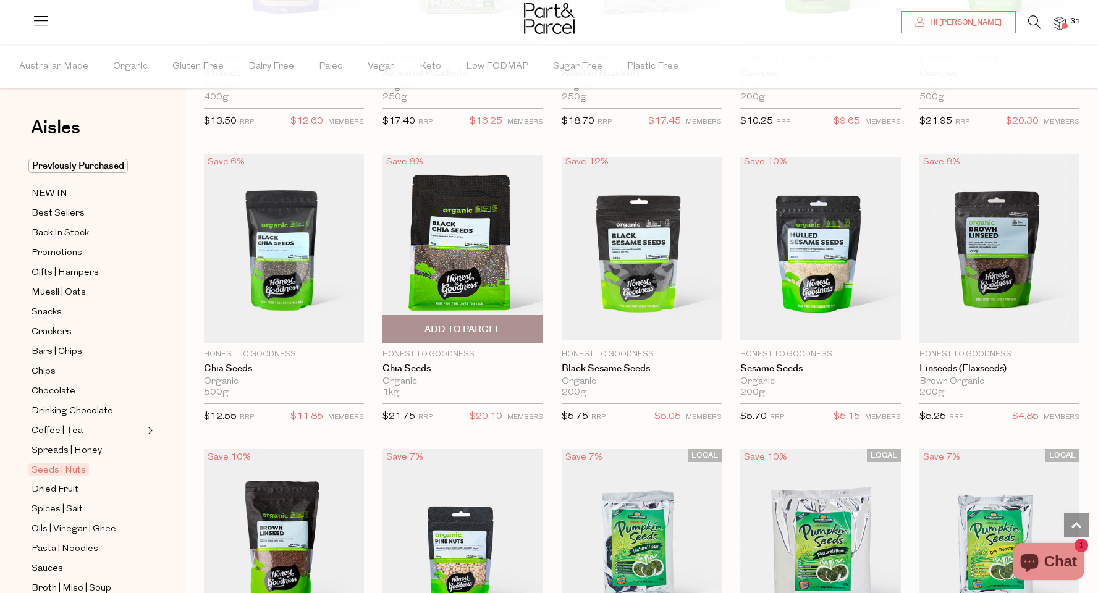
click at [435, 324] on span "Add To Parcel" at bounding box center [462, 329] width 77 height 13
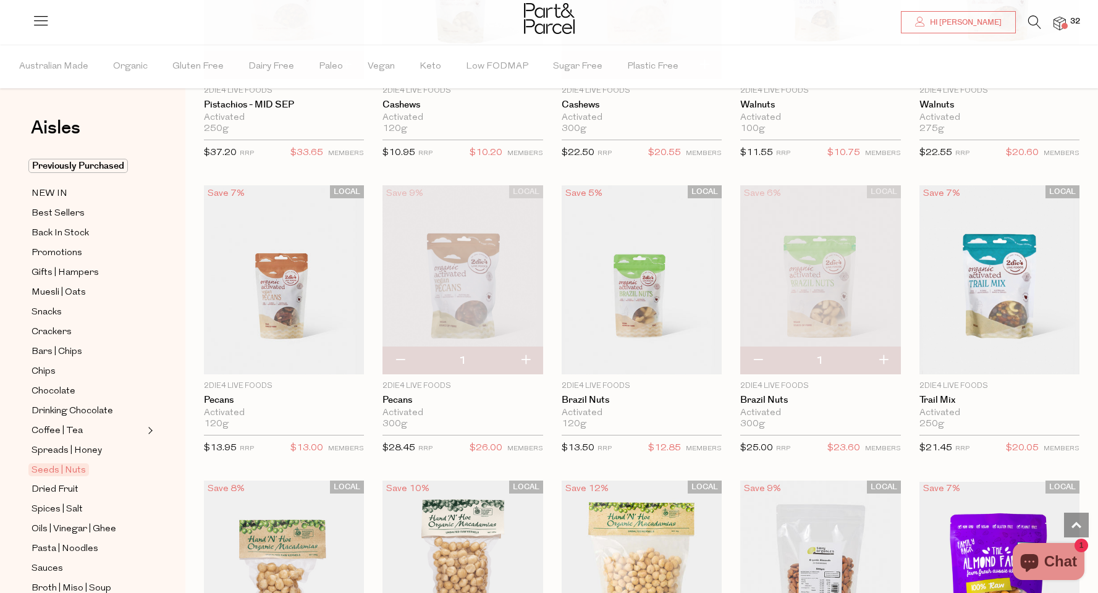
scroll to position [718, 0]
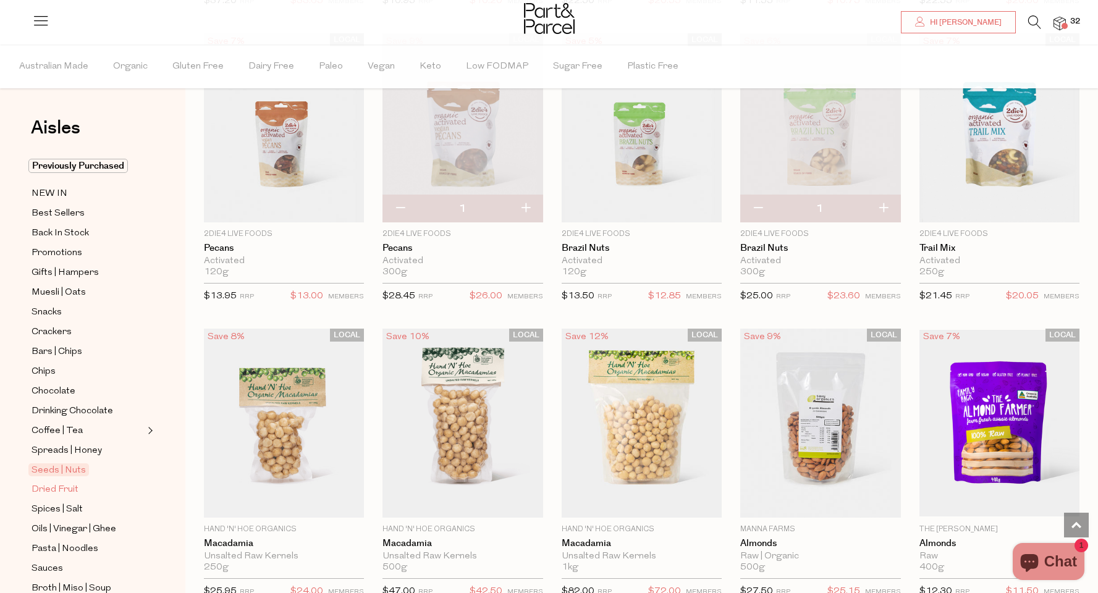
click at [62, 491] on span "Dried Fruit" at bounding box center [55, 489] width 47 height 15
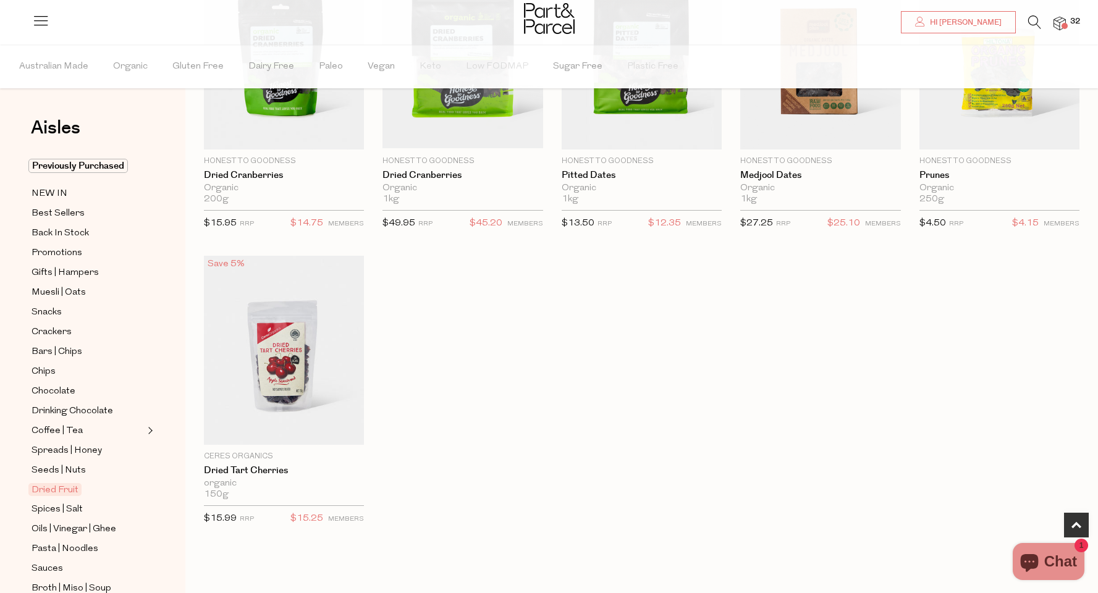
scroll to position [17, 0]
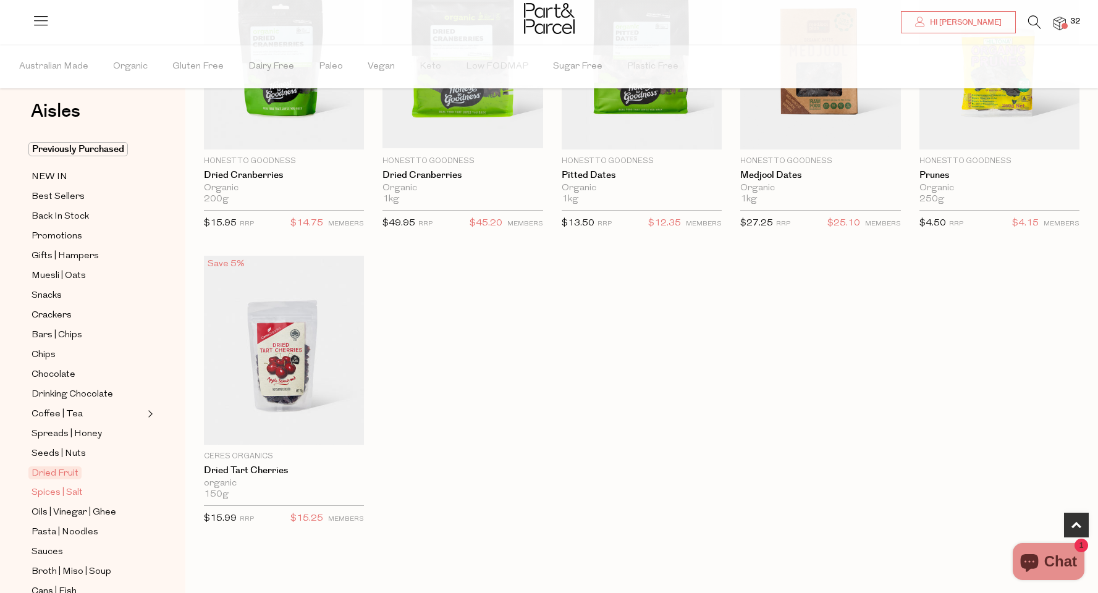
click at [61, 491] on span "Spices | Salt" at bounding box center [57, 493] width 51 height 15
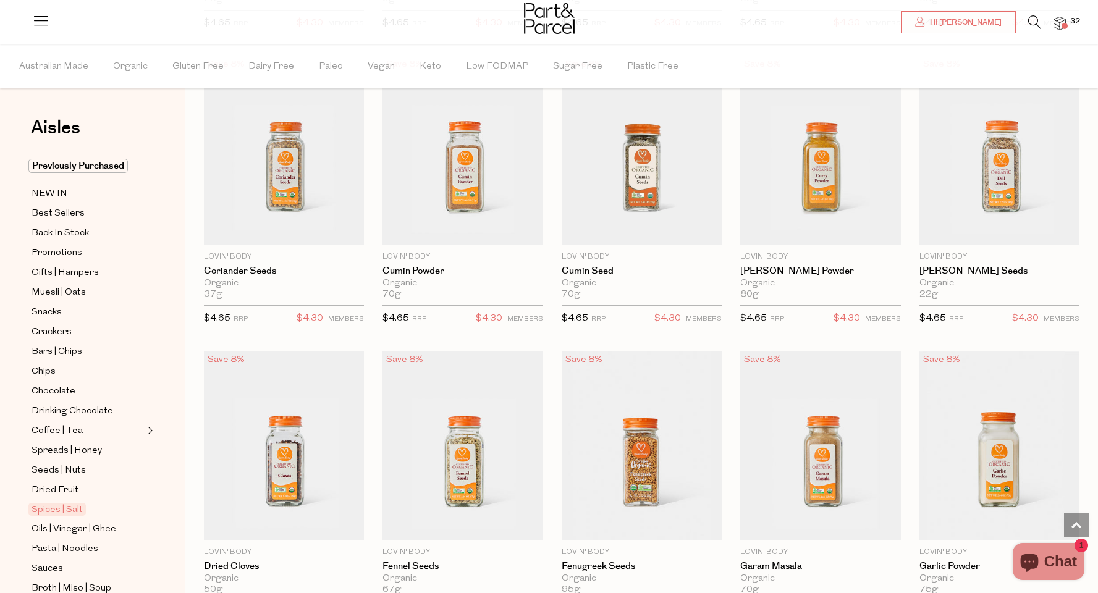
scroll to position [2192, 0]
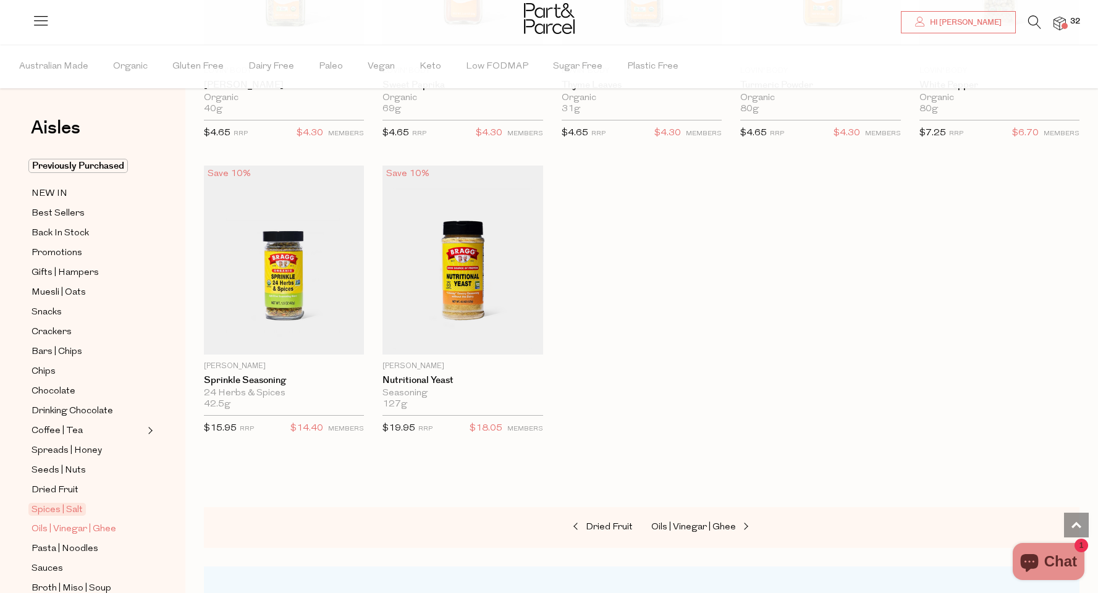
click at [71, 530] on span "Oils | Vinegar | Ghee" at bounding box center [74, 529] width 85 height 15
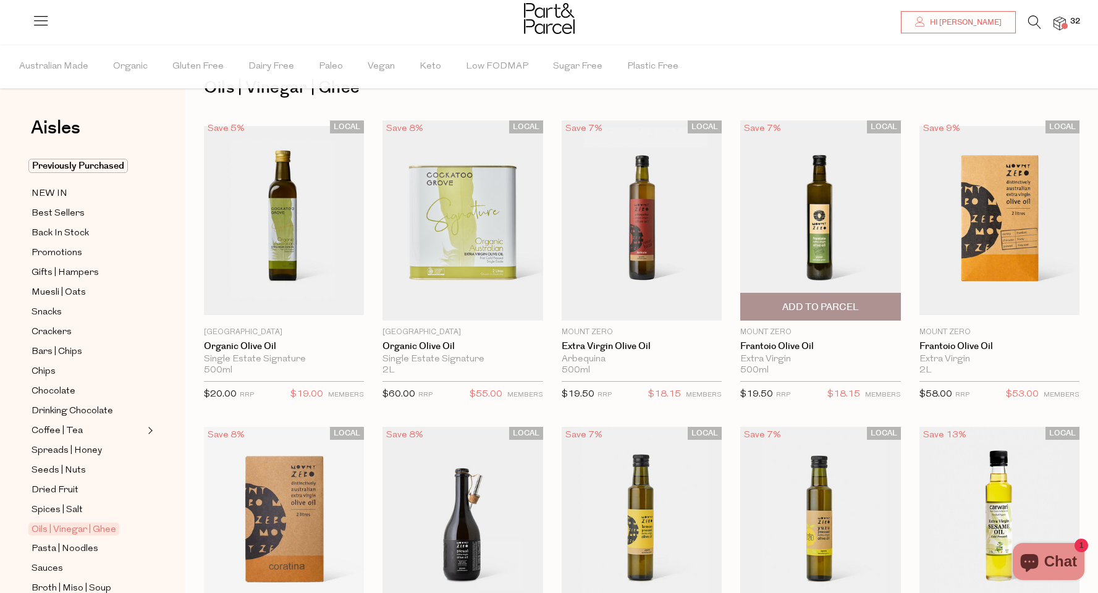
scroll to position [70, 0]
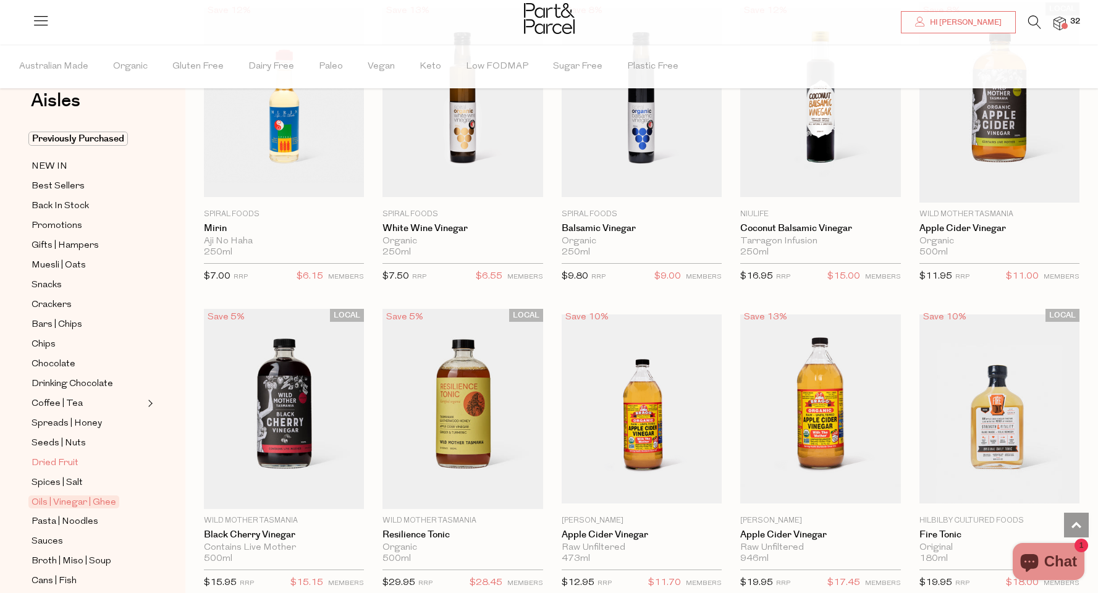
scroll to position [30, 0]
click at [74, 524] on span "Pasta | Noodles" at bounding box center [65, 519] width 67 height 15
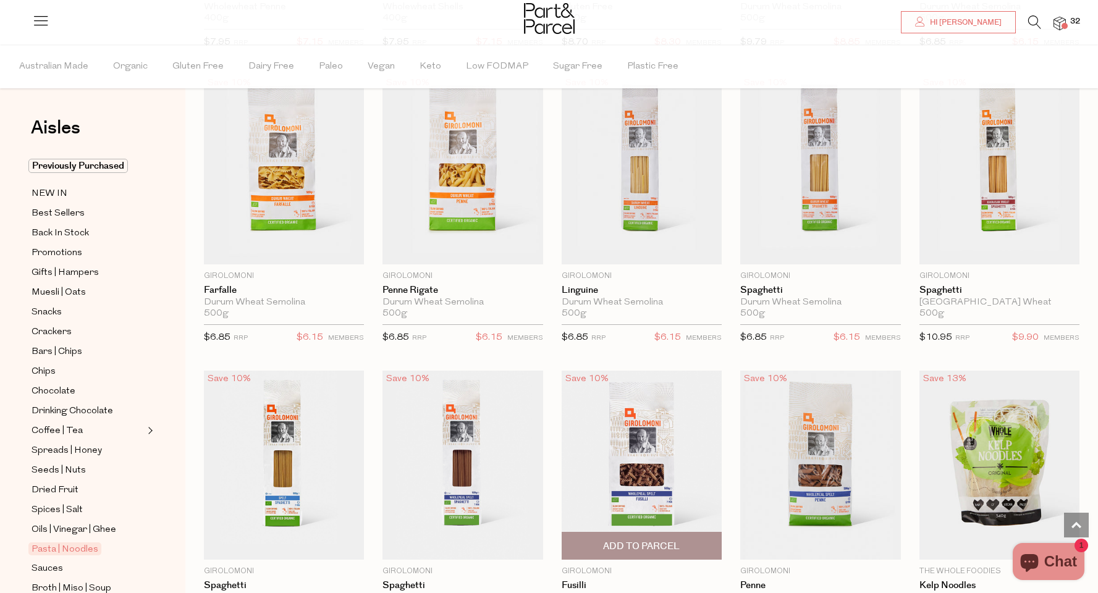
scroll to position [1693, 0]
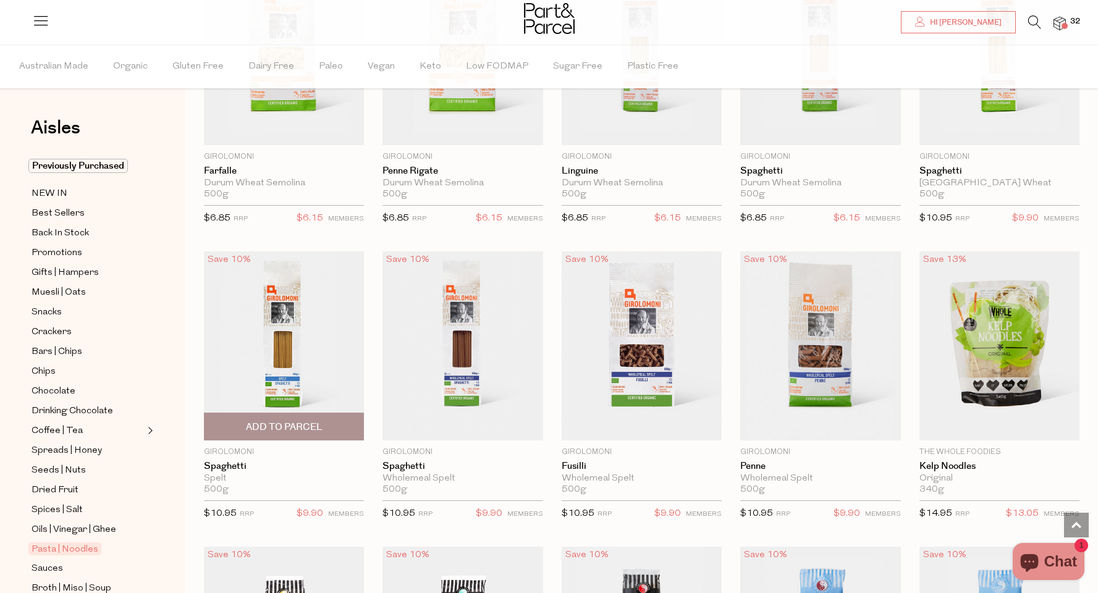
click at [229, 435] on button "Add To Parcel" at bounding box center [284, 427] width 160 height 28
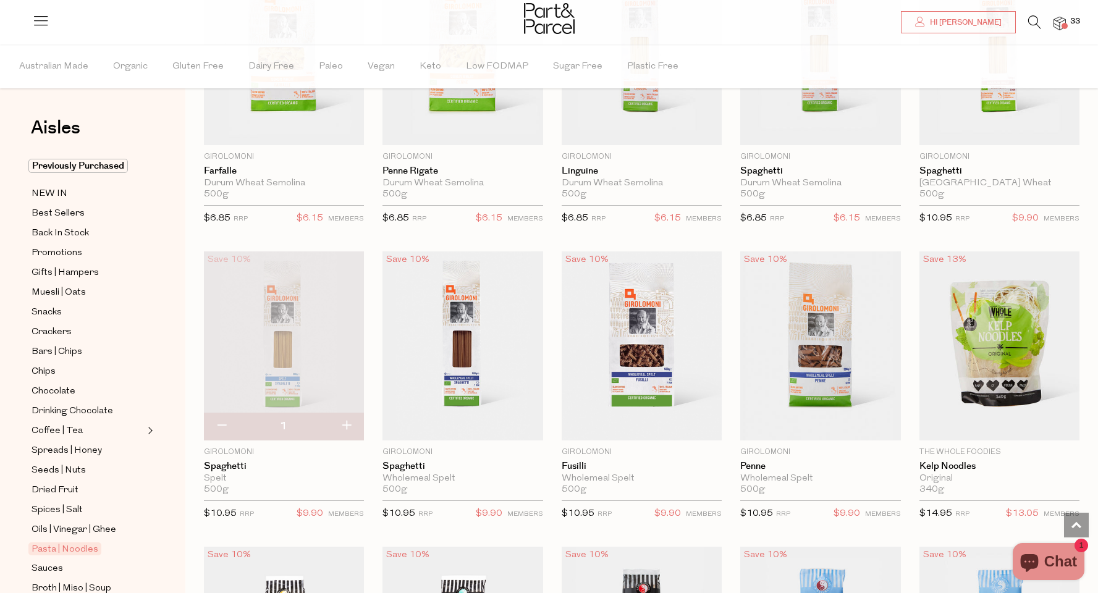
click at [348, 423] on button "button" at bounding box center [346, 426] width 35 height 27
type input "2"
click at [349, 427] on button "button" at bounding box center [346, 426] width 35 height 27
type input "3"
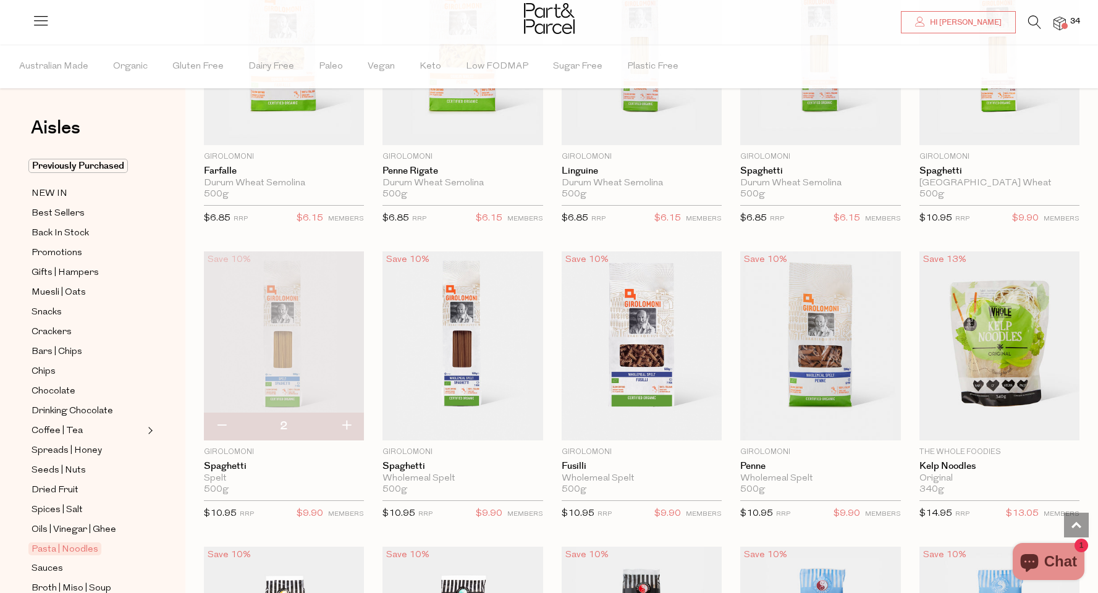
type input "3"
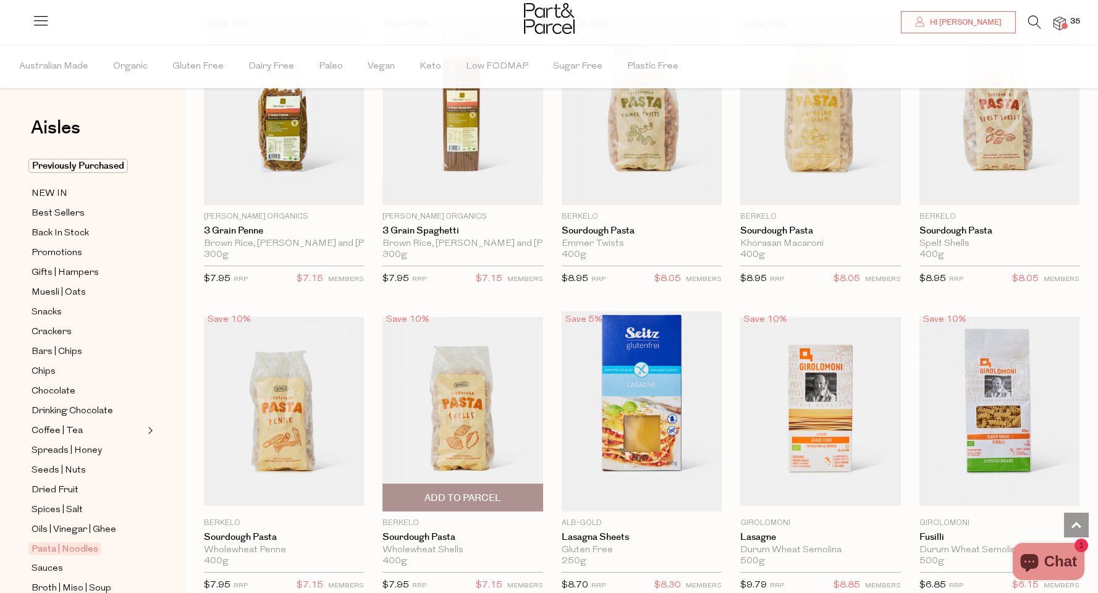
scroll to position [874, 0]
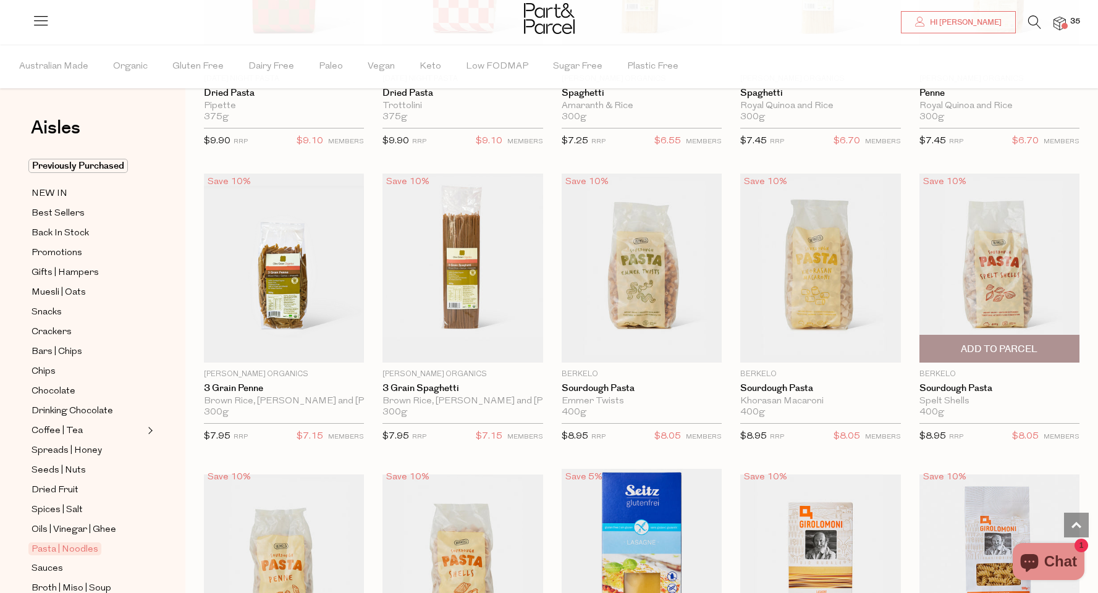
click at [988, 350] on span "Add To Parcel" at bounding box center [999, 349] width 77 height 13
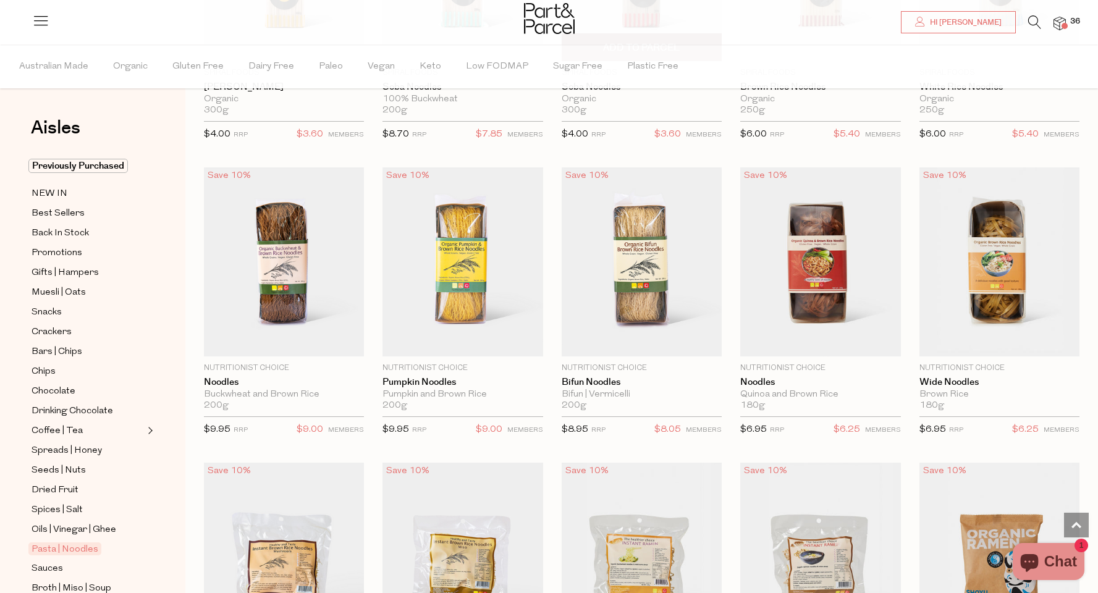
scroll to position [2506, 0]
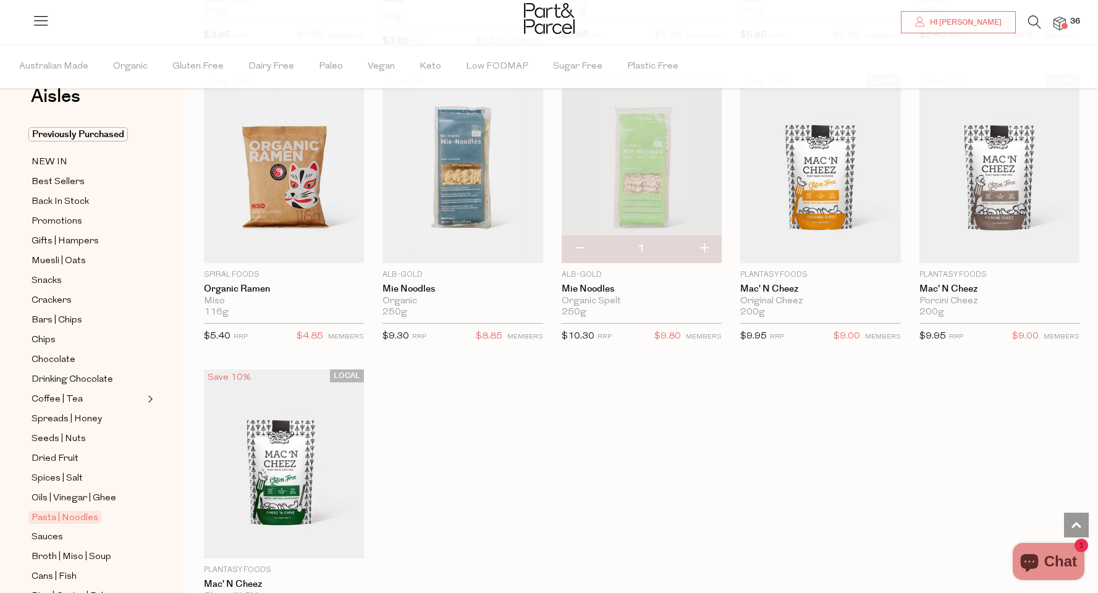
scroll to position [34, 0]
click at [69, 540] on link "Sauces" at bounding box center [88, 534] width 112 height 15
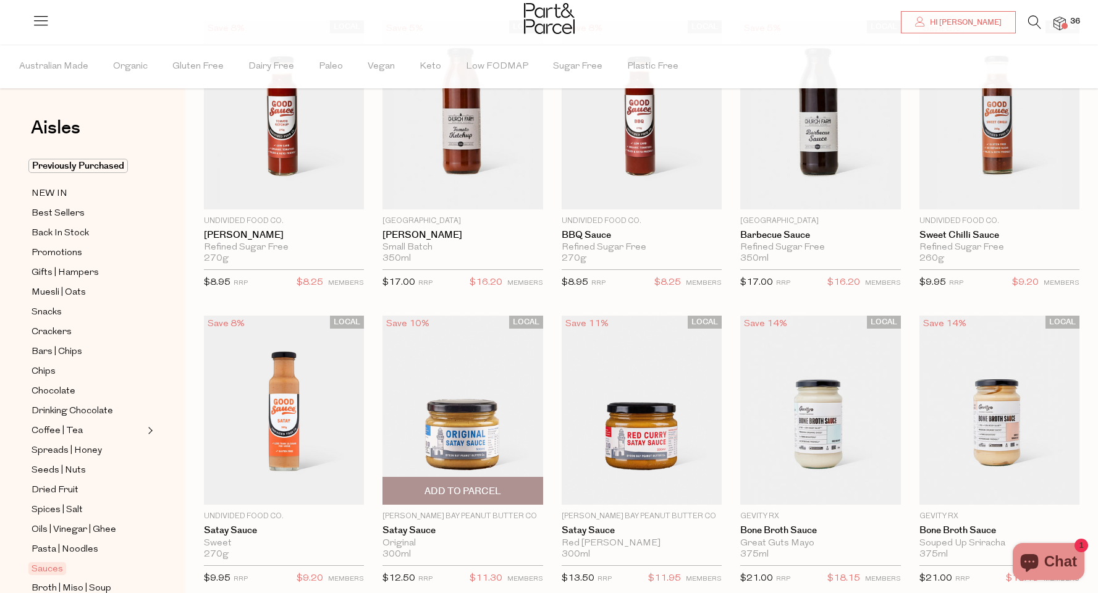
scroll to position [66, 0]
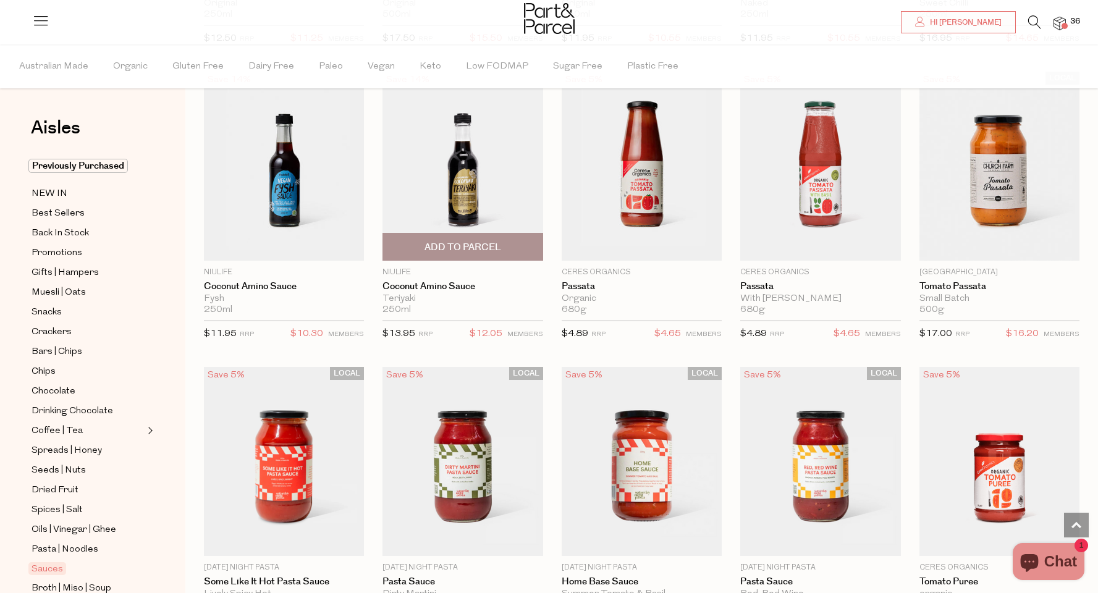
scroll to position [3347, 0]
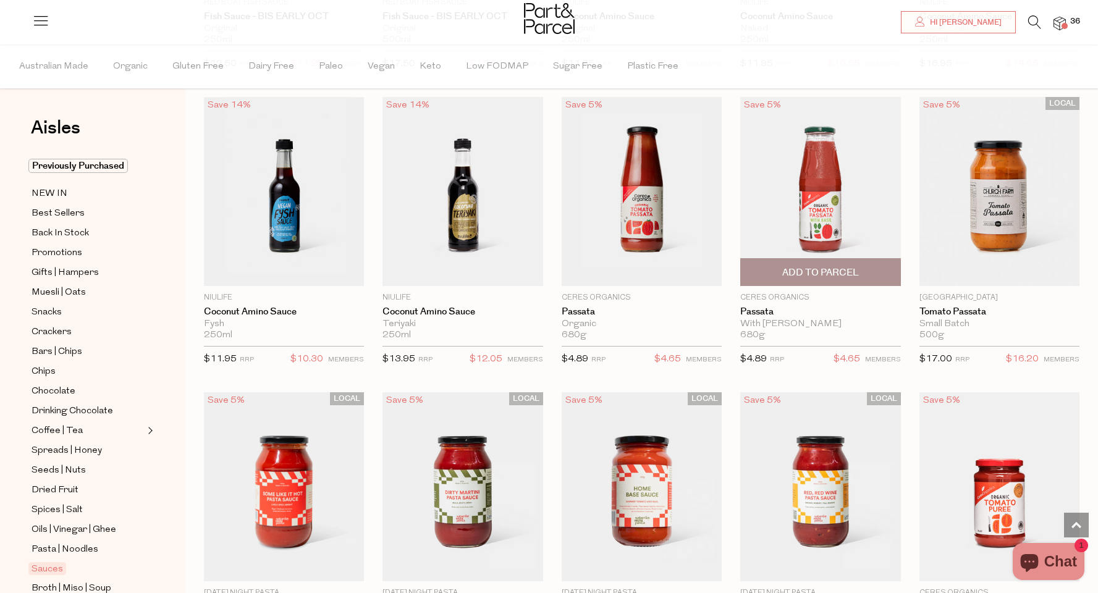
click at [817, 269] on span "Add To Parcel" at bounding box center [820, 272] width 77 height 13
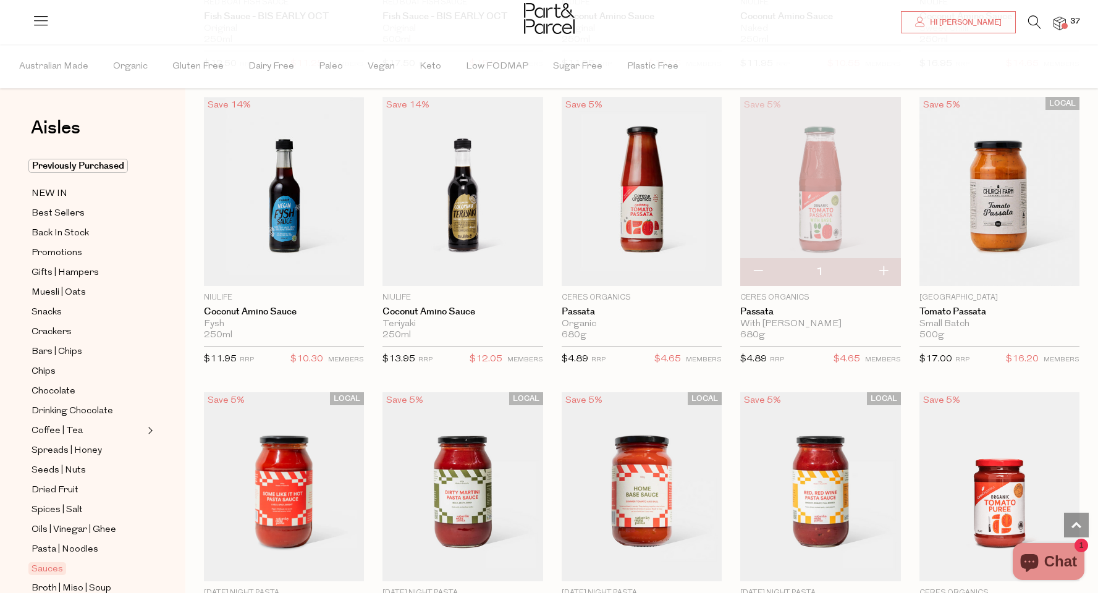
click at [882, 263] on button "button" at bounding box center [882, 271] width 35 height 27
type input "2"
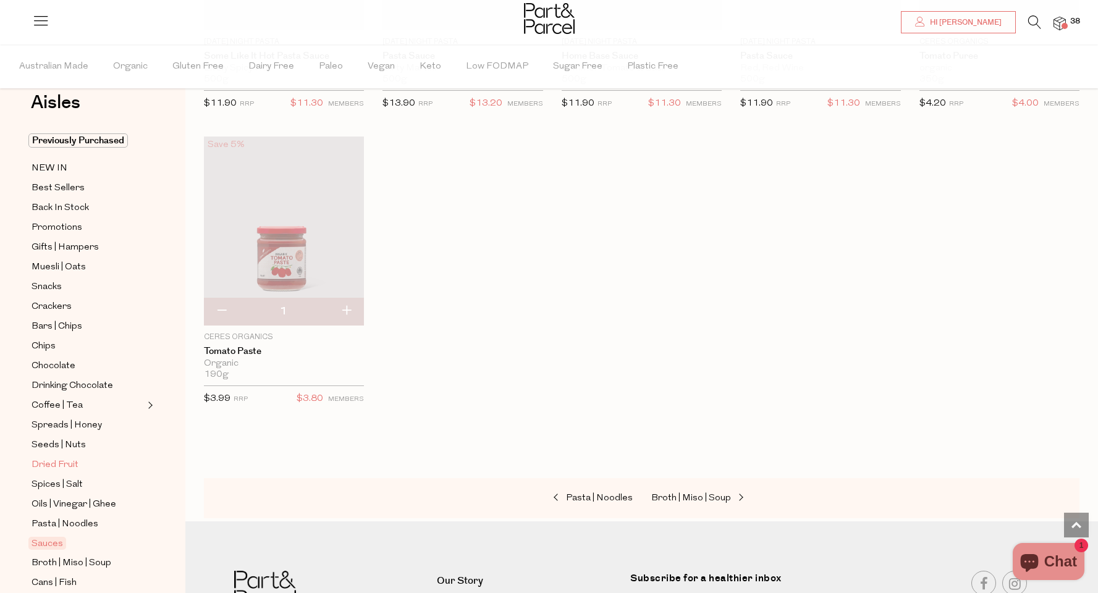
scroll to position [46, 0]
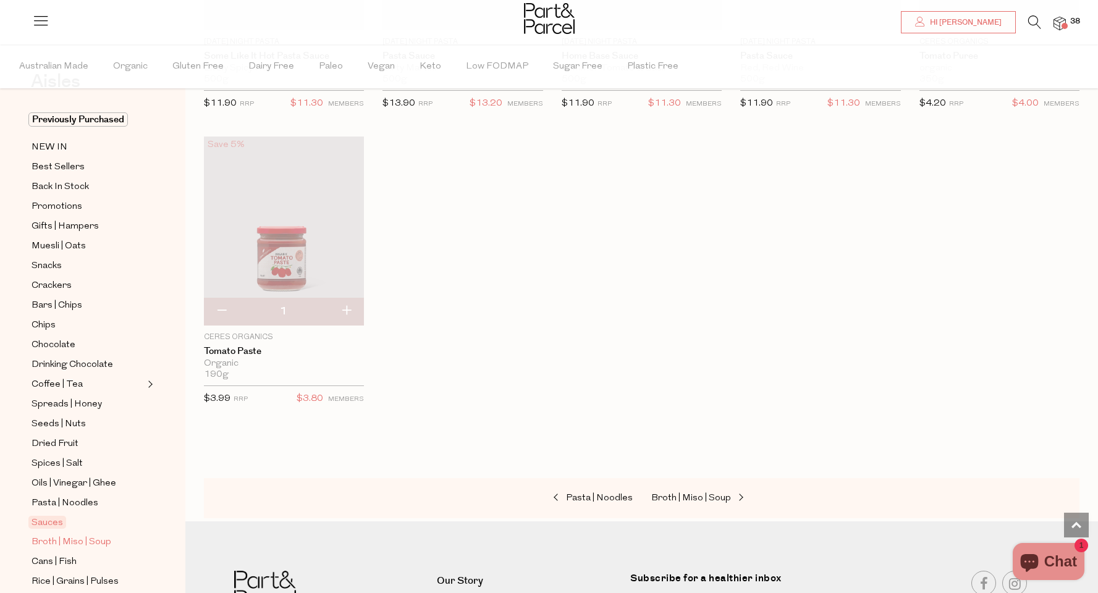
click at [72, 545] on span "Broth | Miso | Soup" at bounding box center [72, 542] width 80 height 15
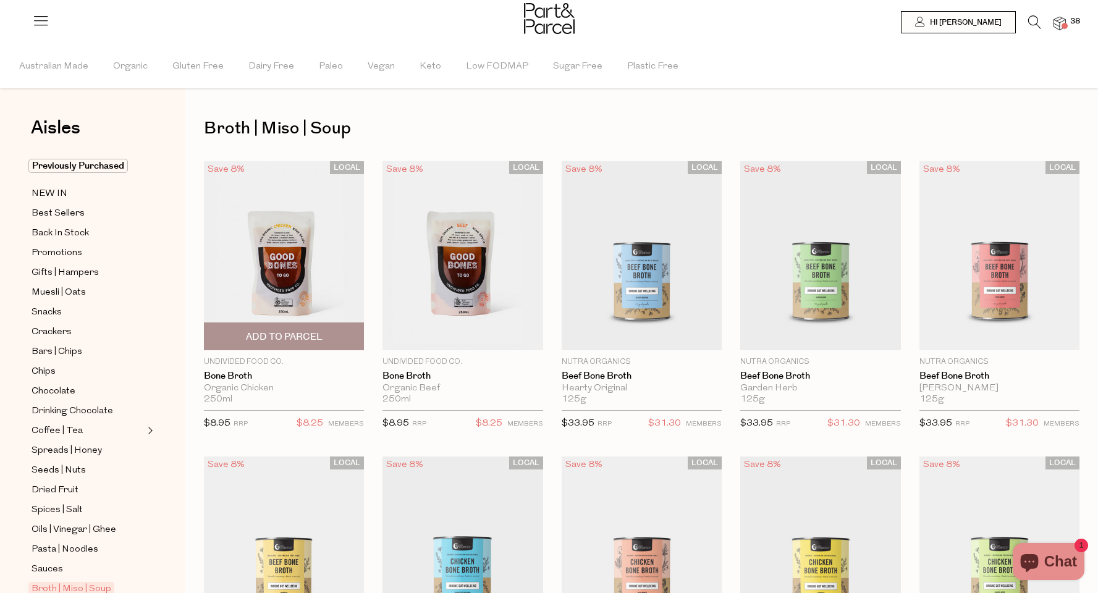
type input "2"
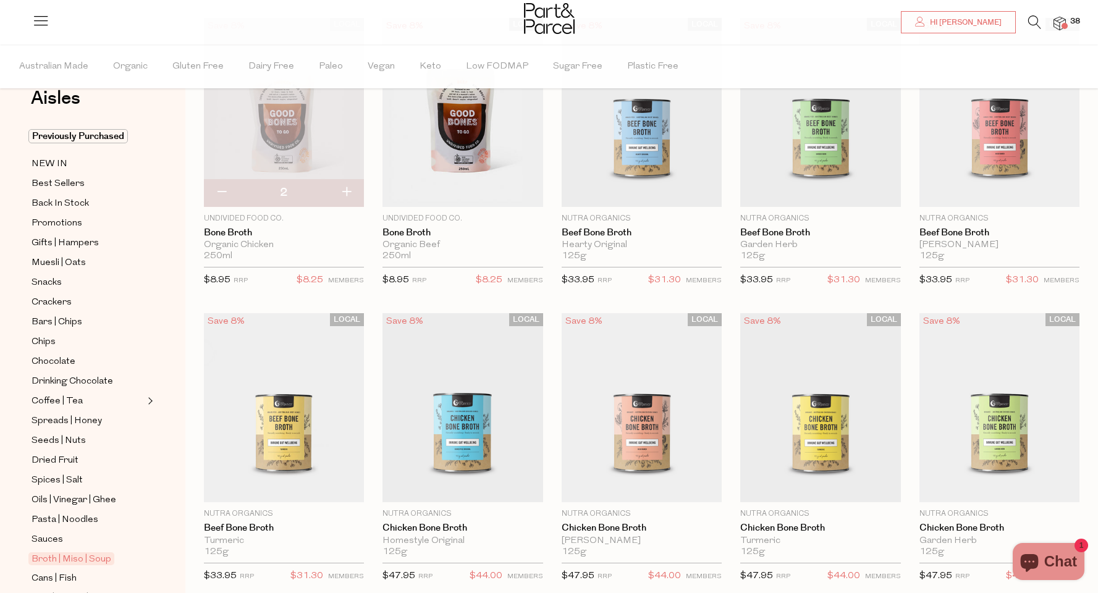
scroll to position [110, 0]
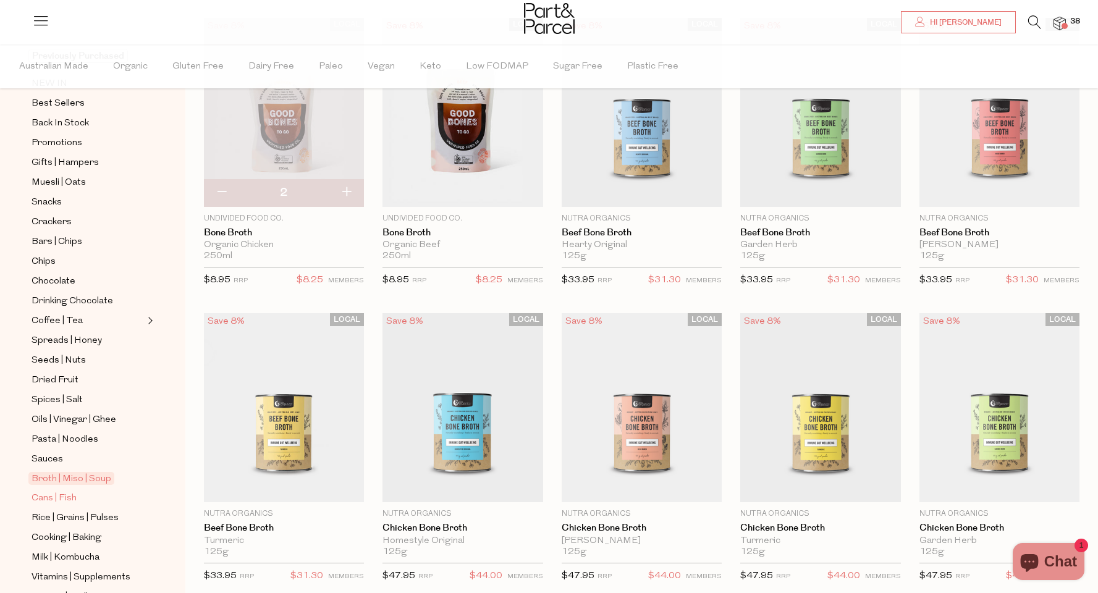
click at [59, 503] on span "Cans | Fish" at bounding box center [54, 498] width 45 height 15
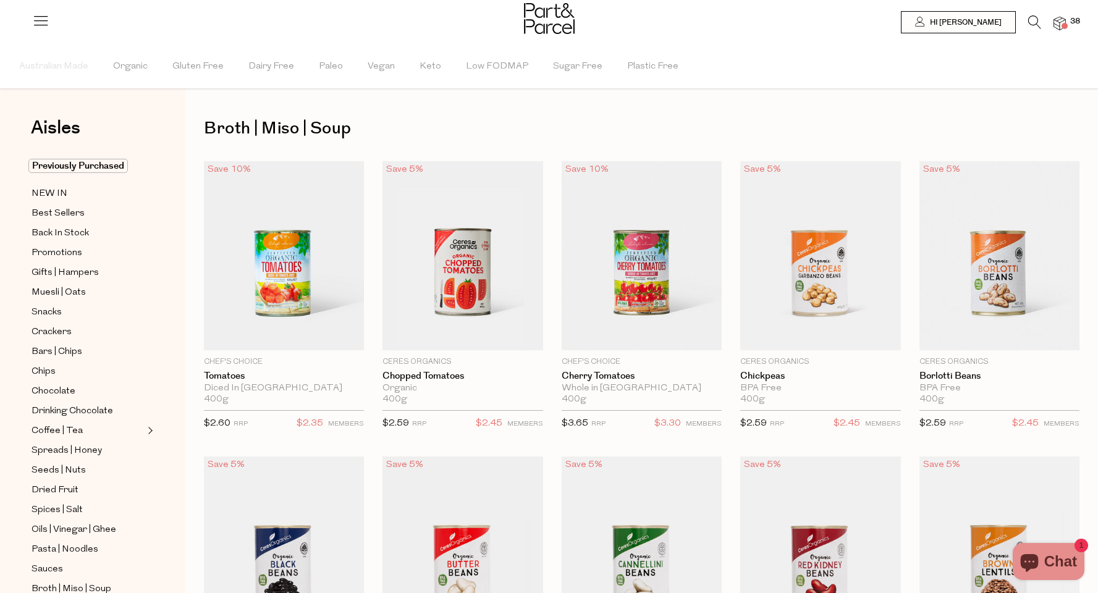
type input "3"
type input "2"
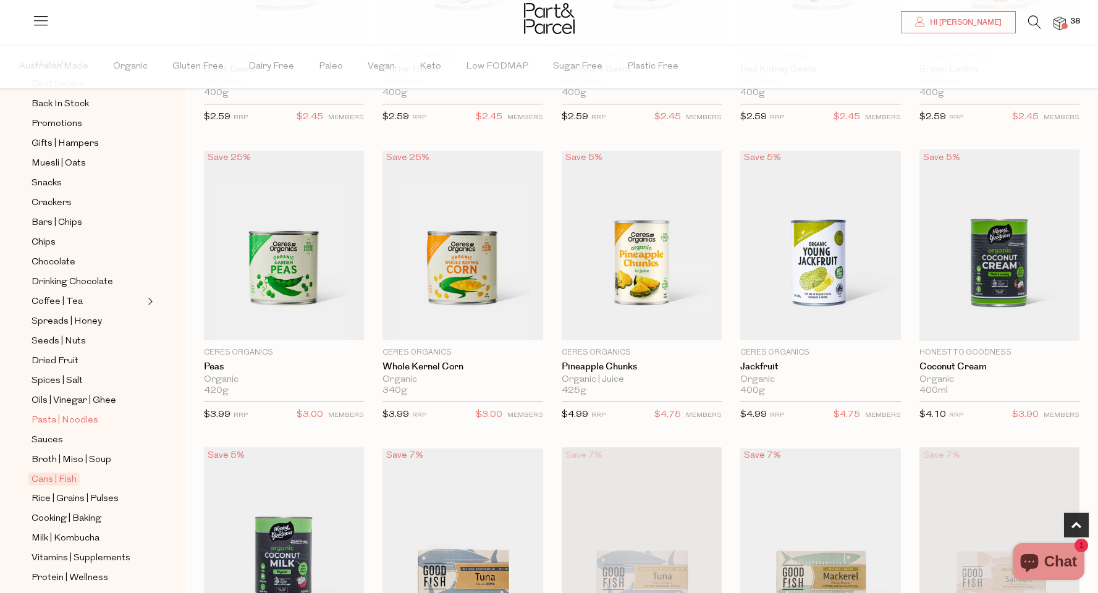
scroll to position [203, 0]
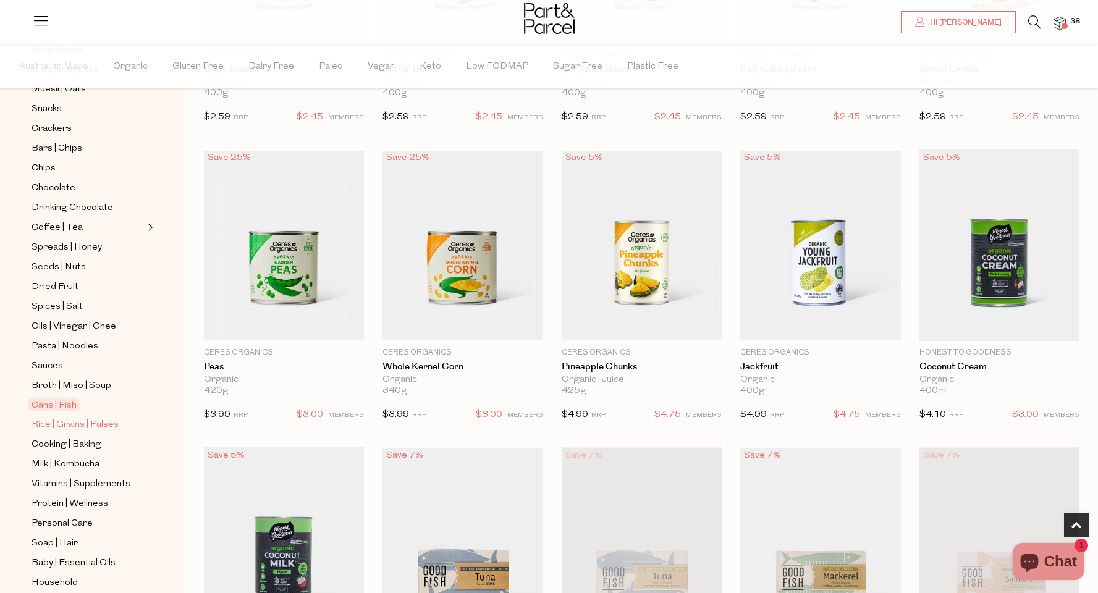
click at [72, 429] on span "Rice | Grains | Pulses" at bounding box center [75, 425] width 87 height 15
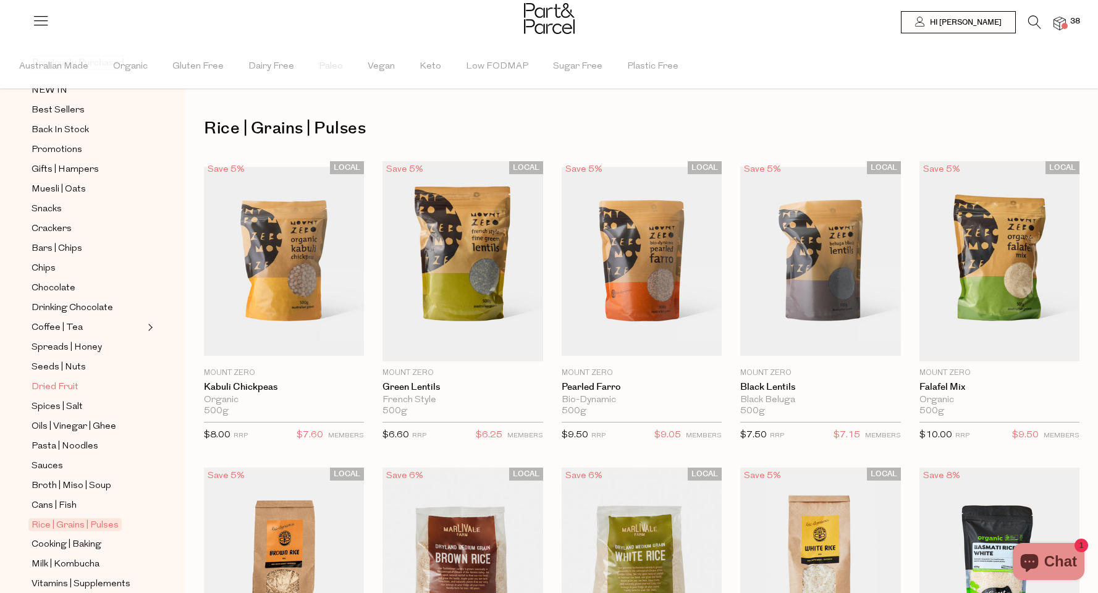
scroll to position [106, 0]
click at [65, 544] on span "Cooking | Baking" at bounding box center [67, 542] width 70 height 15
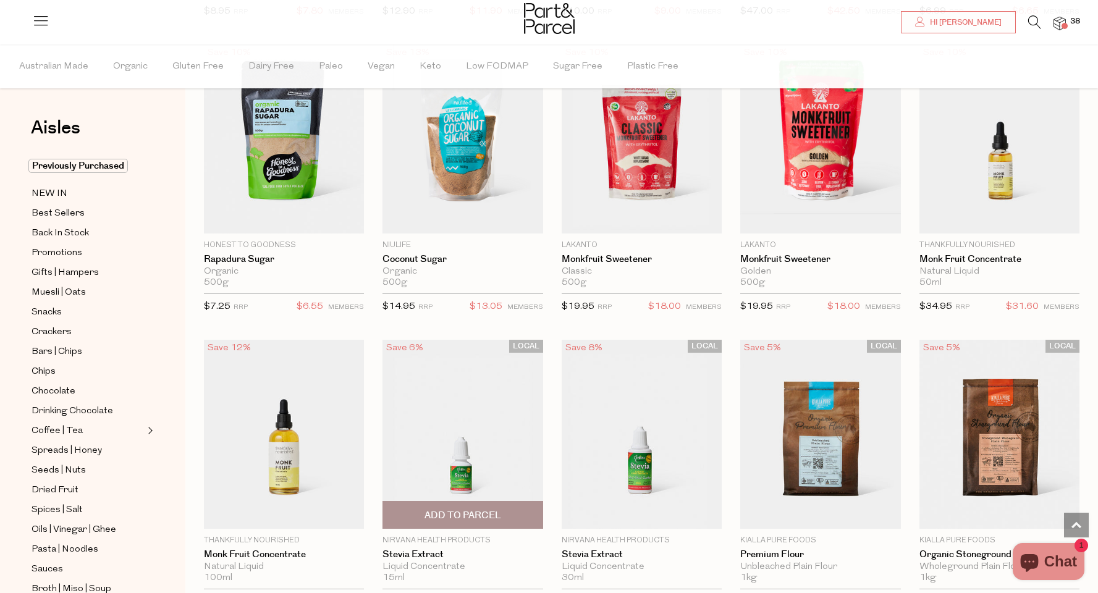
scroll to position [2145, 0]
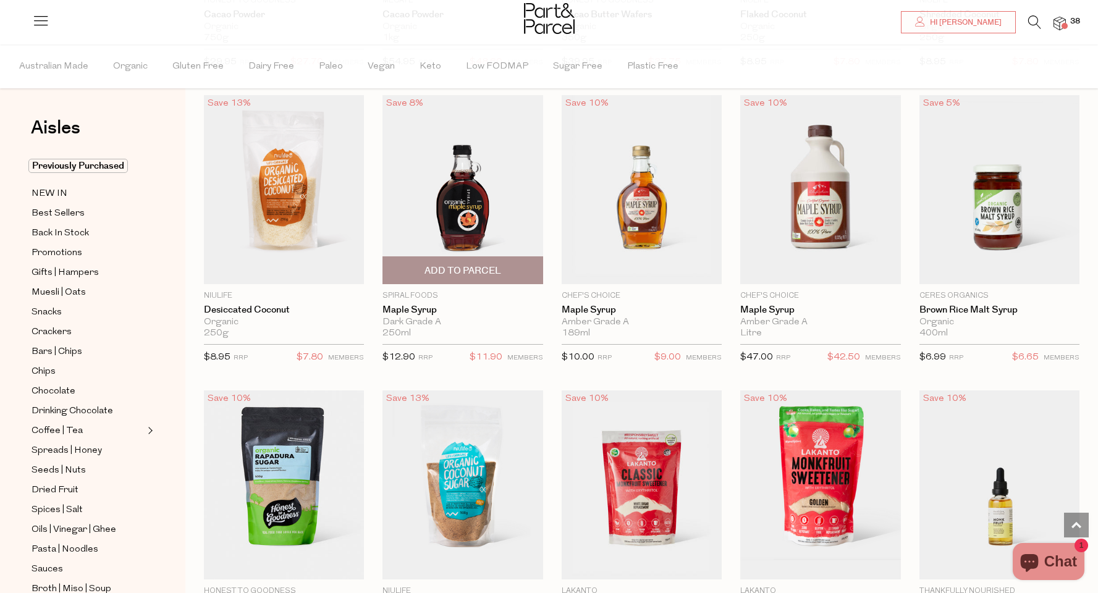
click at [498, 264] on span "Add To Parcel" at bounding box center [462, 270] width 77 height 13
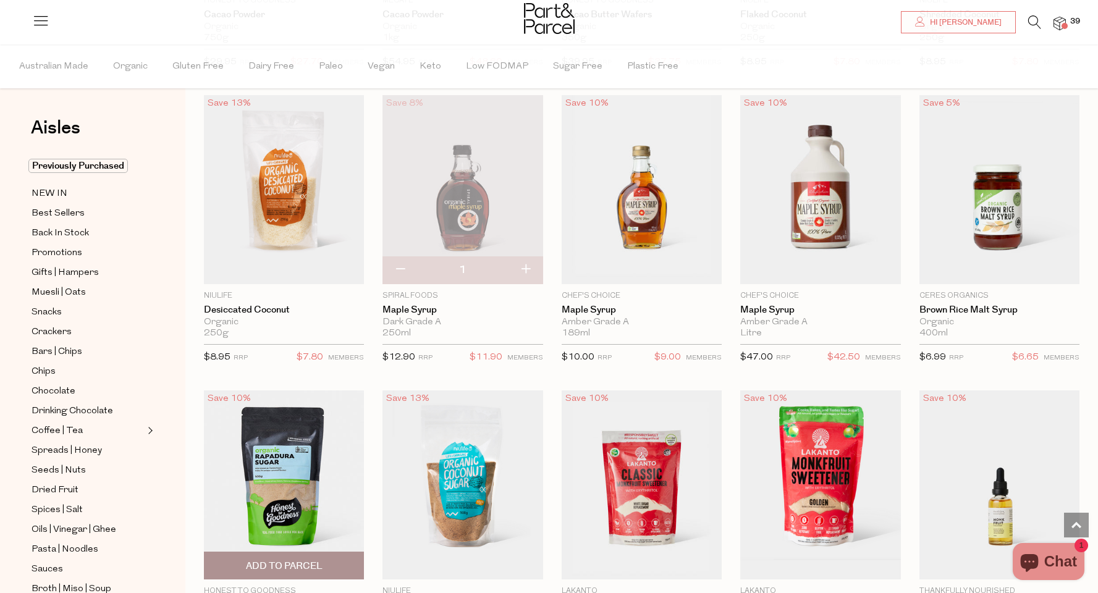
scroll to position [2297, 0]
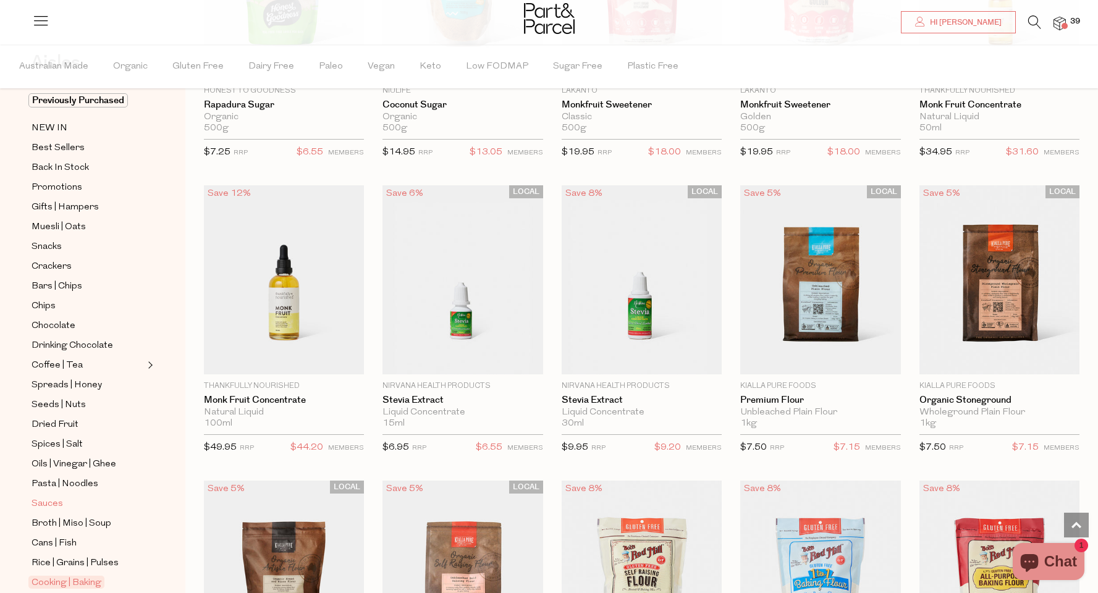
scroll to position [217, 0]
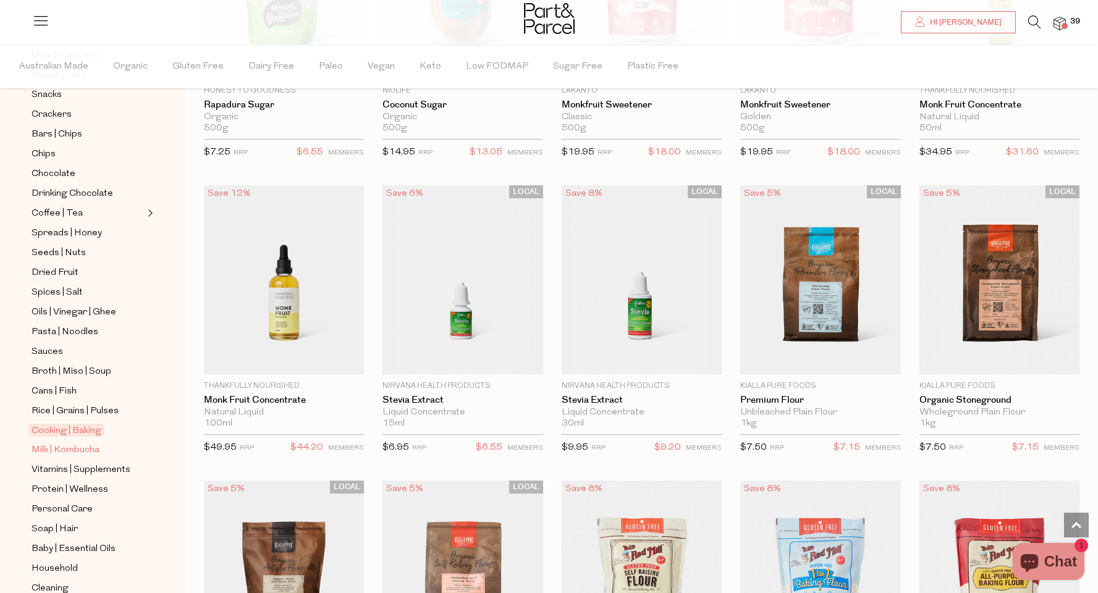
click at [86, 453] on span "Milk | Kombucha" at bounding box center [66, 450] width 68 height 15
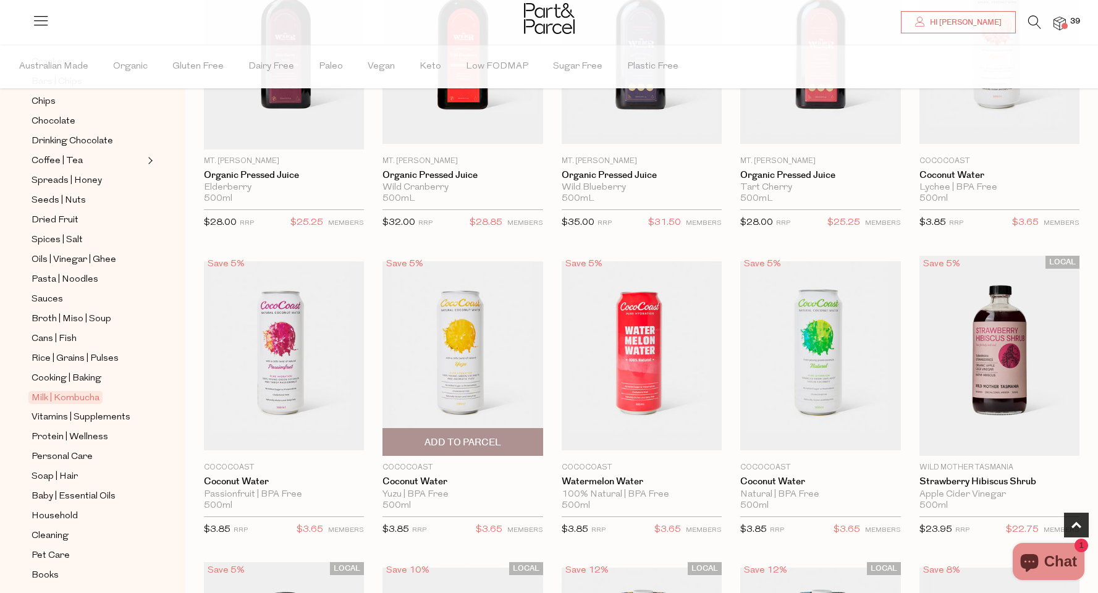
scroll to position [377, 0]
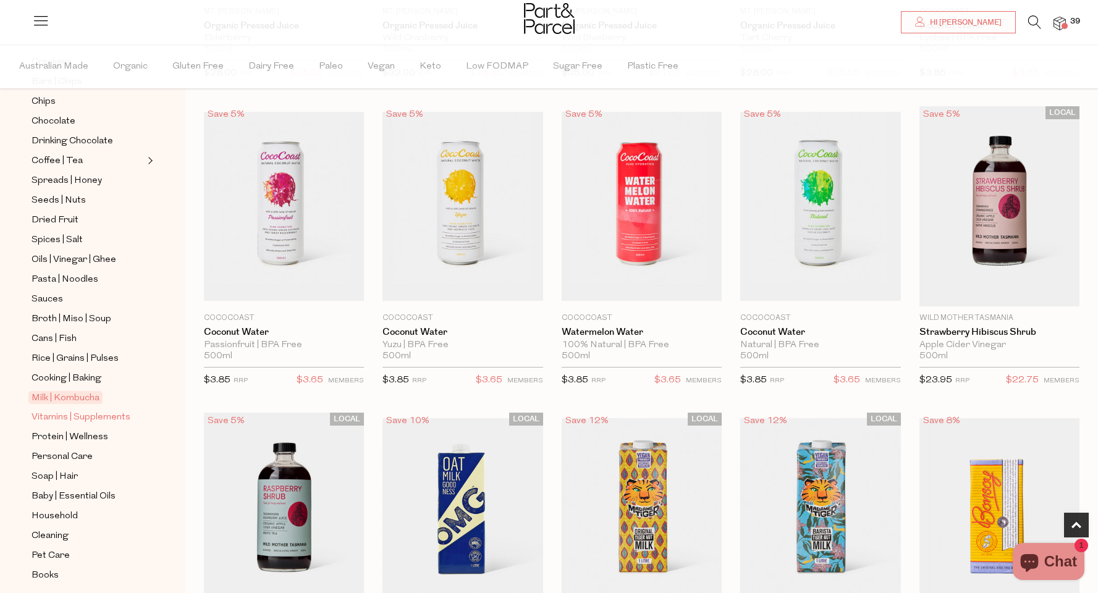
click at [113, 417] on span "Vitamins | Supplements" at bounding box center [81, 417] width 99 height 15
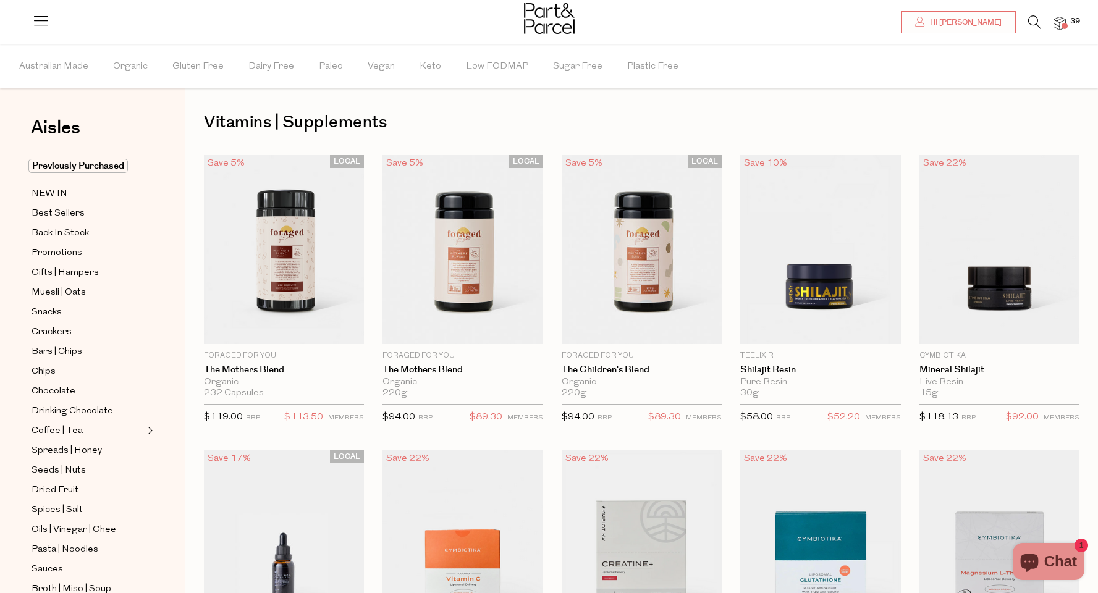
scroll to position [177, 0]
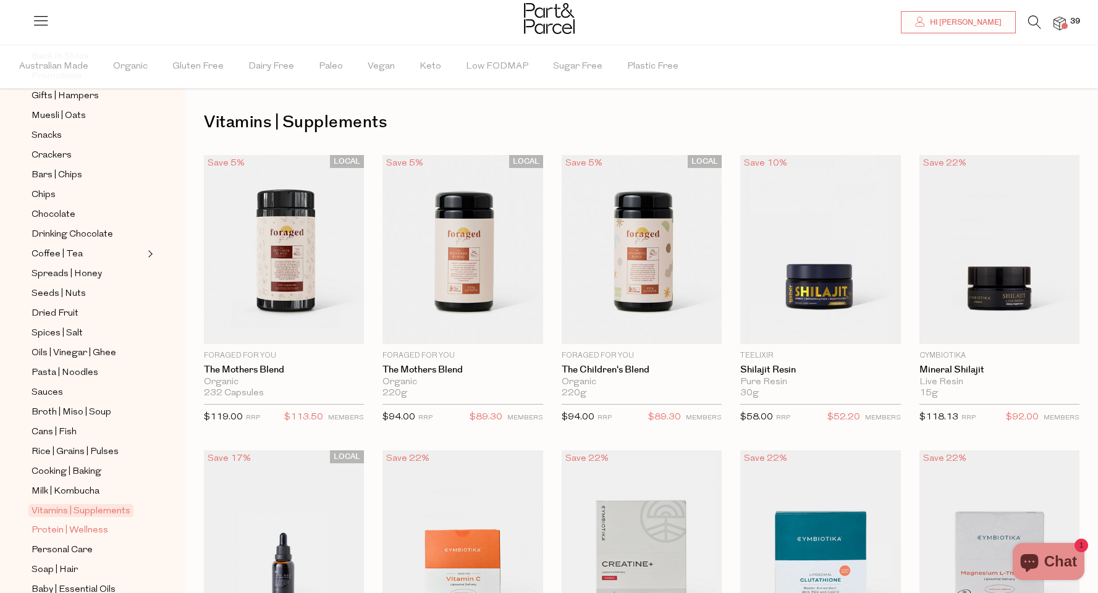
click at [78, 535] on span "Protein | Wellness" at bounding box center [70, 530] width 77 height 15
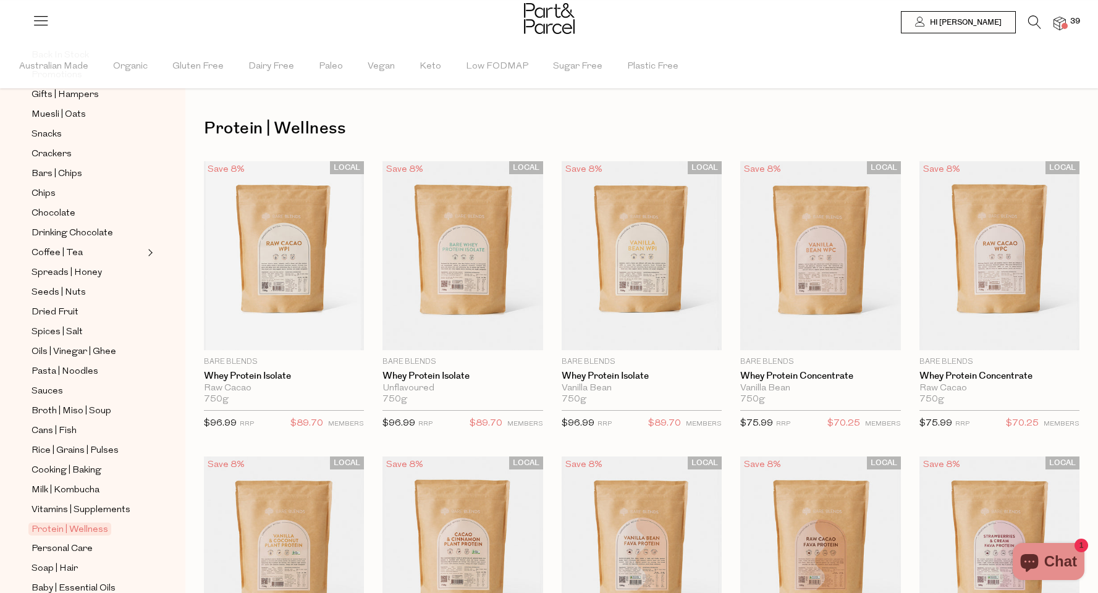
scroll to position [180, 0]
click at [70, 552] on span "Personal Care" at bounding box center [62, 546] width 61 height 15
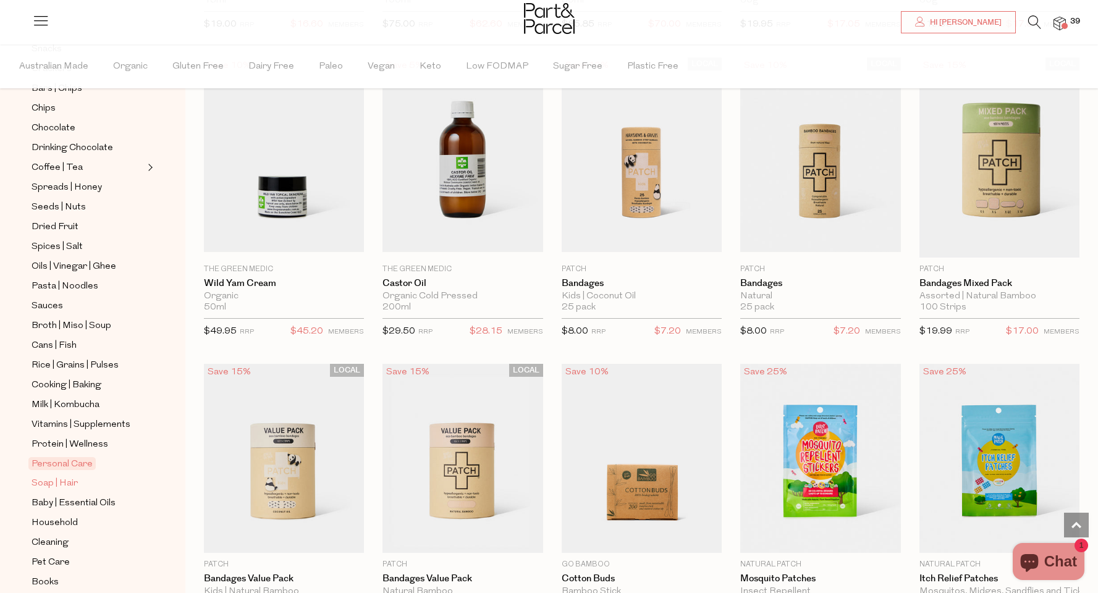
scroll to position [314, 0]
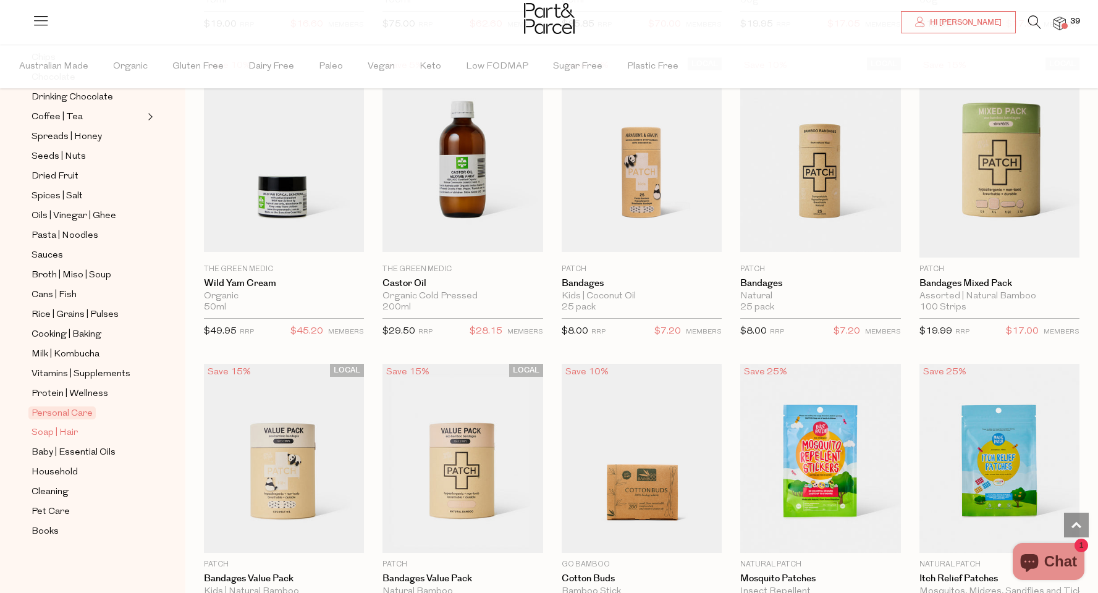
click at [69, 438] on span "Soap | Hair" at bounding box center [55, 433] width 46 height 15
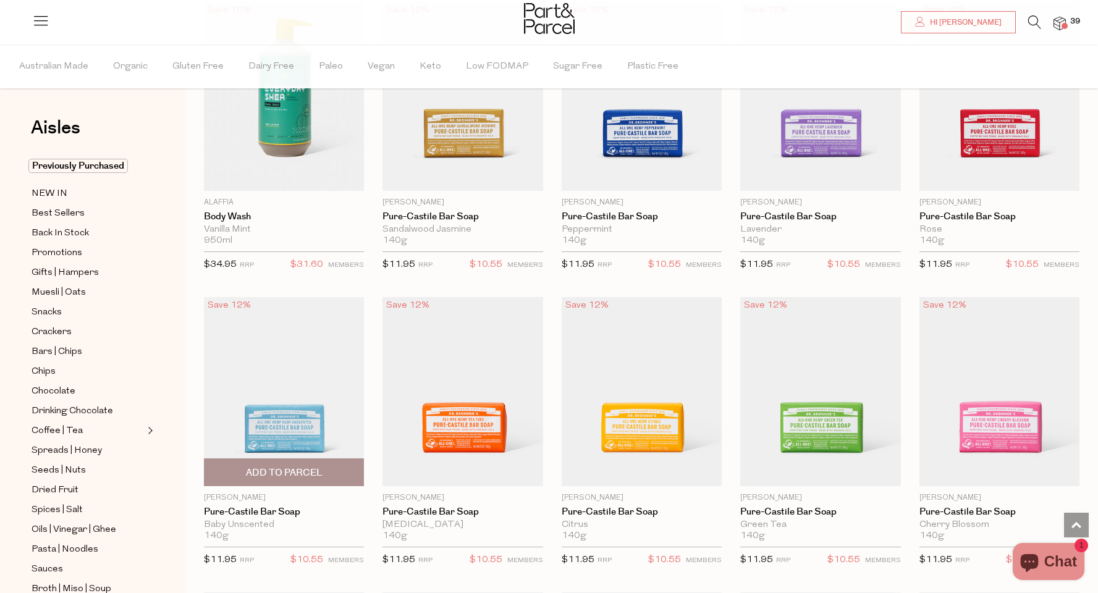
scroll to position [1172, 0]
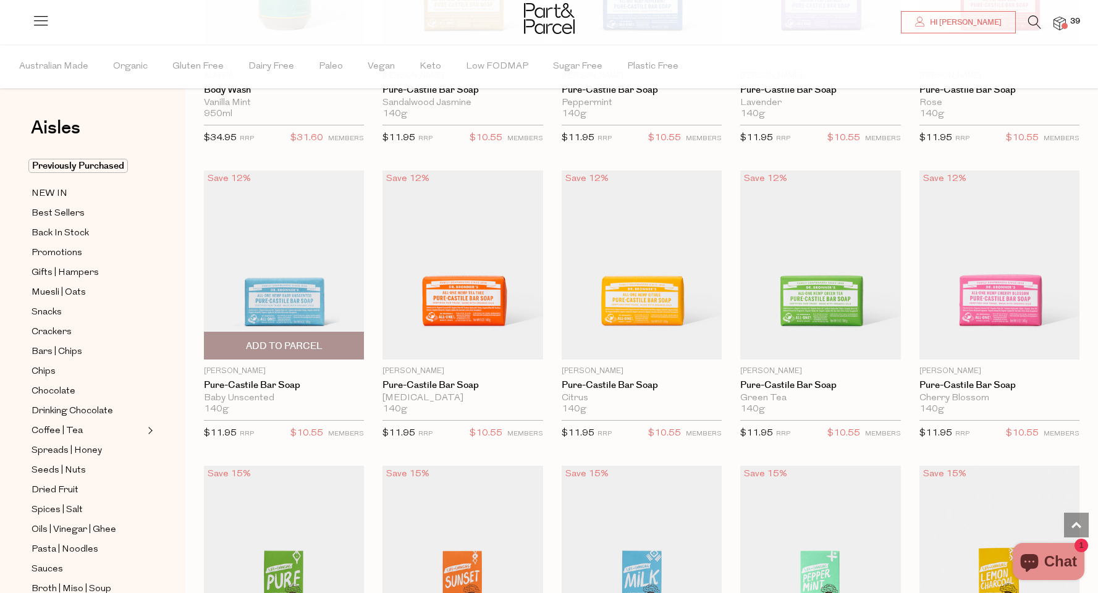
click at [322, 342] on span "Add To Parcel" at bounding box center [284, 345] width 153 height 27
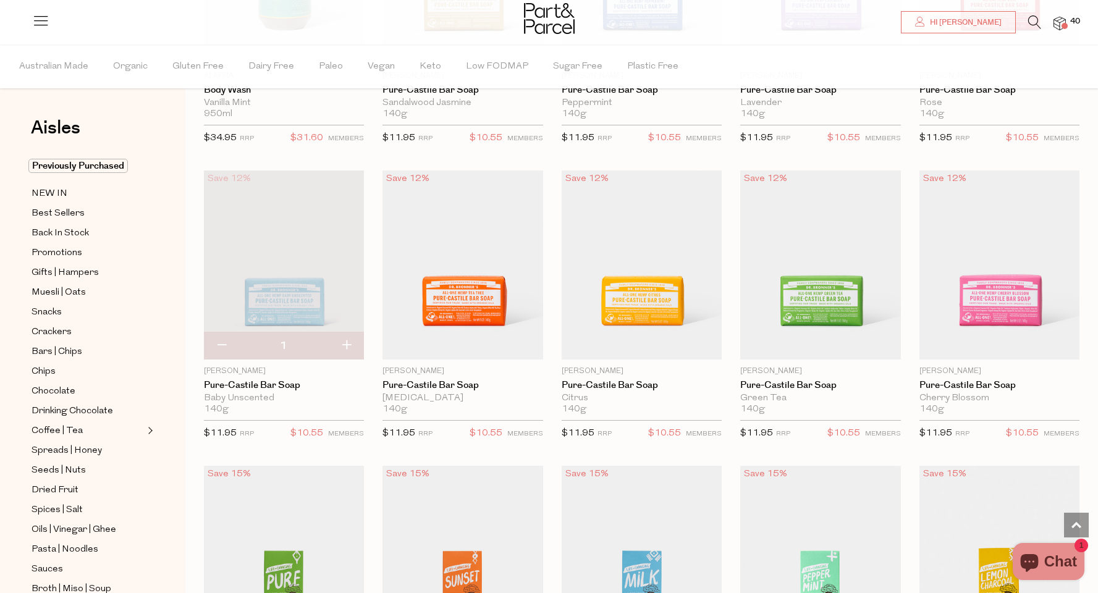
click at [342, 345] on button "button" at bounding box center [346, 345] width 35 height 27
type input "2"
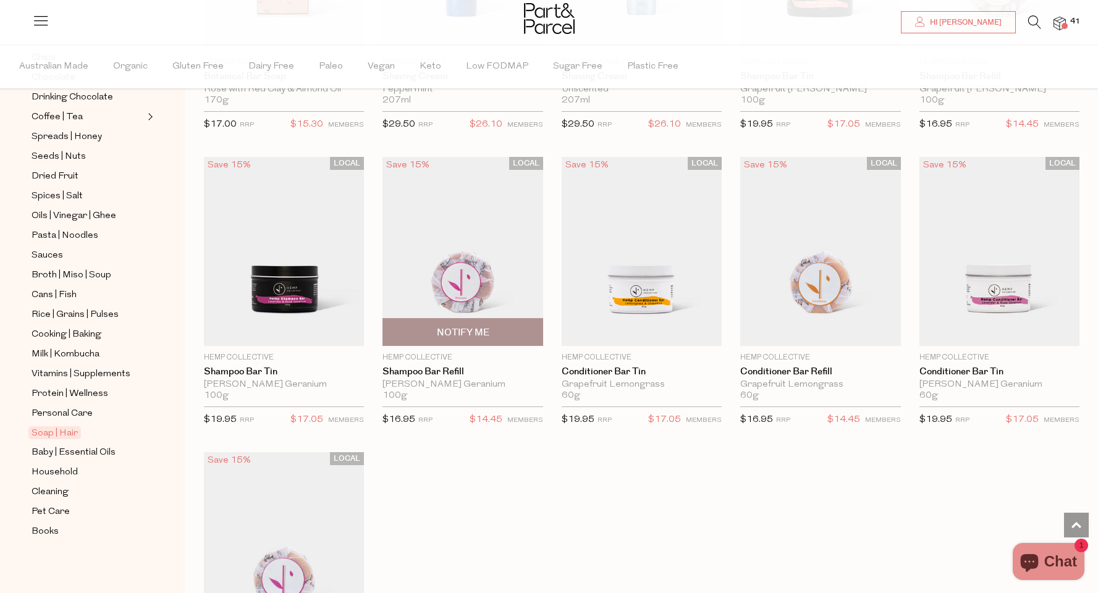
scroll to position [2525, 0]
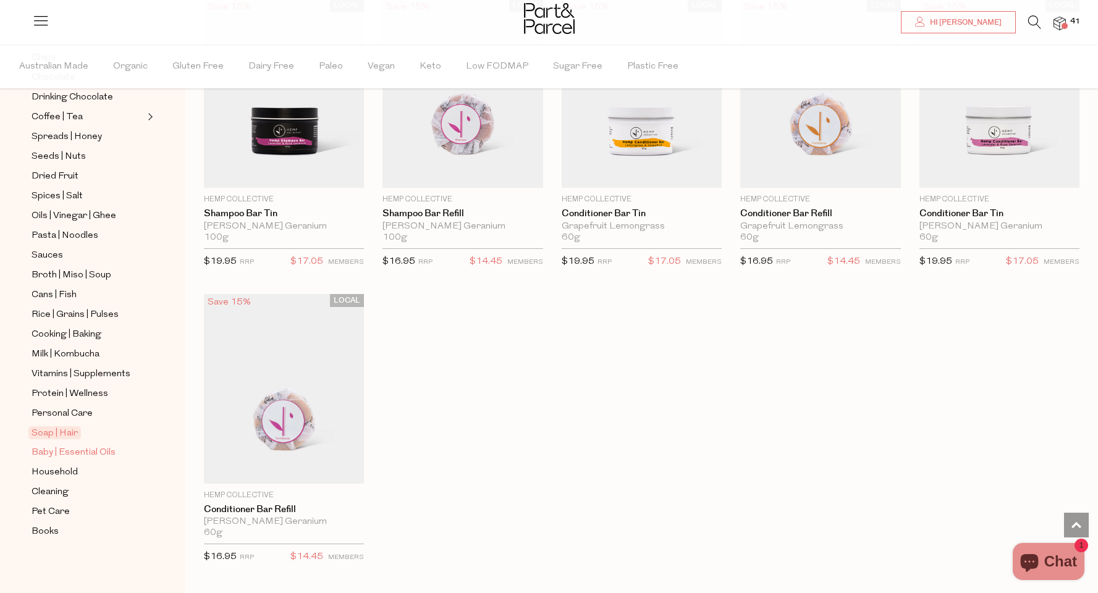
click at [91, 455] on span "Baby | Essential Oils" at bounding box center [74, 452] width 84 height 15
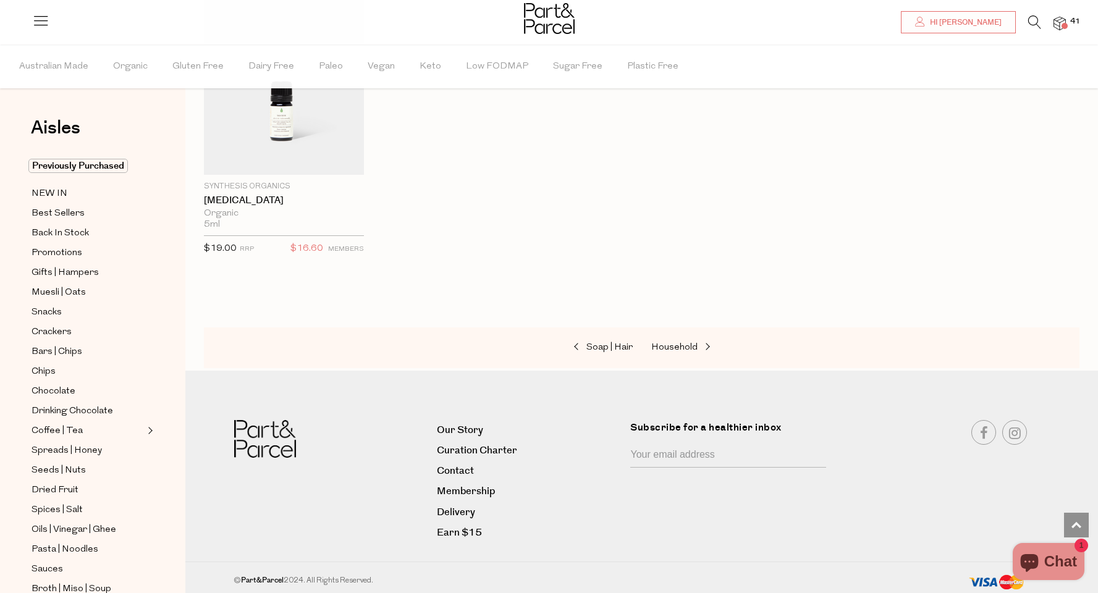
scroll to position [300, 0]
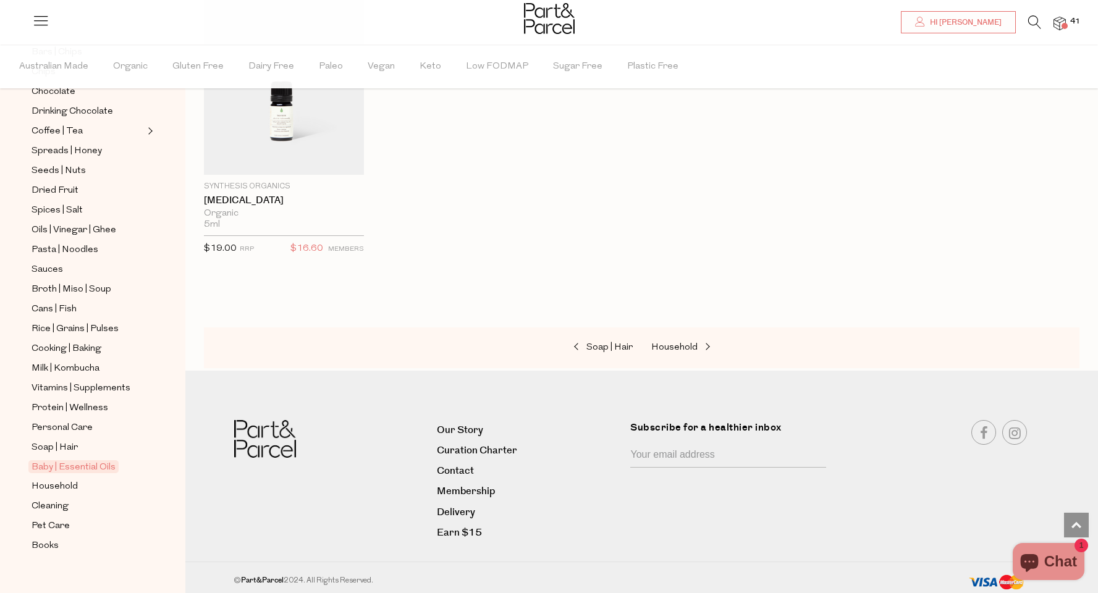
click at [69, 496] on ul "Previously Purchased NEW IN Best Sellers Back In Stock Promotions Gifts | Hampe…" at bounding box center [93, 206] width 132 height 694
click at [68, 484] on span "Household" at bounding box center [55, 486] width 46 height 15
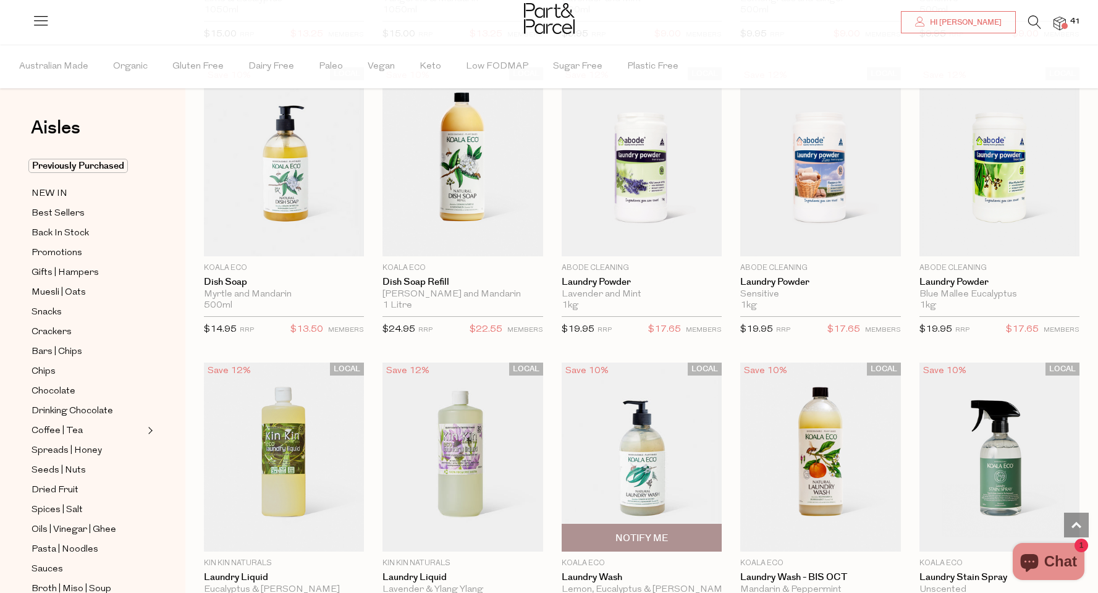
scroll to position [2285, 0]
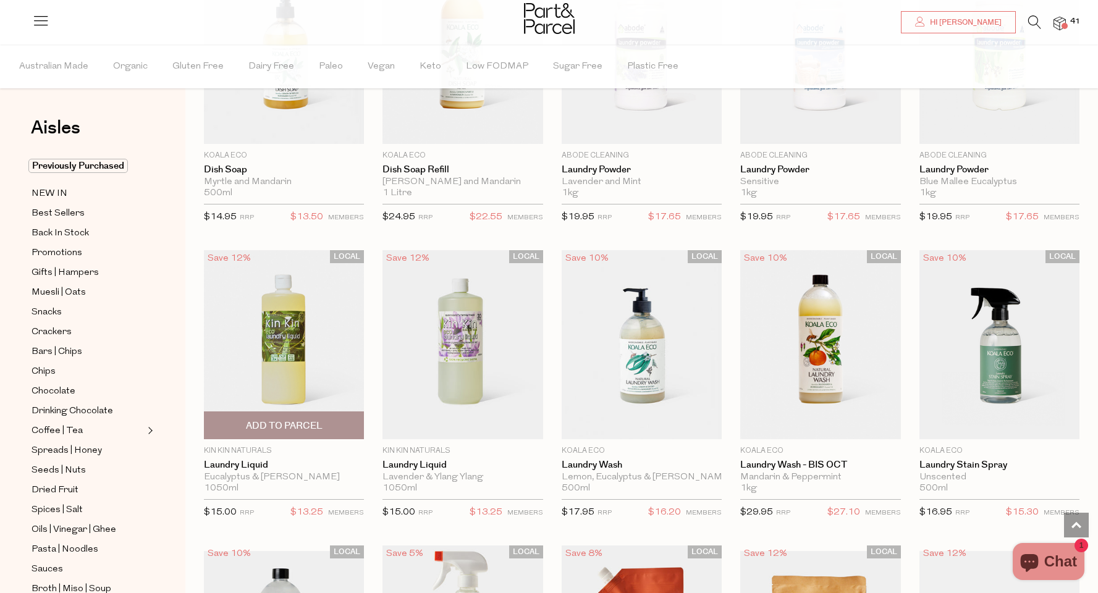
click at [322, 427] on span "Add To Parcel" at bounding box center [284, 425] width 153 height 27
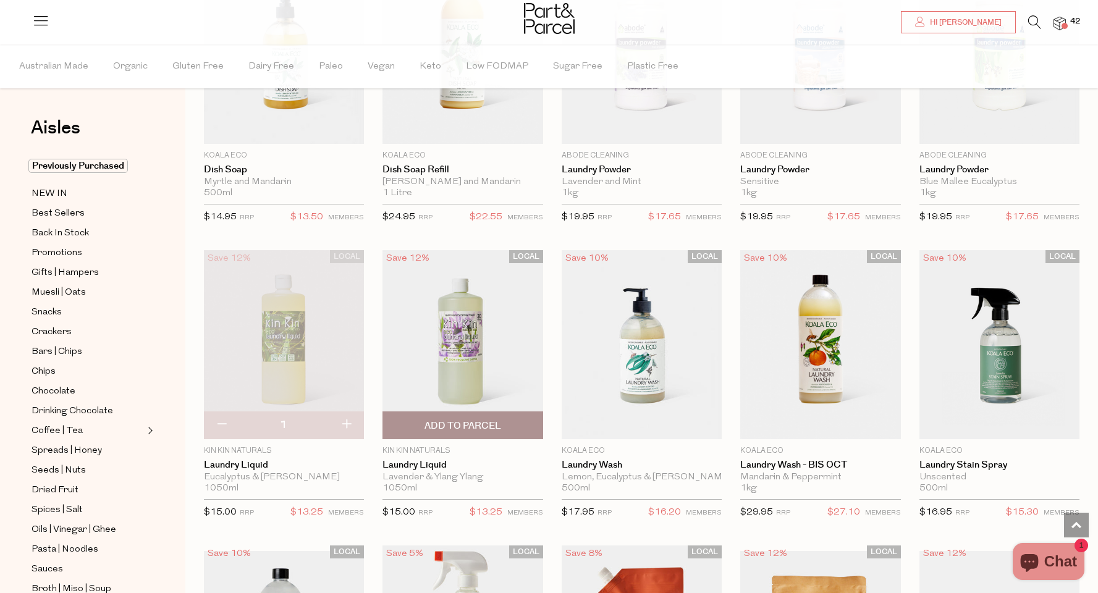
click at [484, 424] on span "Add To Parcel" at bounding box center [462, 425] width 77 height 13
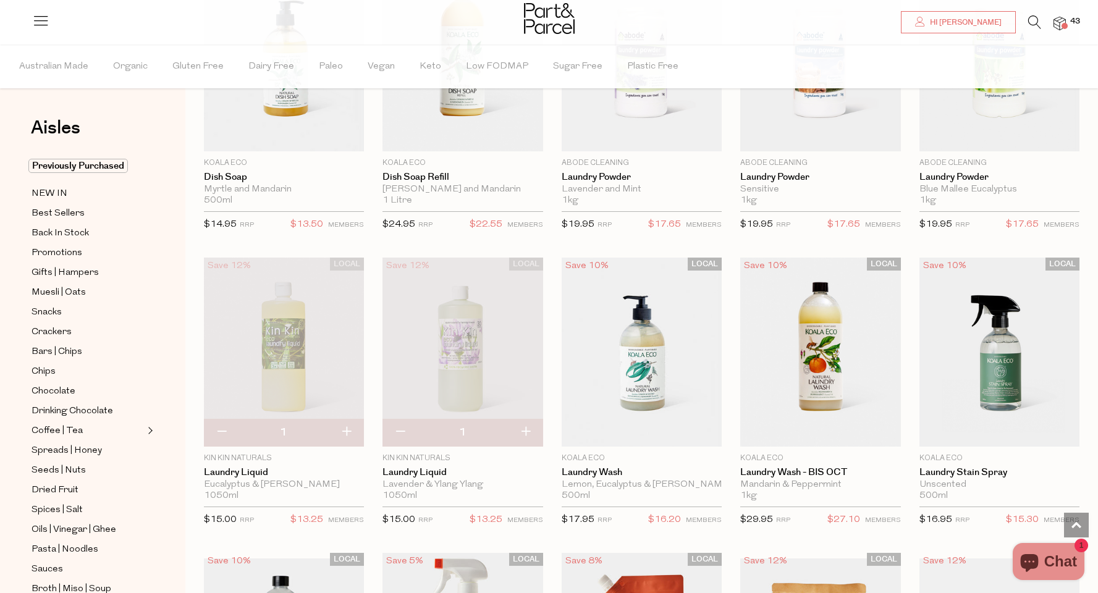
scroll to position [2280, 0]
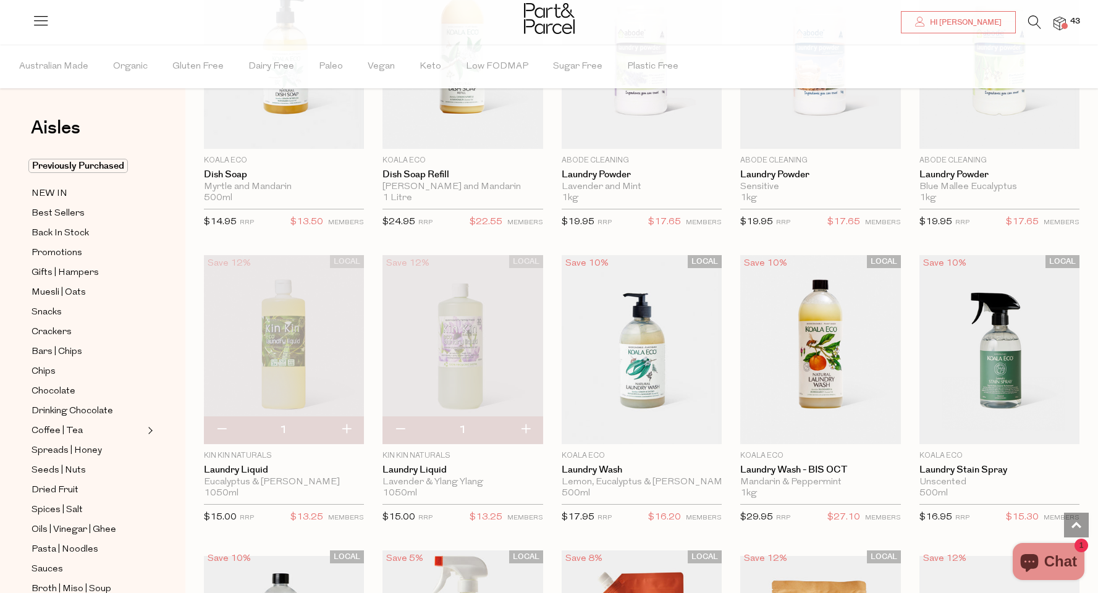
click at [226, 428] on button "button" at bounding box center [221, 429] width 35 height 27
type input "0"
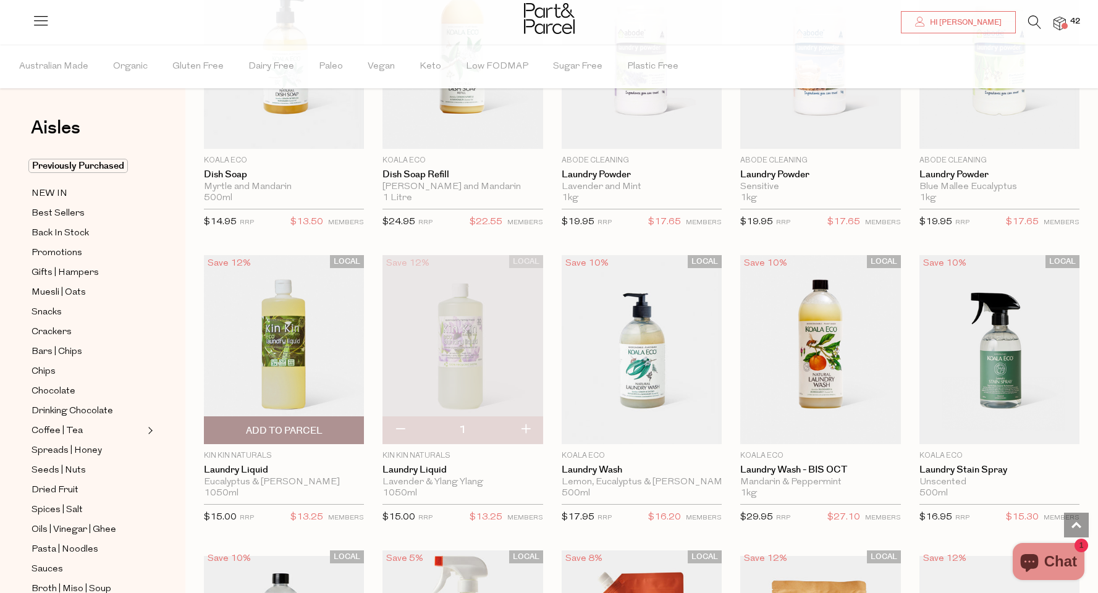
click at [334, 427] on span "Add to Parcel" at bounding box center [284, 430] width 153 height 27
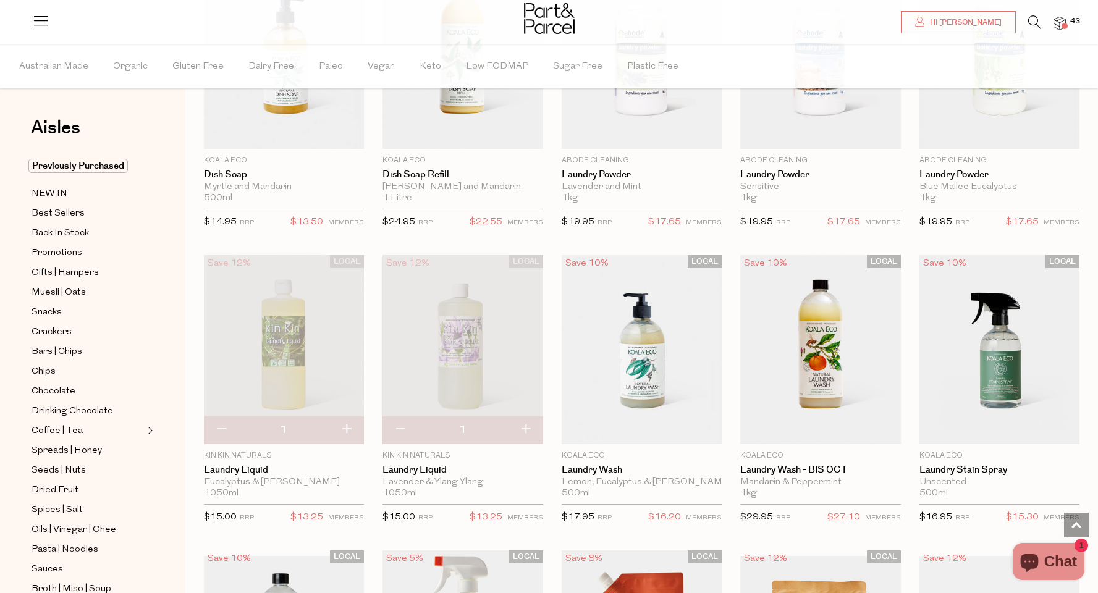
click at [399, 424] on button "button" at bounding box center [399, 429] width 35 height 27
type input "0"
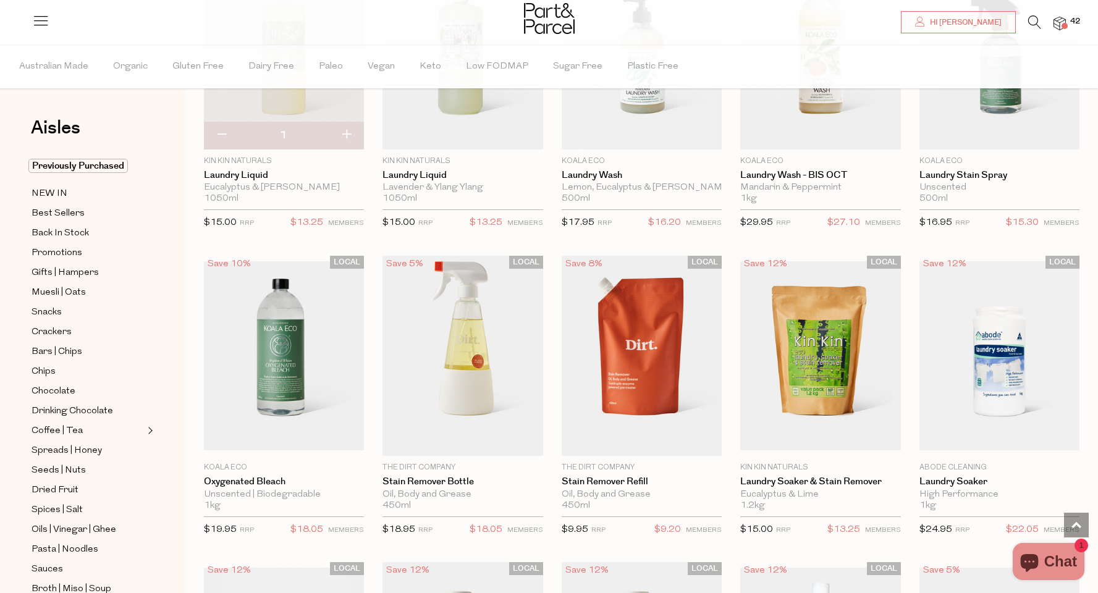
scroll to position [2828, 0]
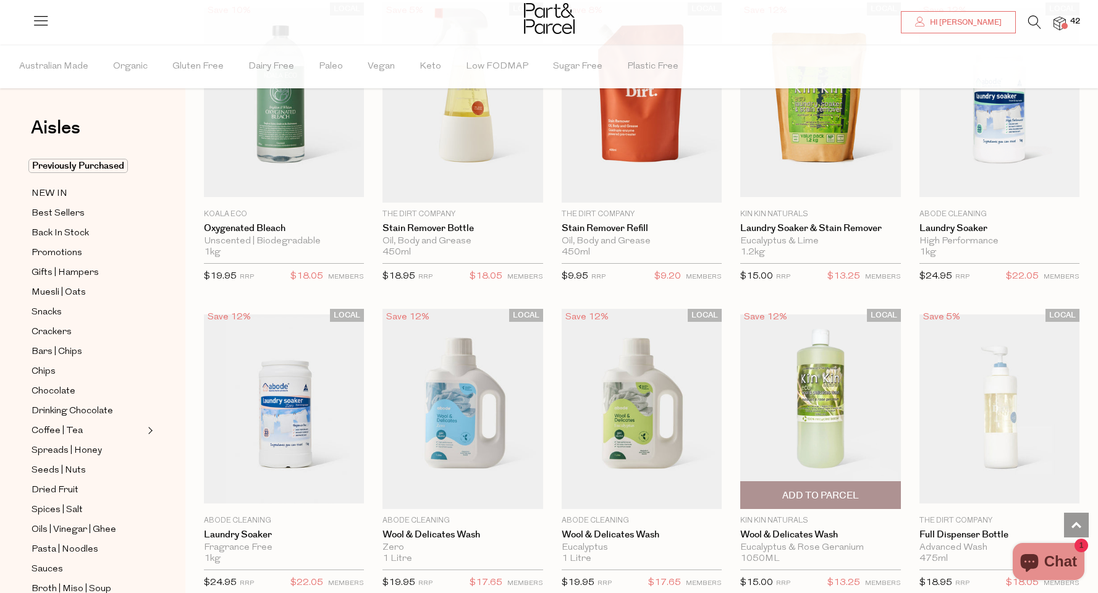
click at [827, 494] on span "Add To Parcel" at bounding box center [820, 495] width 77 height 13
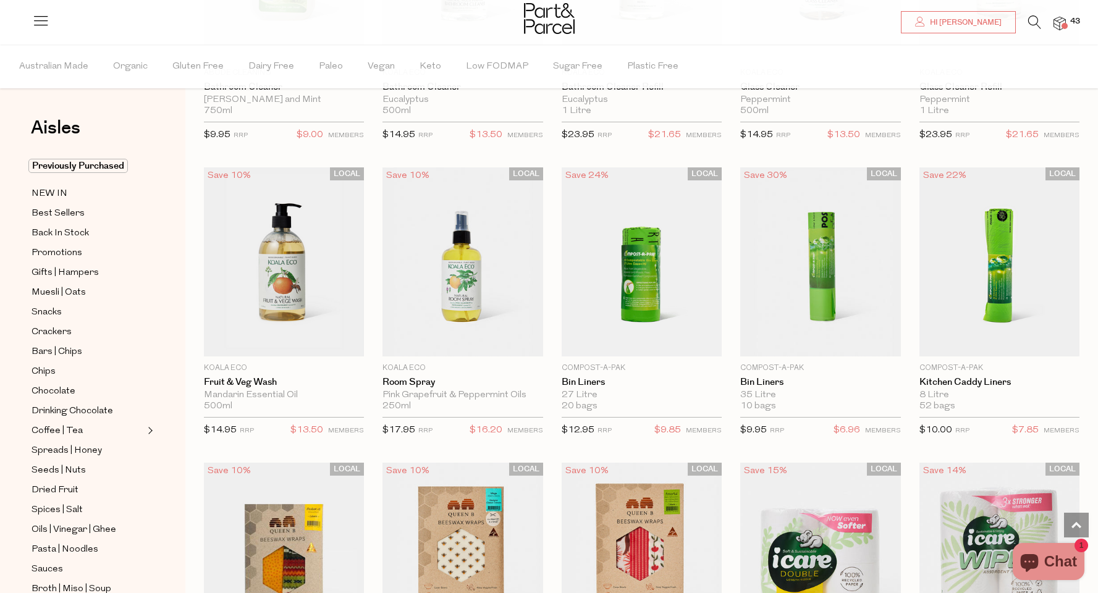
scroll to position [4219, 0]
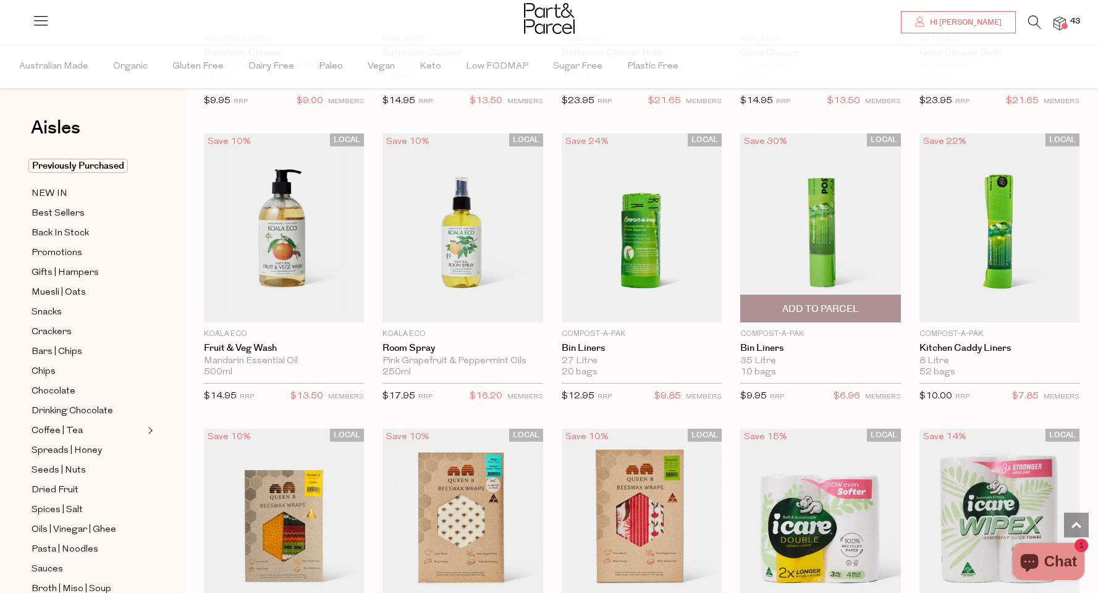
click at [778, 304] on span "Add To Parcel" at bounding box center [820, 308] width 153 height 27
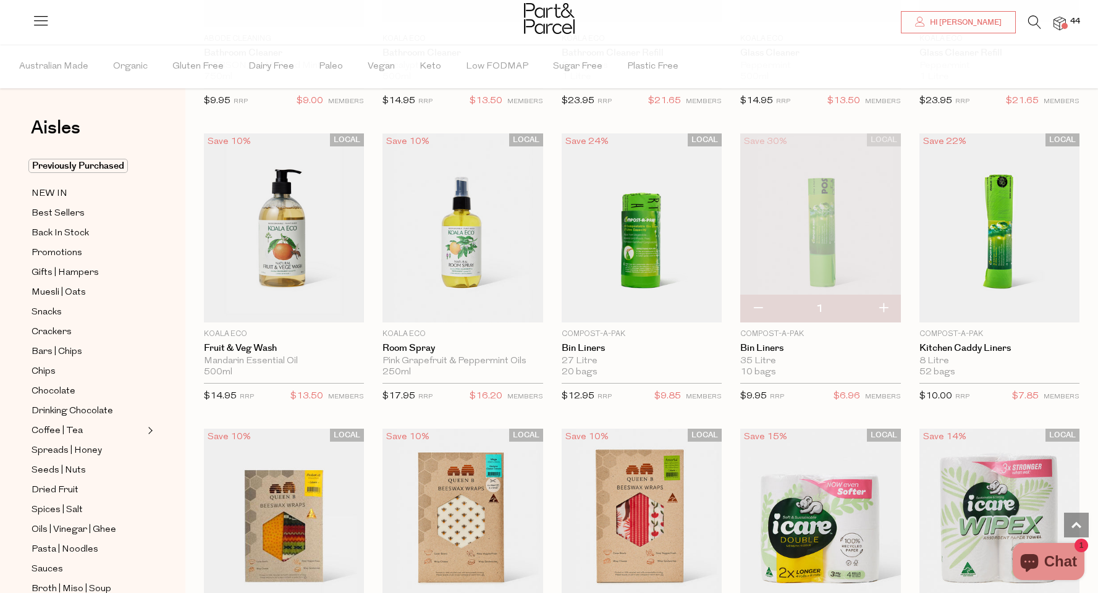
click at [885, 301] on button "button" at bounding box center [882, 308] width 35 height 27
type input "2"
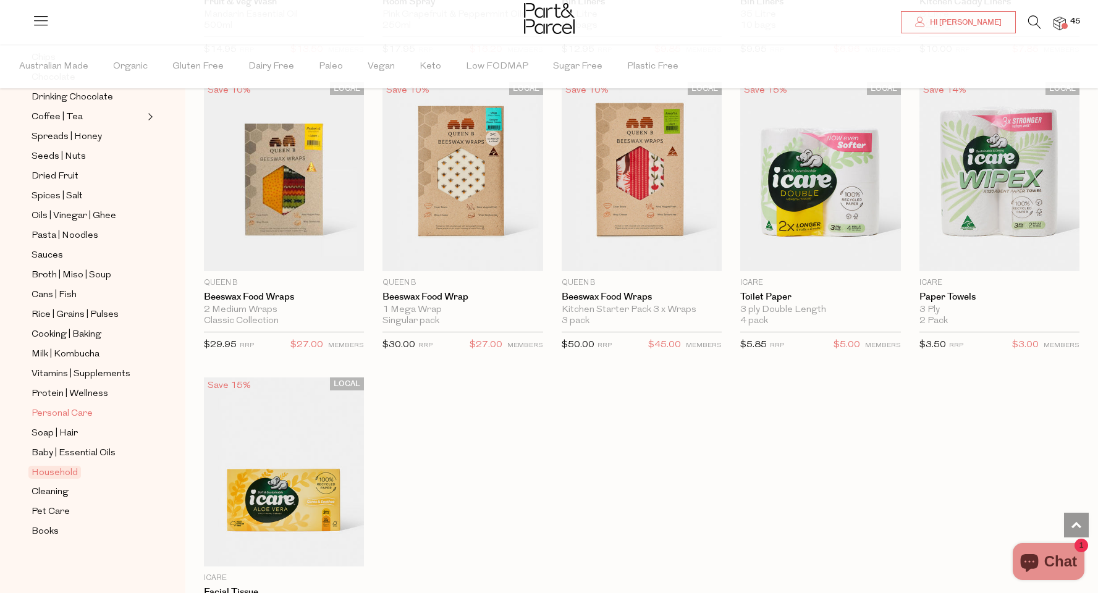
scroll to position [4710, 0]
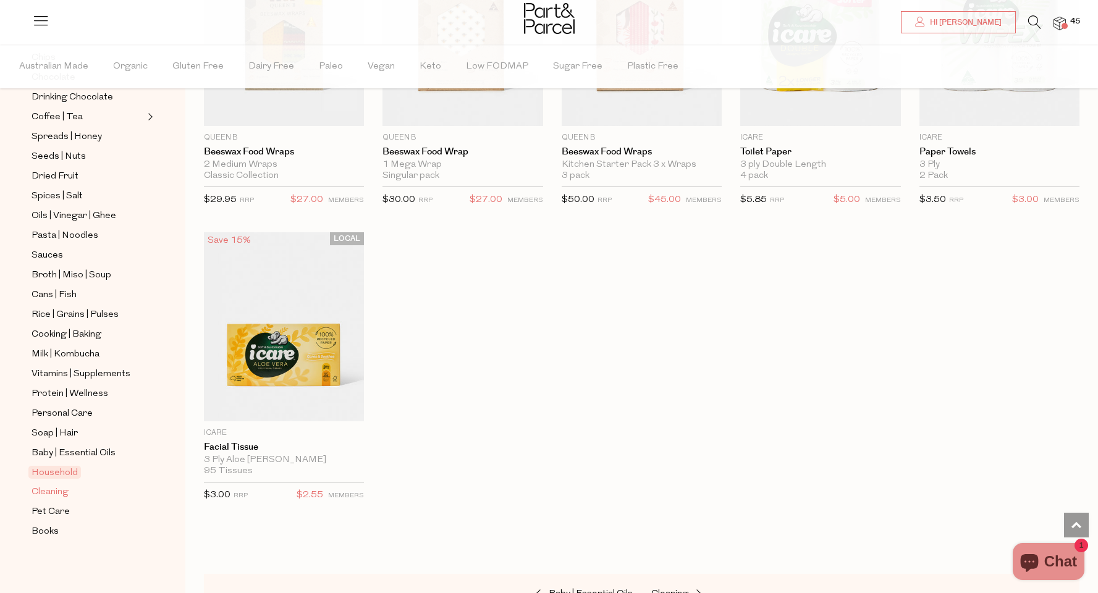
click at [72, 490] on link "Cleaning" at bounding box center [88, 491] width 112 height 15
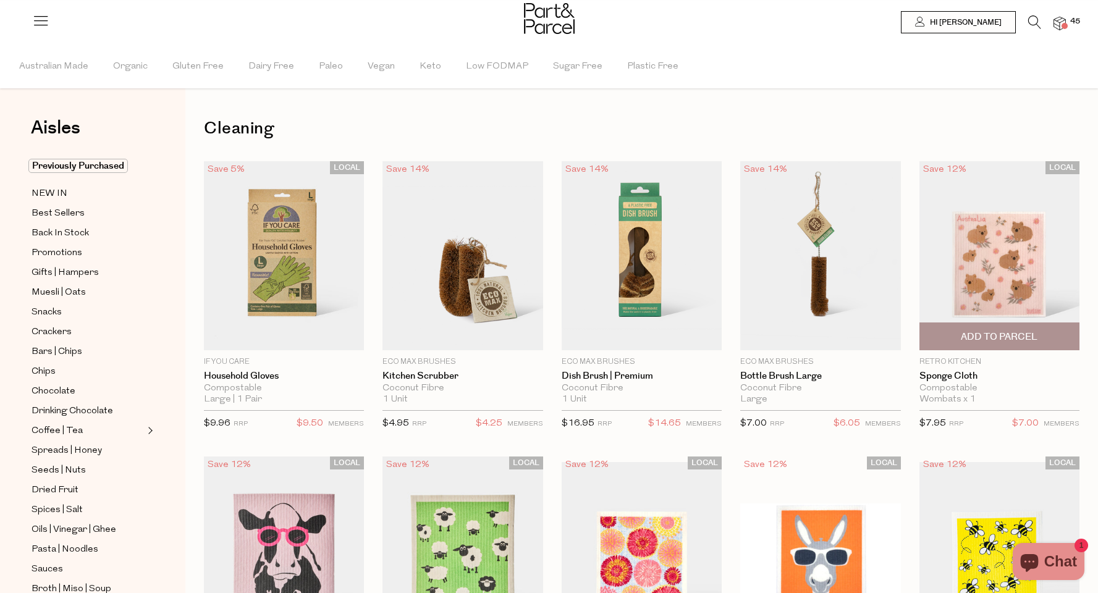
click at [1008, 333] on span "Add To Parcel" at bounding box center [999, 337] width 77 height 13
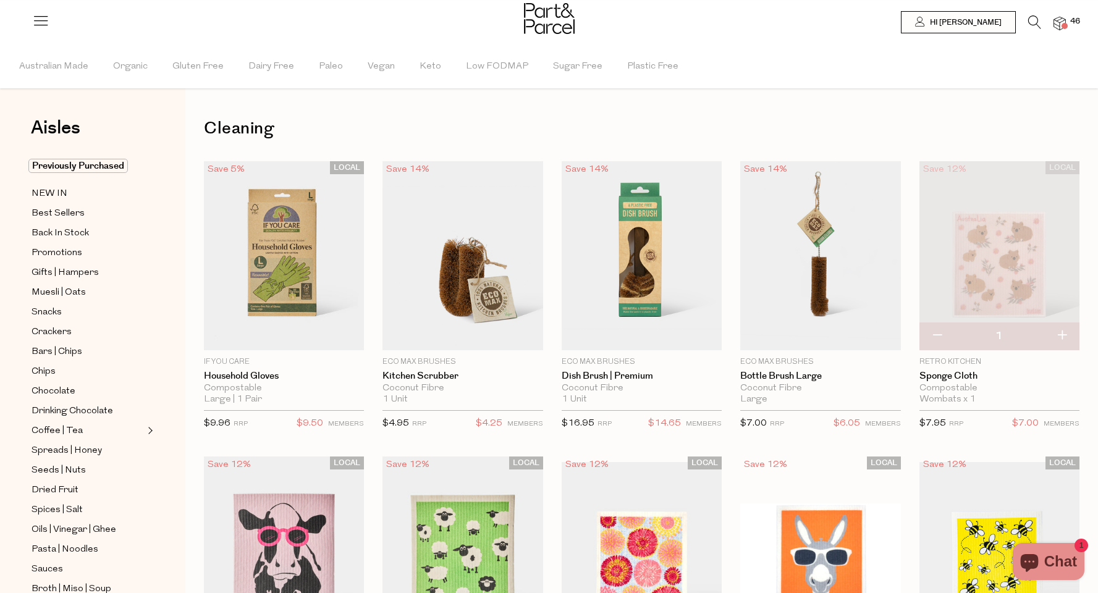
click at [1069, 339] on button "button" at bounding box center [1061, 335] width 35 height 27
type input "2"
click at [1065, 334] on button "button" at bounding box center [1061, 335] width 35 height 27
type input "3"
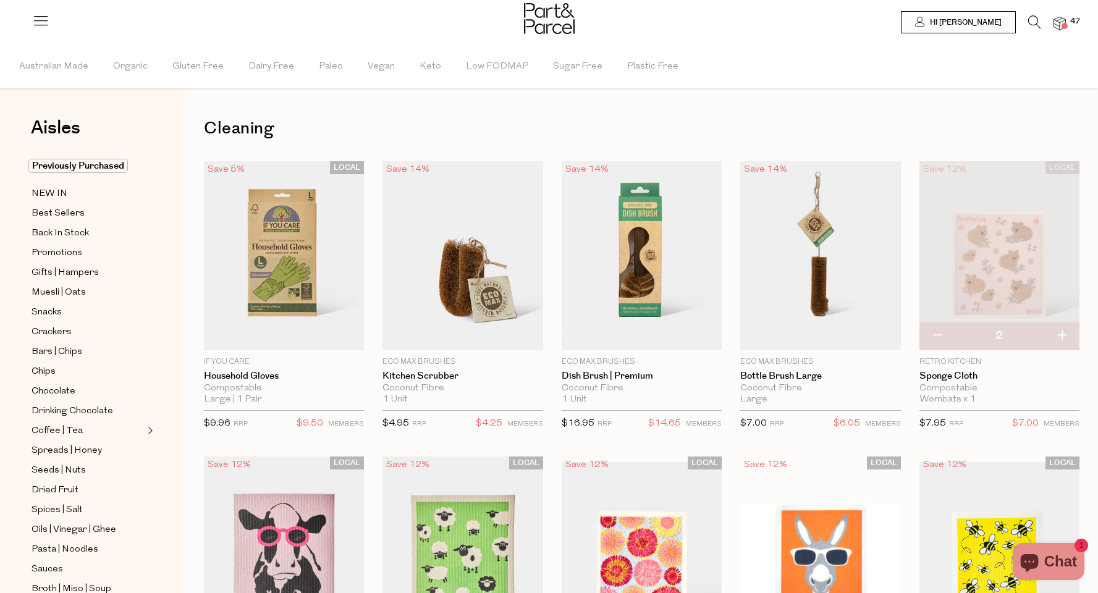
type input "3"
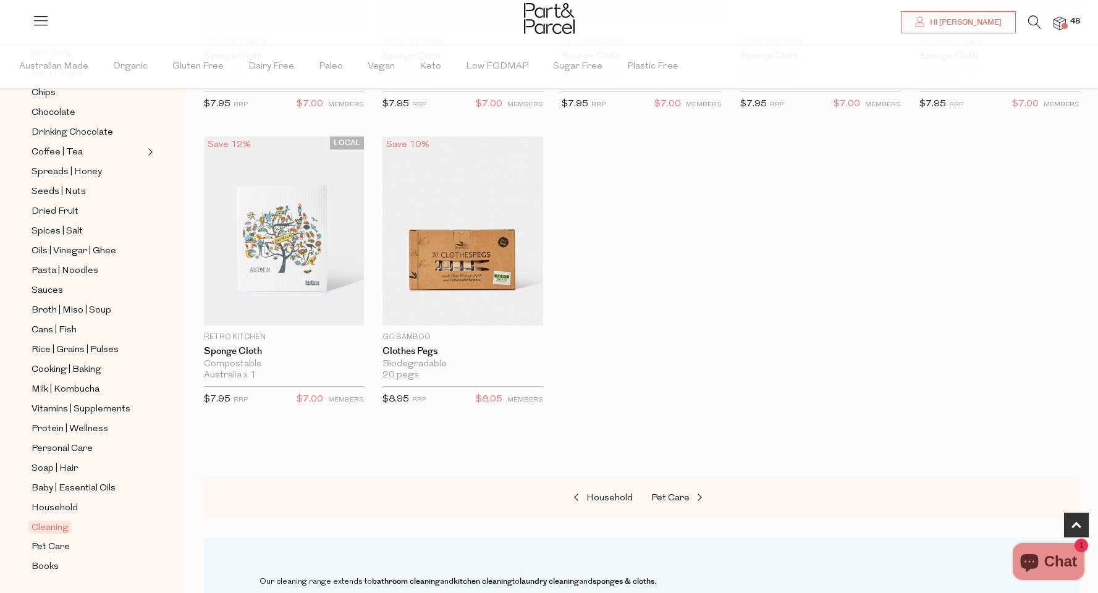
scroll to position [281, 0]
click at [51, 565] on span "Books" at bounding box center [45, 564] width 27 height 15
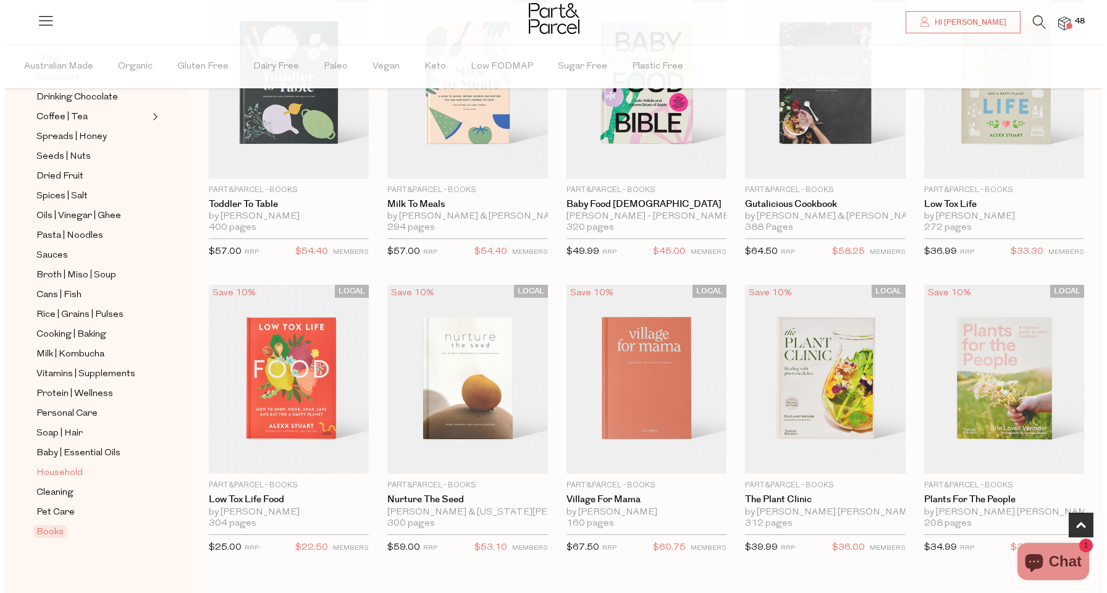
scroll to position [294, 0]
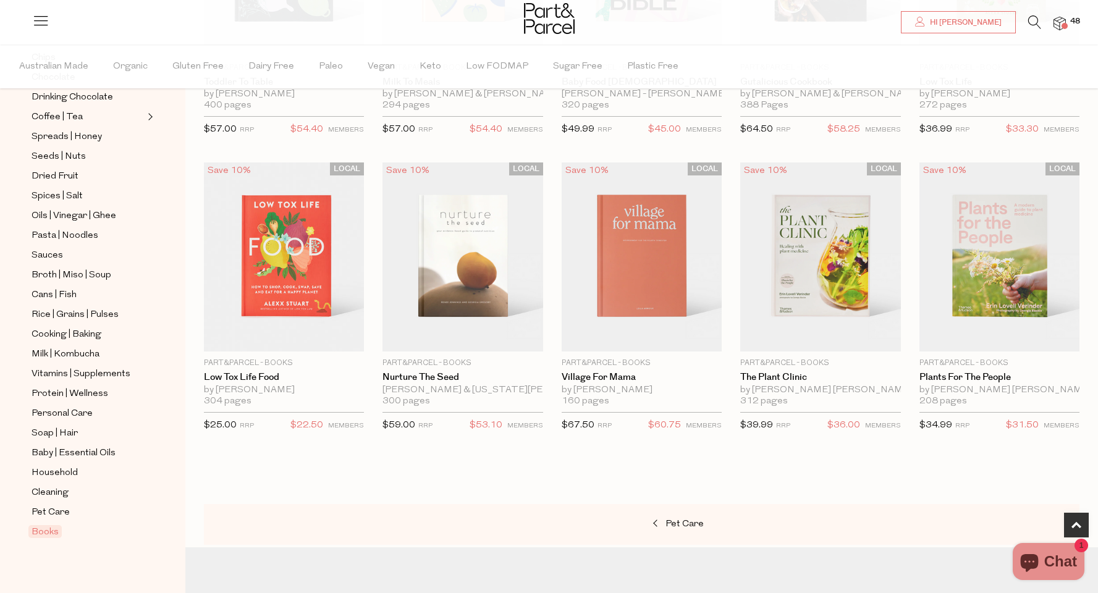
click at [1061, 23] on img at bounding box center [1059, 24] width 12 height 14
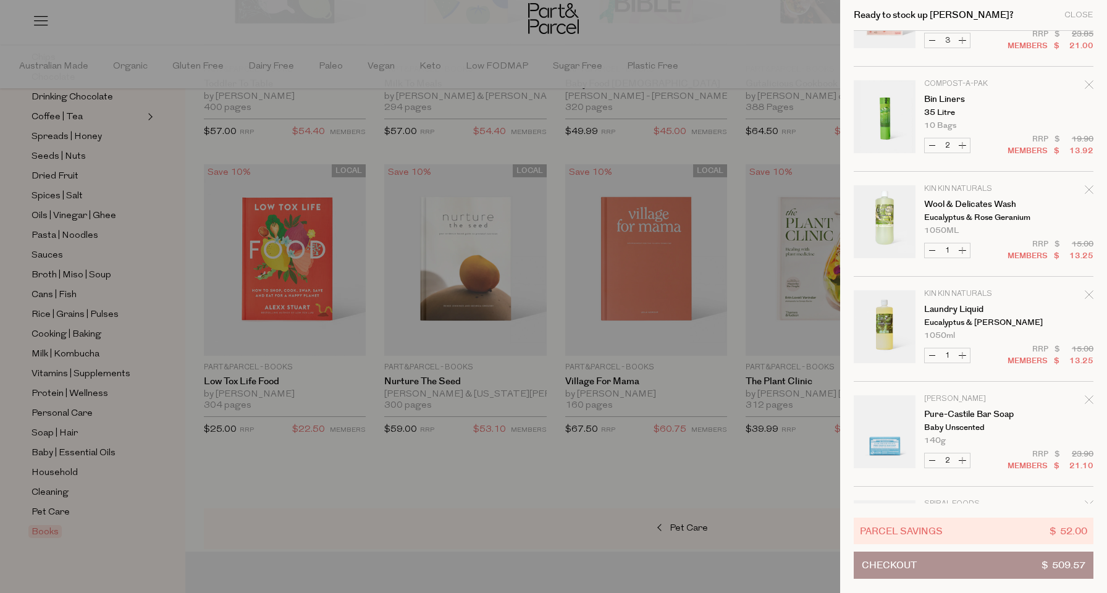
scroll to position [95, 0]
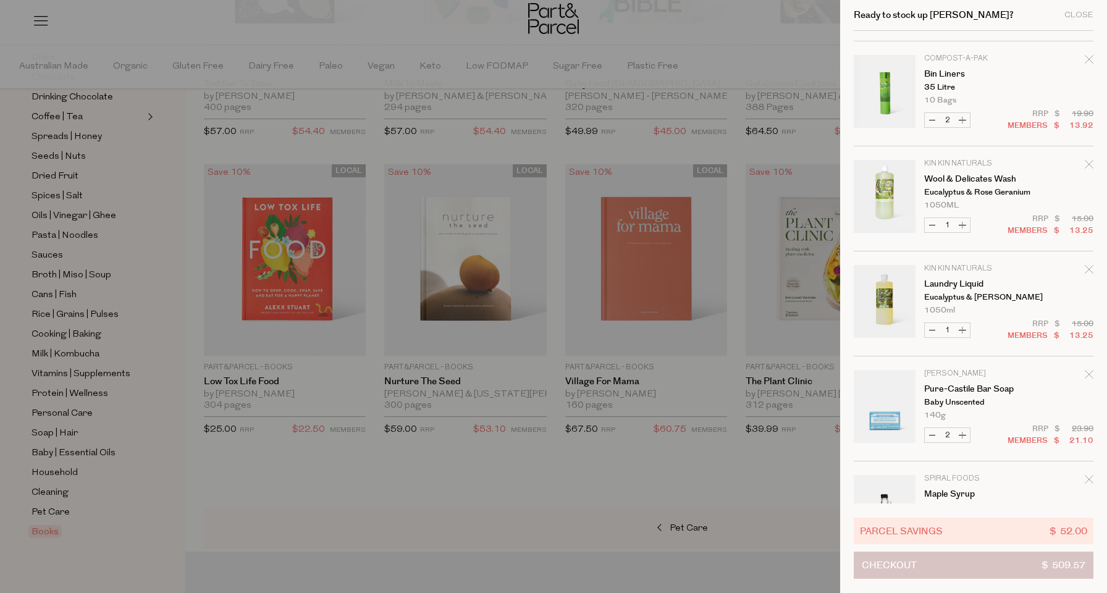
click at [990, 573] on button "Checkout $ 509.57" at bounding box center [974, 565] width 240 height 27
